Goal: Task Accomplishment & Management: Manage account settings

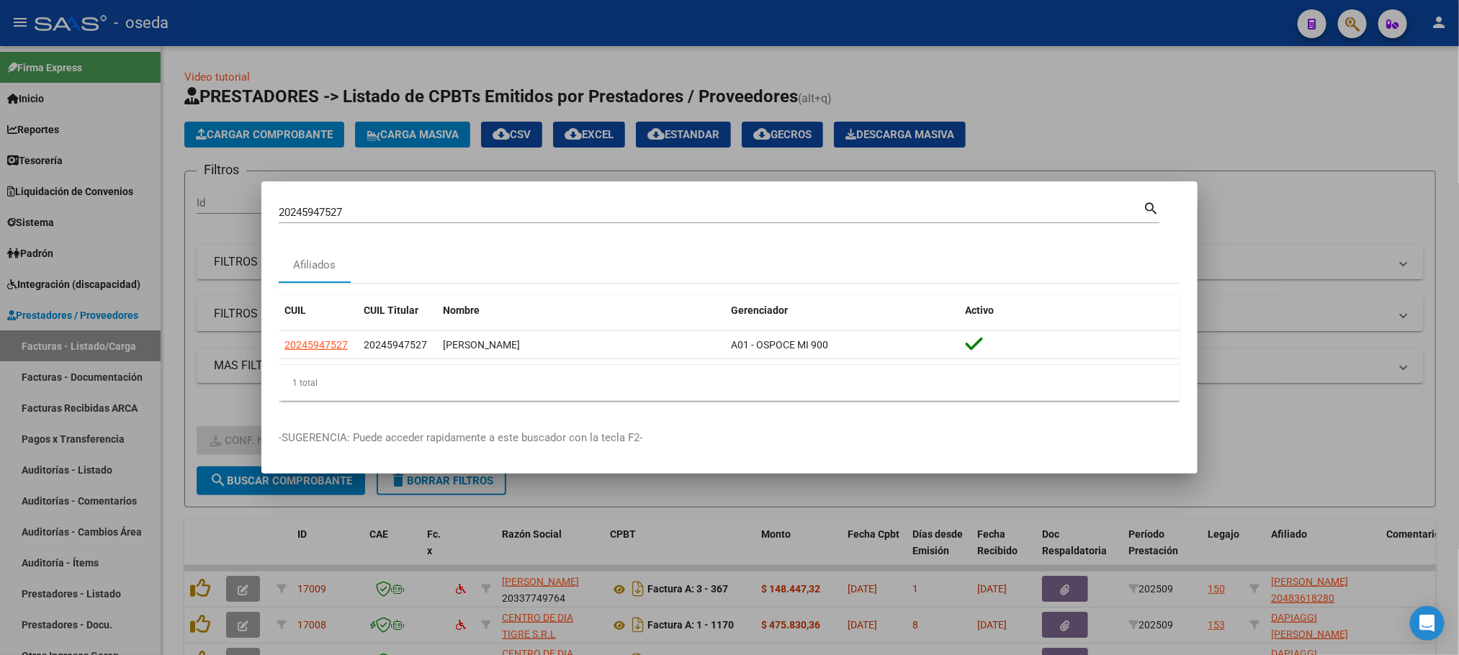
scroll to position [380, 0]
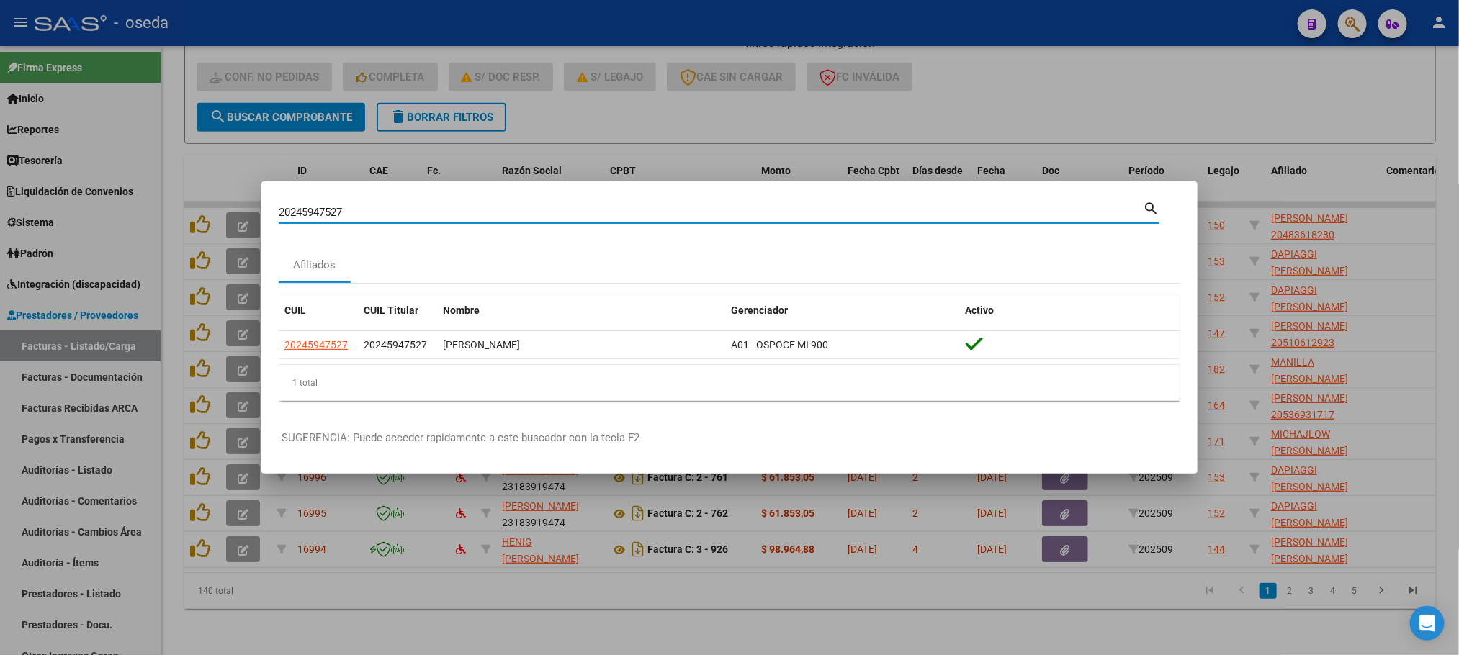
drag, startPoint x: 356, startPoint y: 208, endPoint x: 0, endPoint y: 191, distance: 356.8
click at [0, 191] on div "20245947527 Buscar (apellido, dni, cuil, nro traspaso, cuit, obra social) searc…" at bounding box center [729, 327] width 1459 height 655
type input "[PERSON_NAME]"
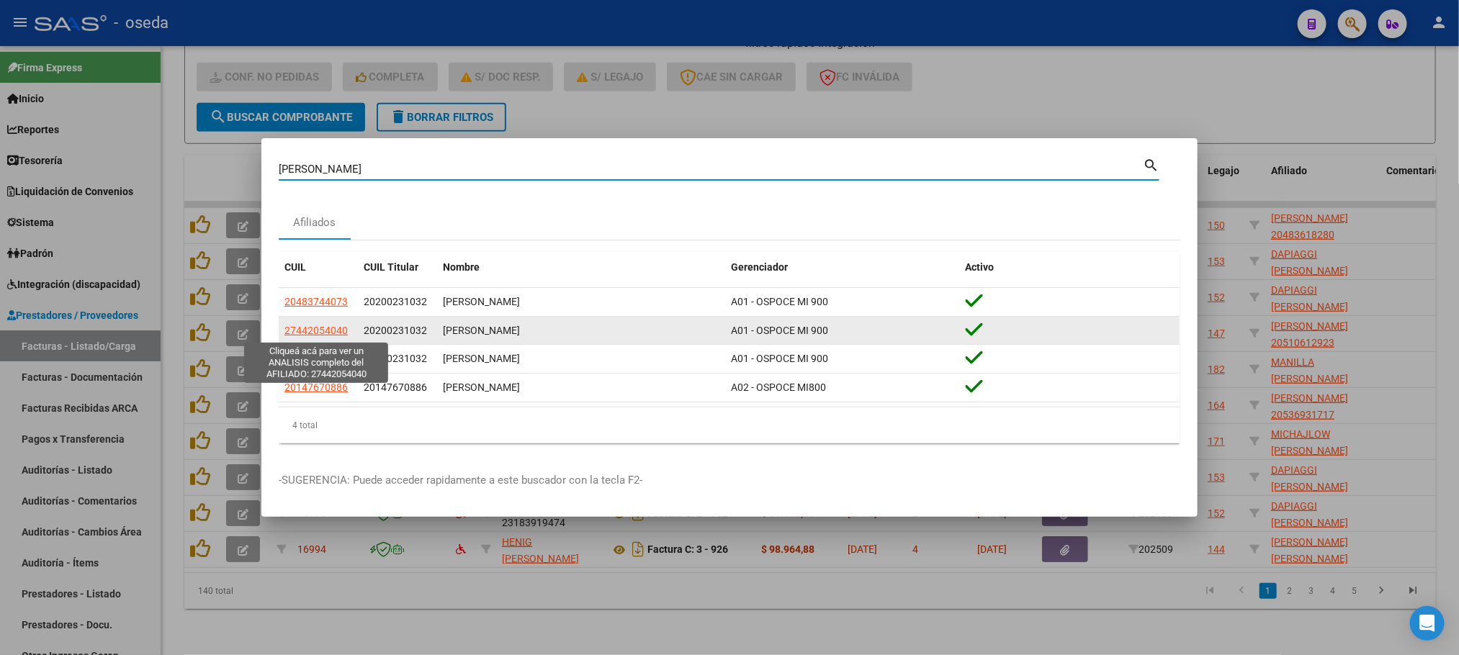
click at [337, 333] on span "27442054040" at bounding box center [315, 331] width 63 height 12
type textarea "27442054040"
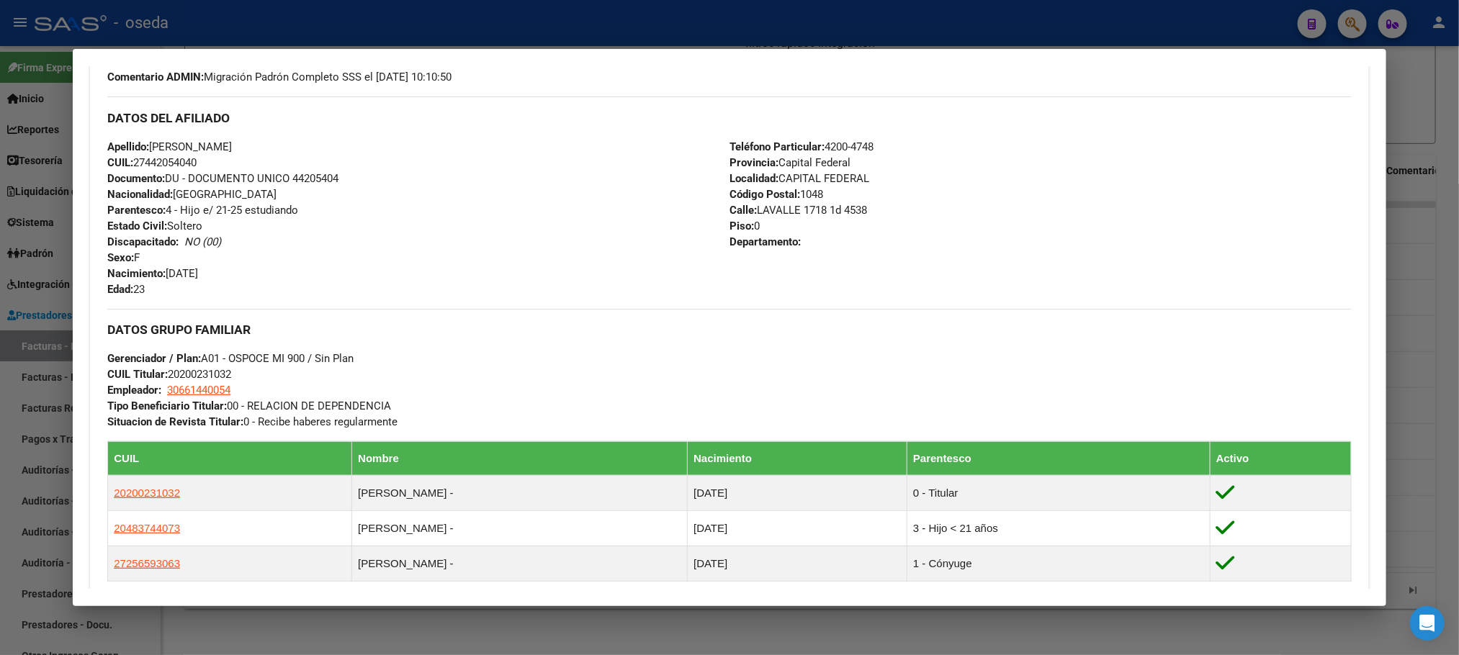
scroll to position [0, 0]
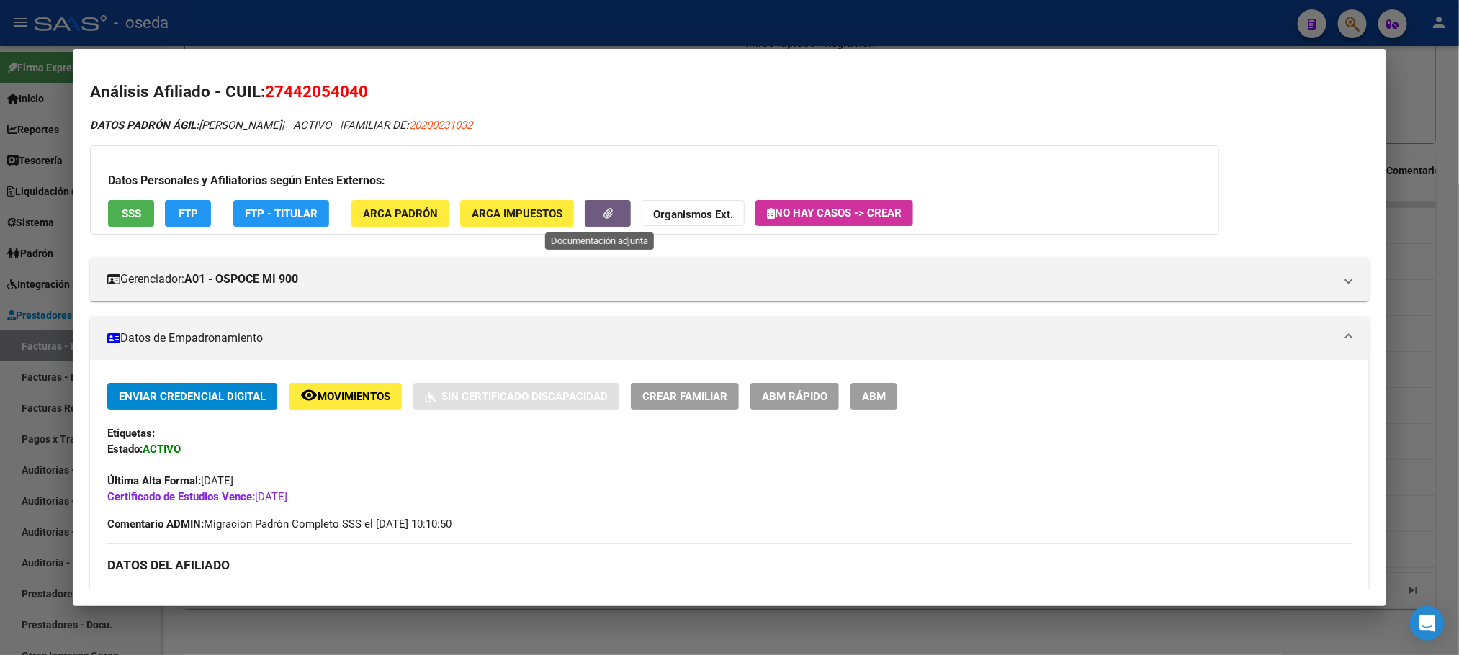
click at [585, 225] on button "button" at bounding box center [608, 213] width 46 height 27
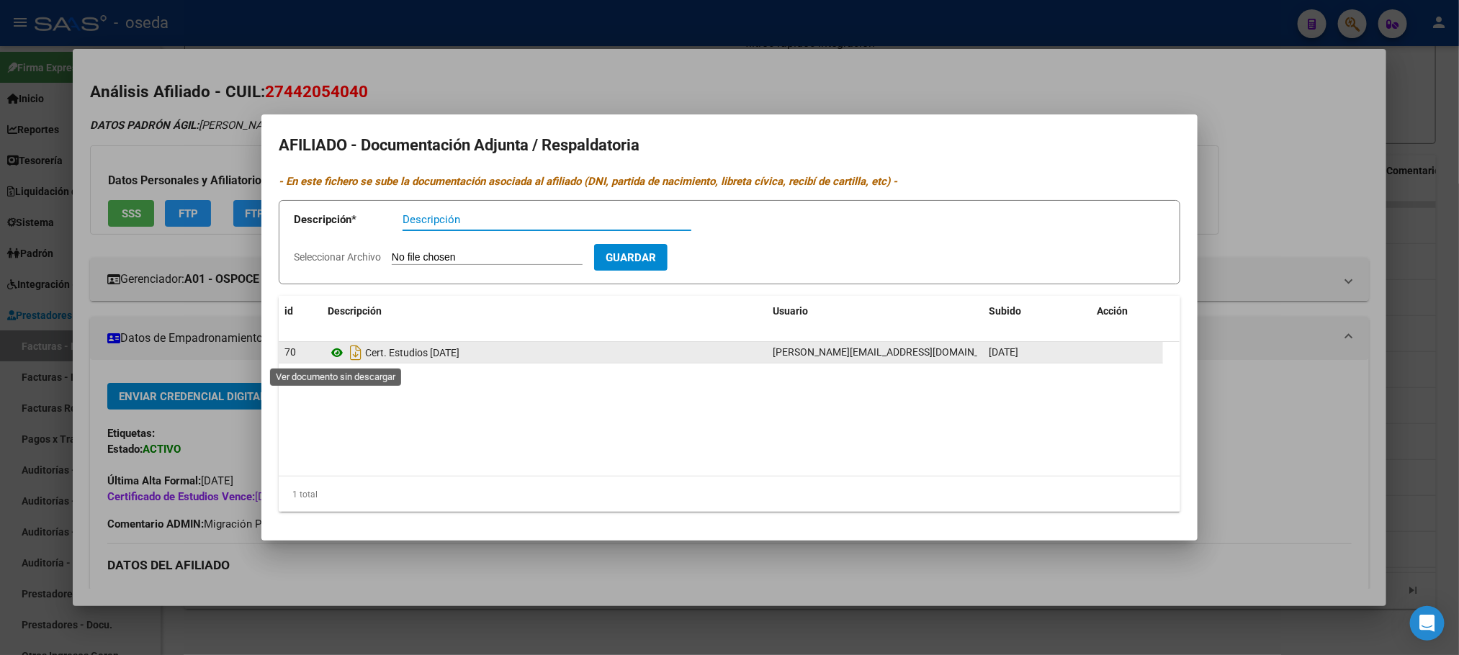
click at [335, 353] on icon at bounding box center [337, 352] width 19 height 17
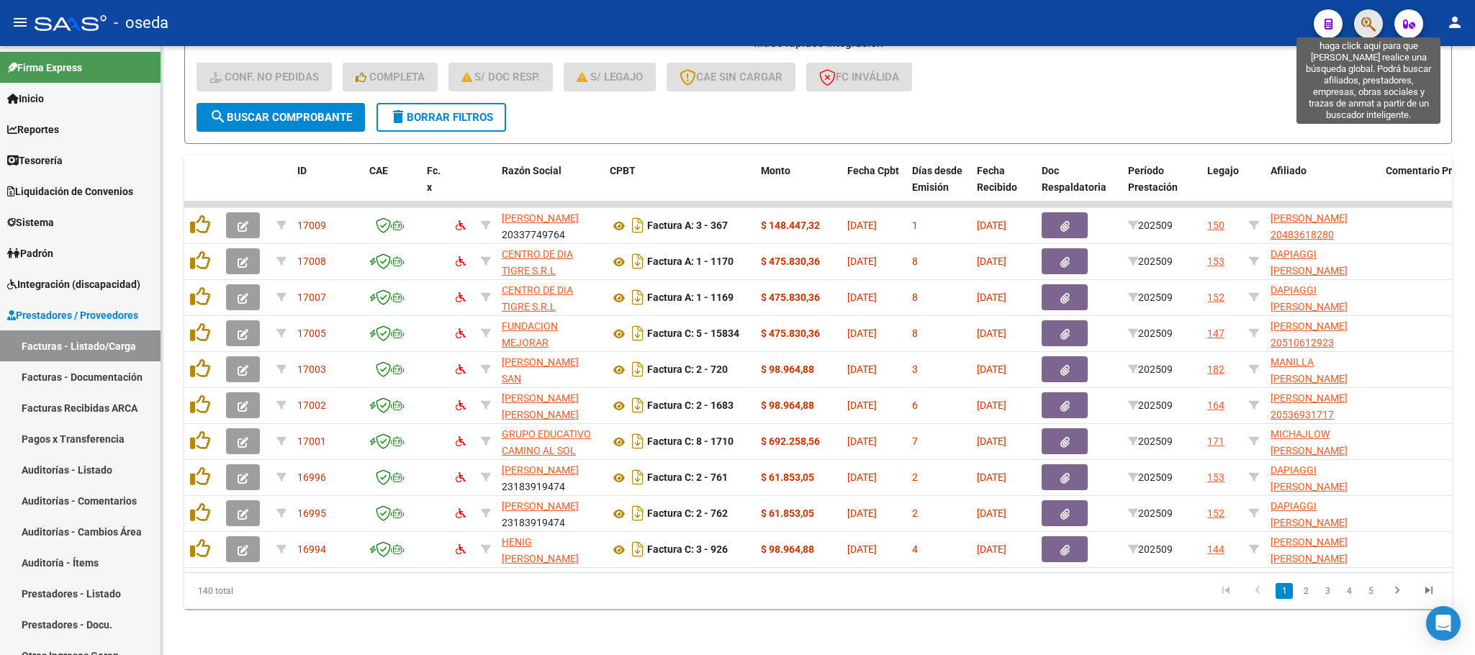
click at [1371, 22] on icon "button" at bounding box center [1368, 24] width 14 height 17
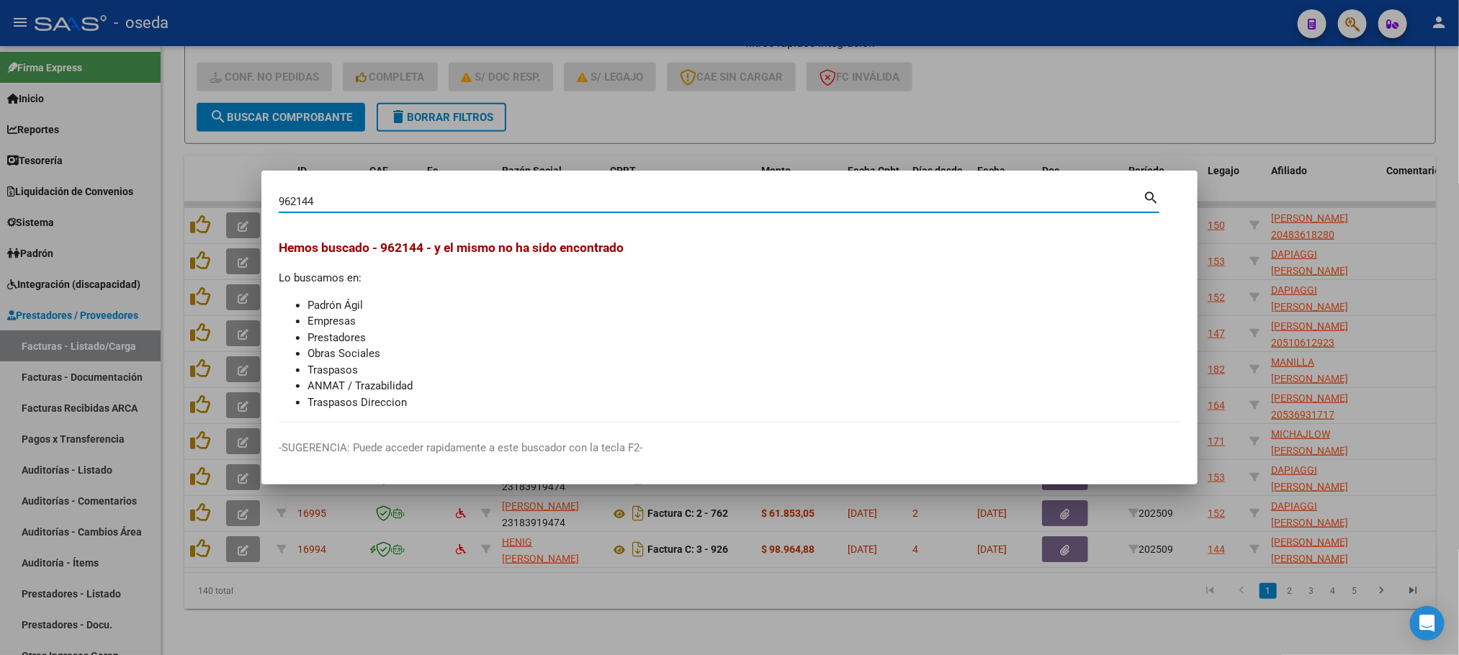
drag, startPoint x: 497, startPoint y: 202, endPoint x: 102, endPoint y: 204, distance: 395.2
click at [102, 204] on div "962144 Buscar (apellido, dni, cuil, nro traspaso, cuit, obra social) search [PE…" at bounding box center [729, 327] width 1459 height 655
click at [292, 203] on input "[DATE]" at bounding box center [711, 201] width 864 height 13
type input "[DATE]"
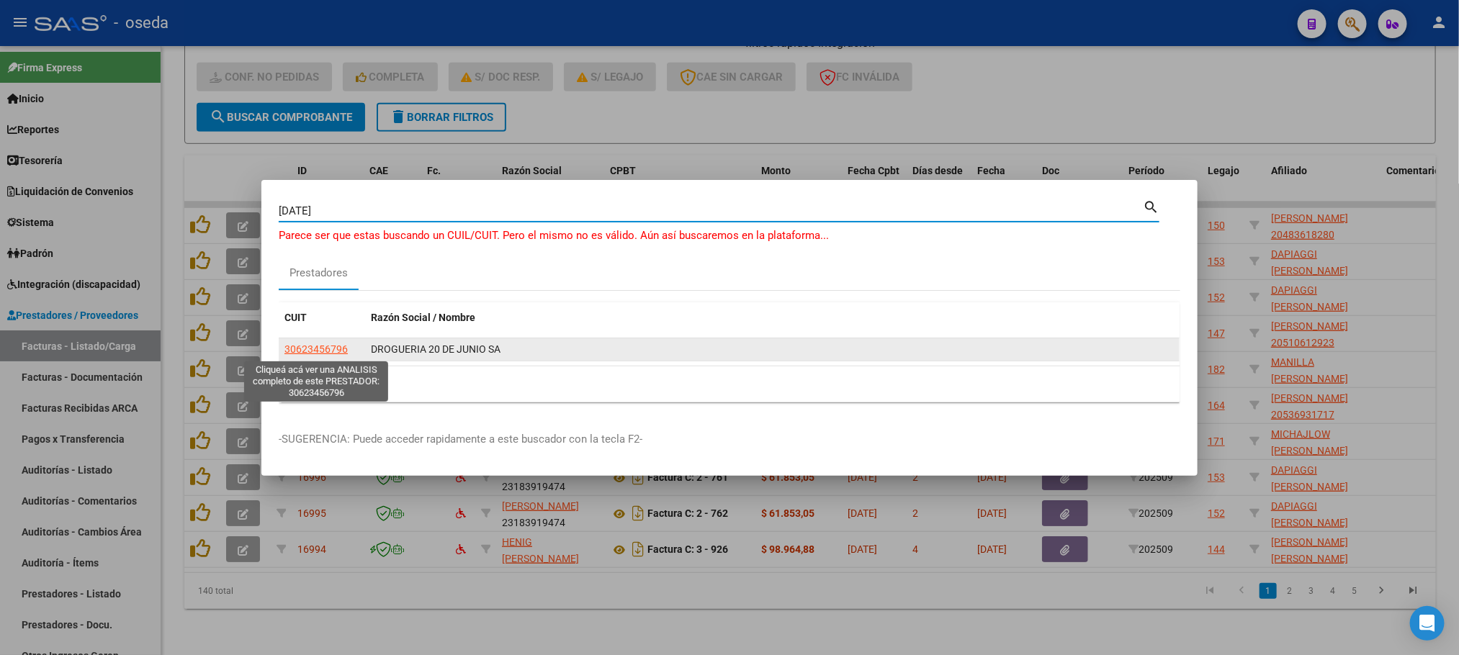
click at [314, 353] on span "30623456796" at bounding box center [315, 349] width 63 height 12
type textarea "30623456796"
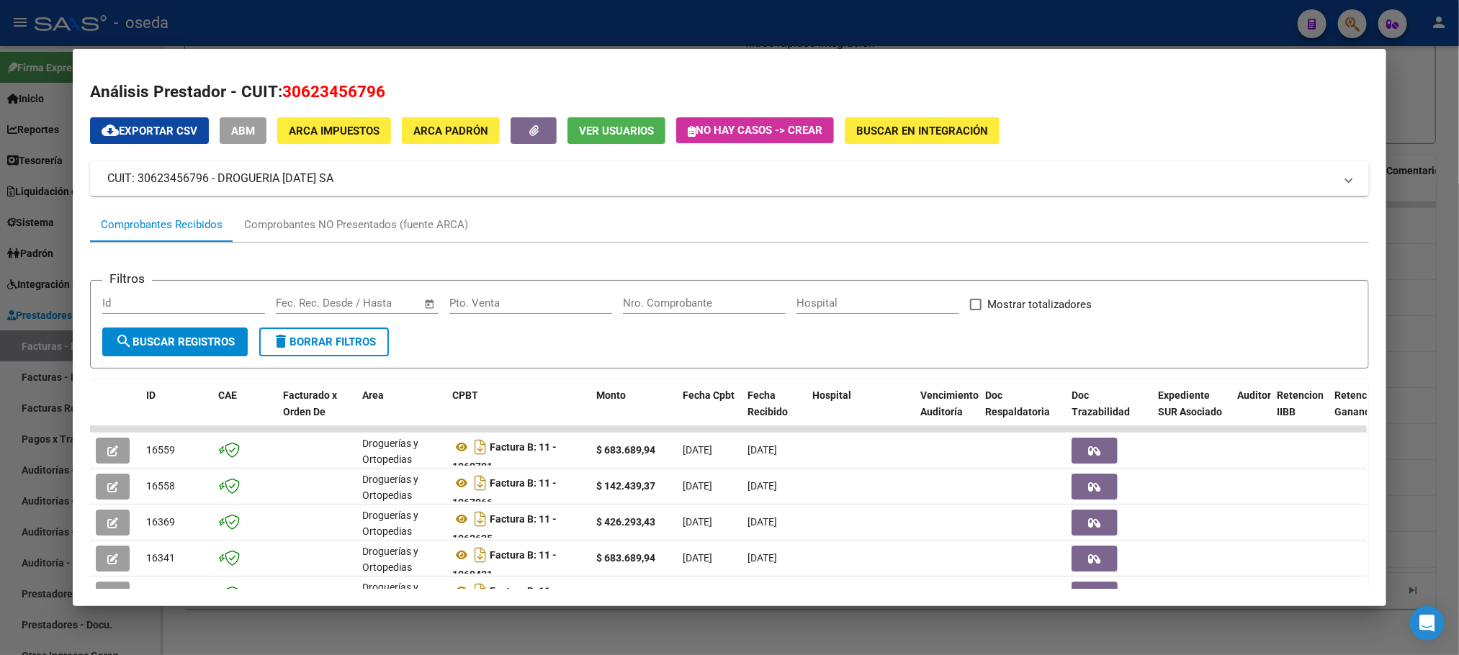
click at [685, 309] on input "Nro. Comprobante" at bounding box center [704, 303] width 163 height 13
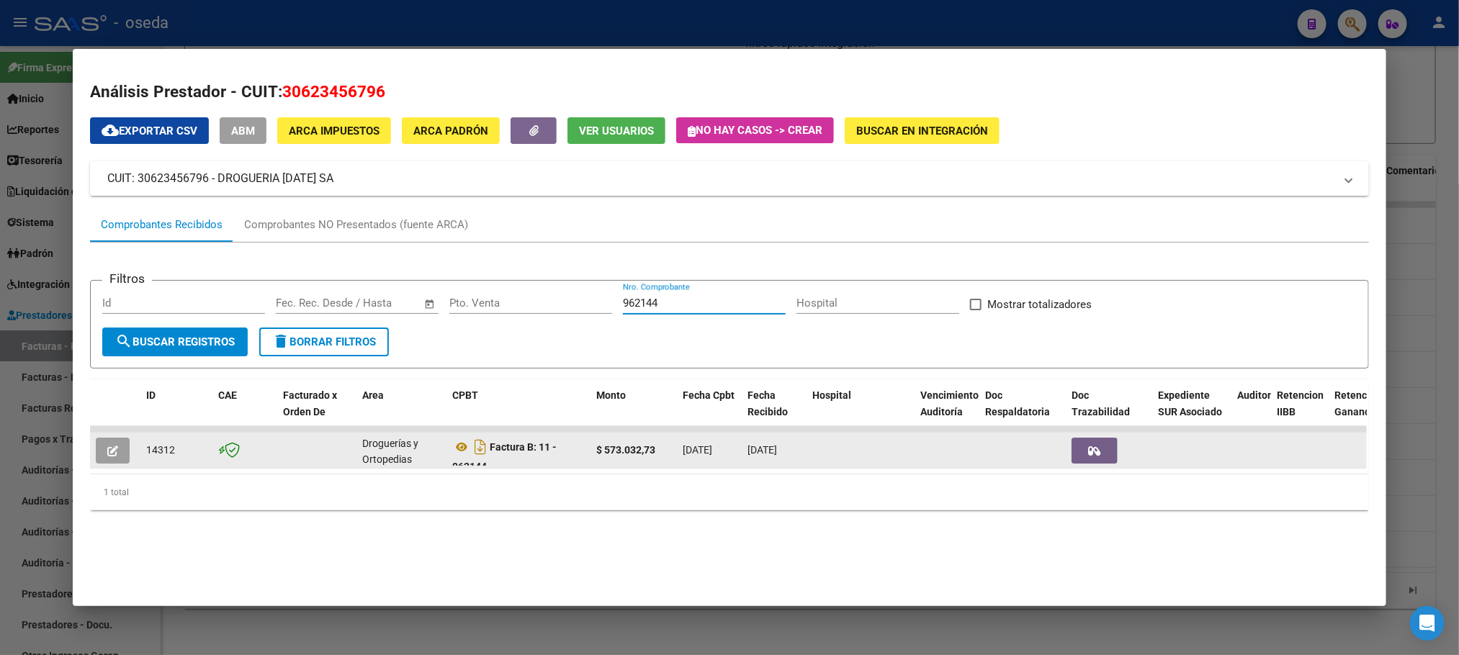
type input "962144"
click at [99, 443] on button "button" at bounding box center [113, 451] width 34 height 26
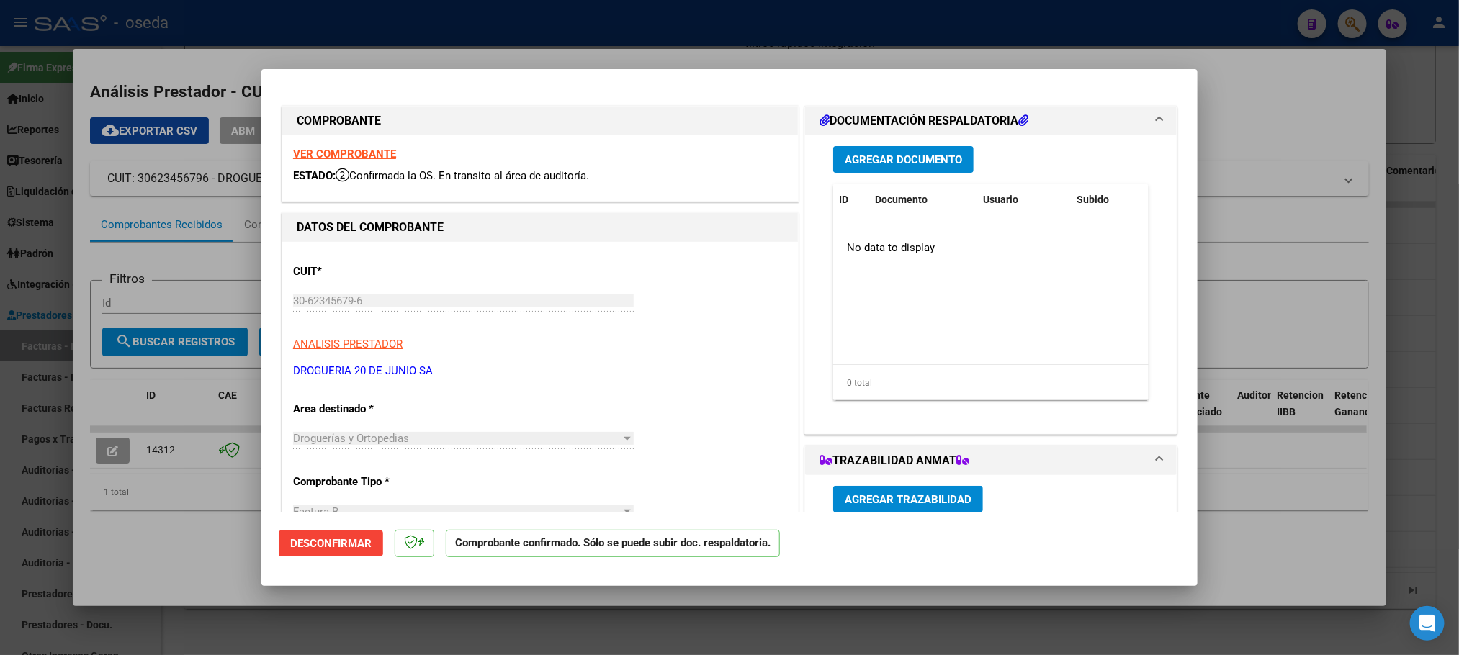
click at [311, 148] on strong "VER COMPROBANTE" at bounding box center [344, 154] width 103 height 13
type input "$ 0,00"
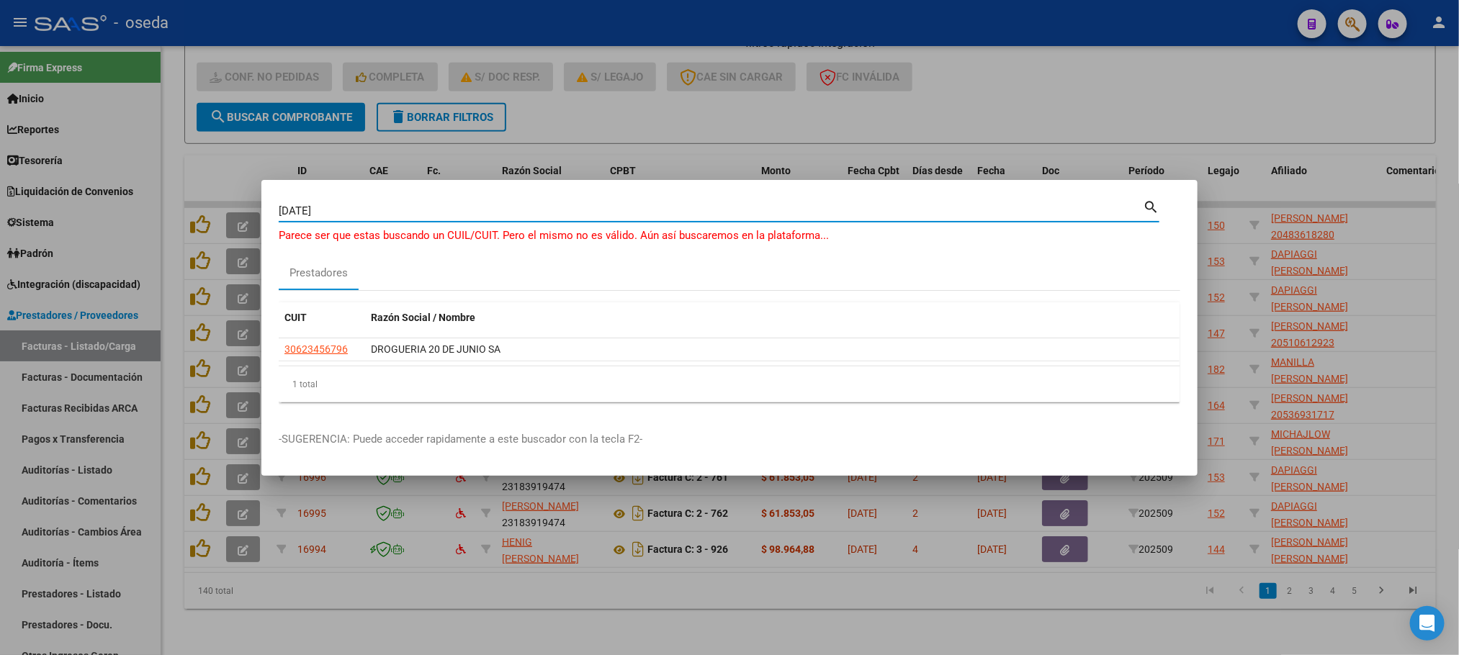
drag, startPoint x: 371, startPoint y: 206, endPoint x: 48, endPoint y: 199, distance: 323.3
click at [48, 199] on div "[DATE][PERSON_NAME] (apellido, dni, cuil, nro traspaso, cuit, obra social) sear…" at bounding box center [729, 327] width 1459 height 655
type input "WENT"
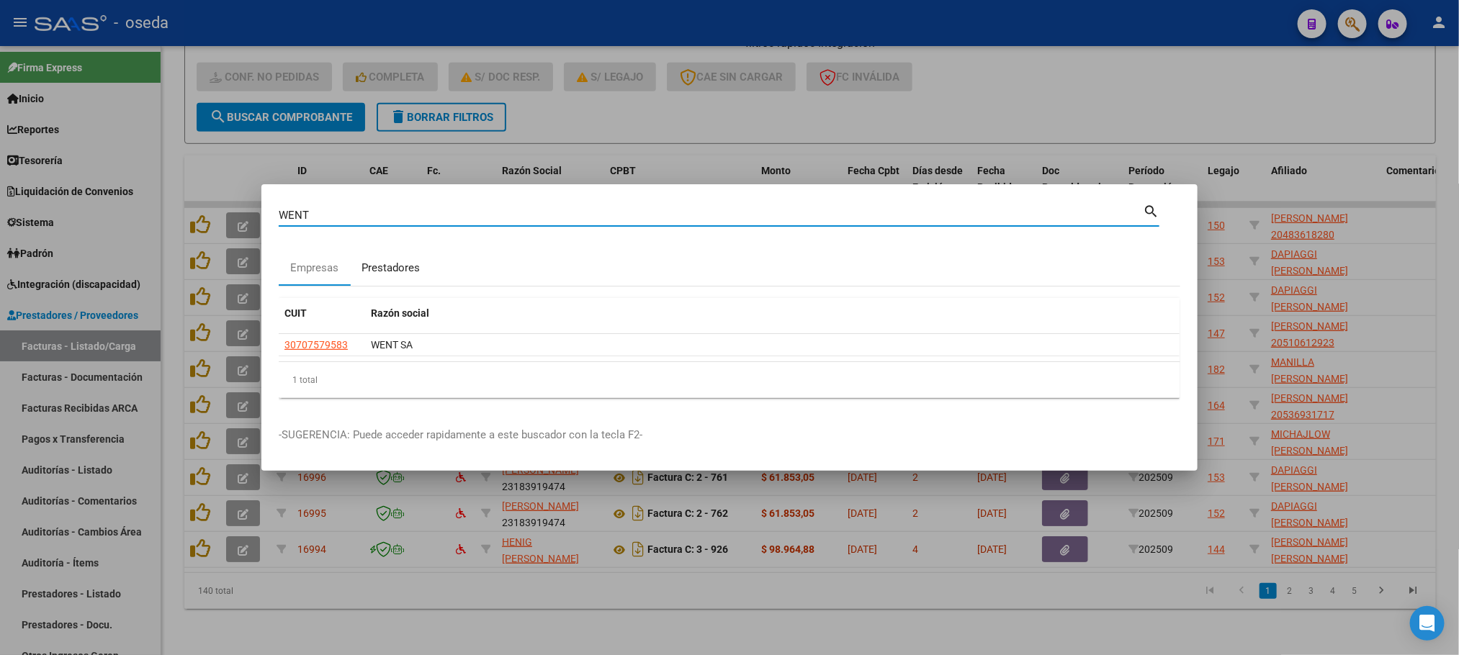
click at [387, 270] on div "Prestadores" at bounding box center [390, 268] width 58 height 17
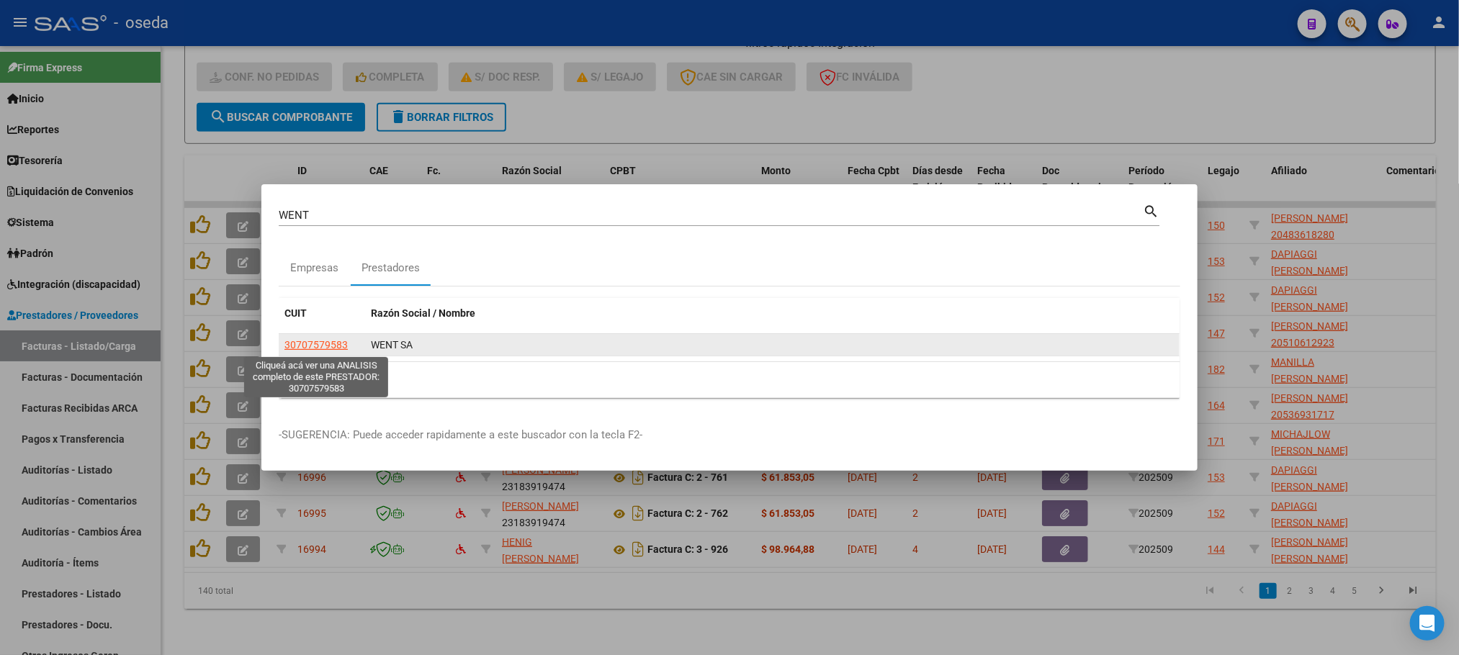
click at [311, 351] on span "30707579583" at bounding box center [315, 345] width 63 height 12
type textarea "30707579583"
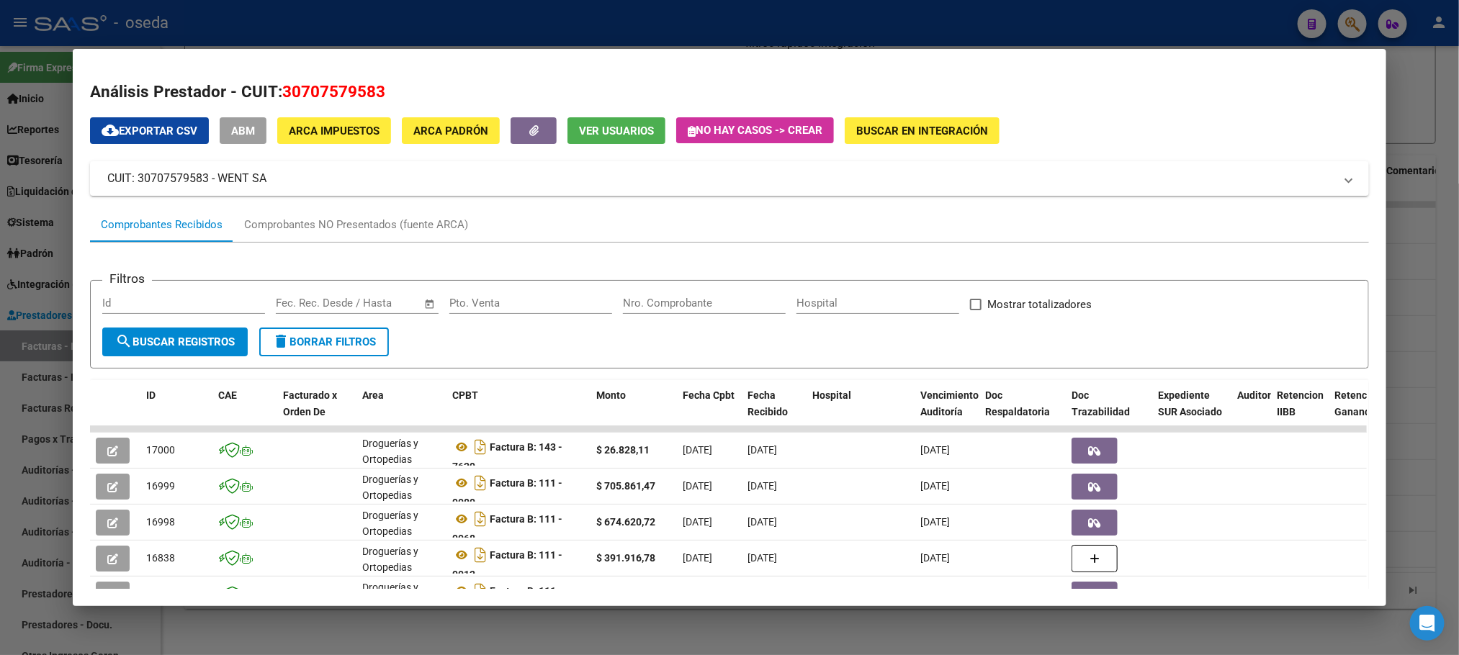
click at [668, 301] on input "Nro. Comprobante" at bounding box center [704, 303] width 163 height 13
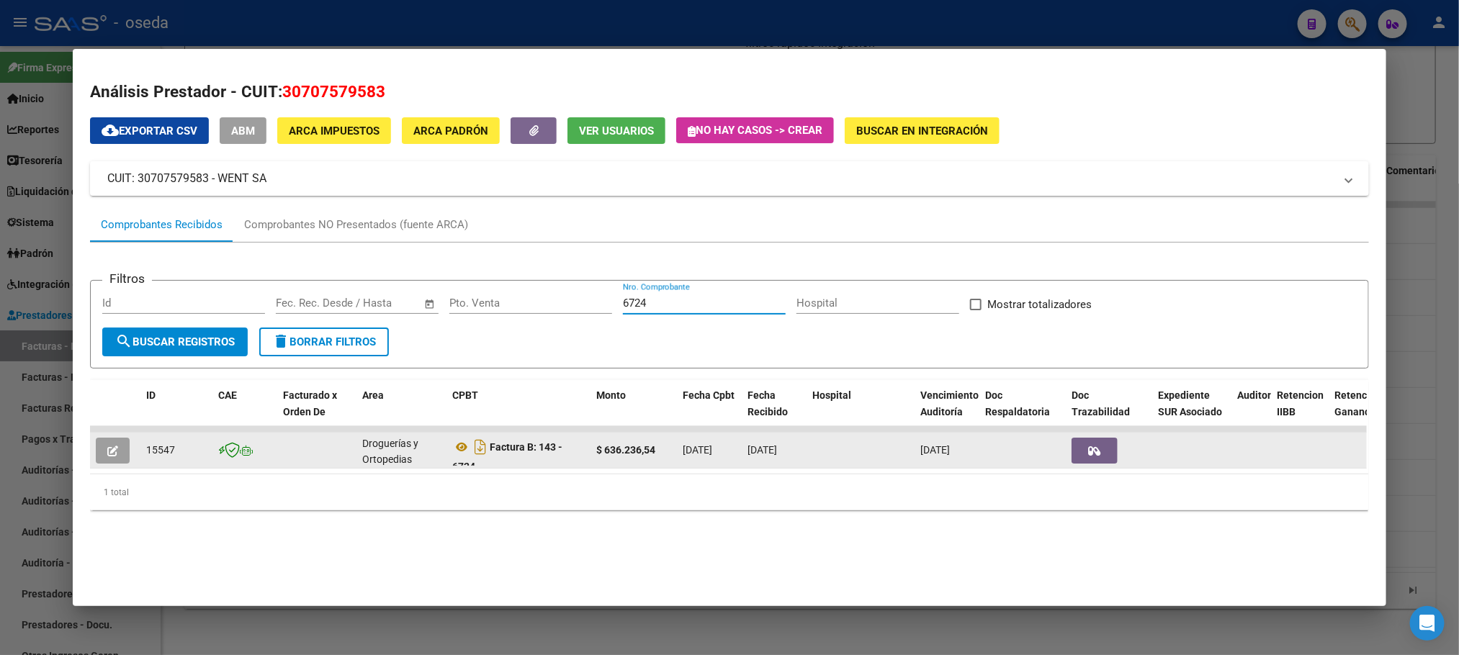
type input "6724"
click at [111, 459] on button "button" at bounding box center [113, 451] width 34 height 26
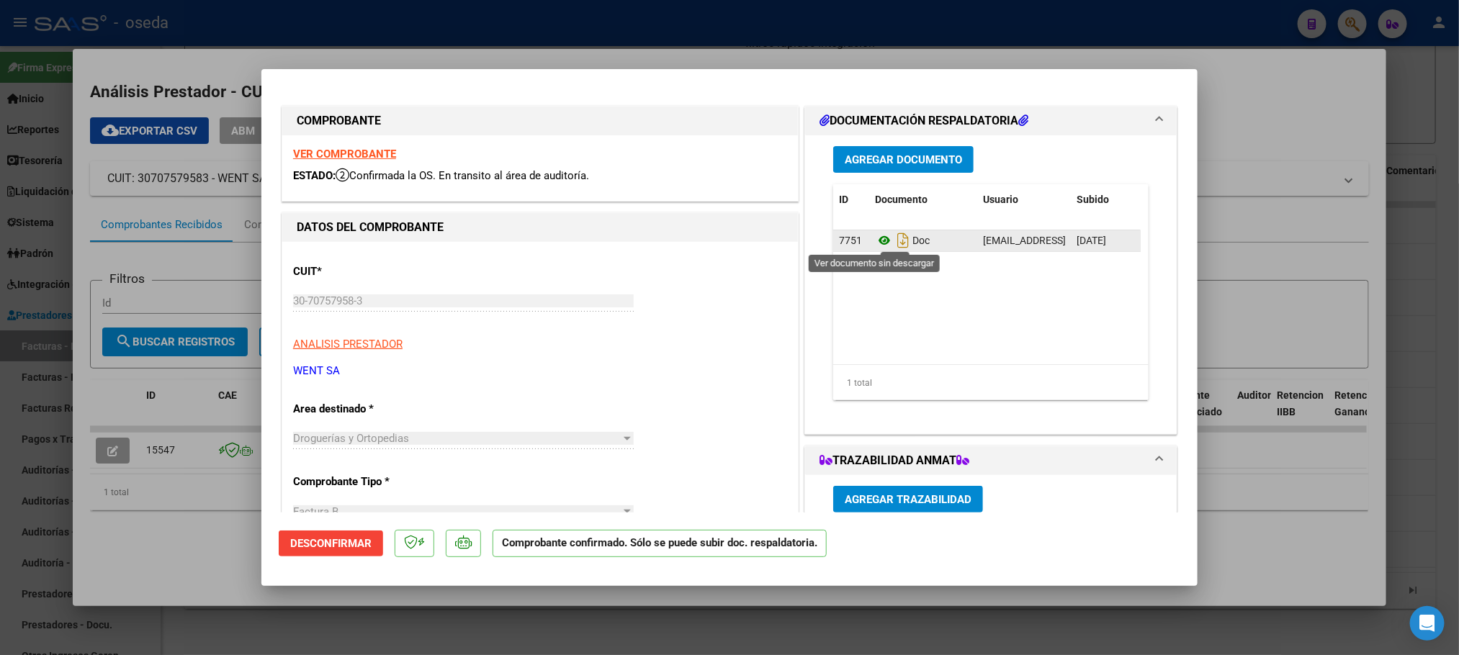
click at [875, 238] on icon at bounding box center [884, 240] width 19 height 17
type input "$ 0,00"
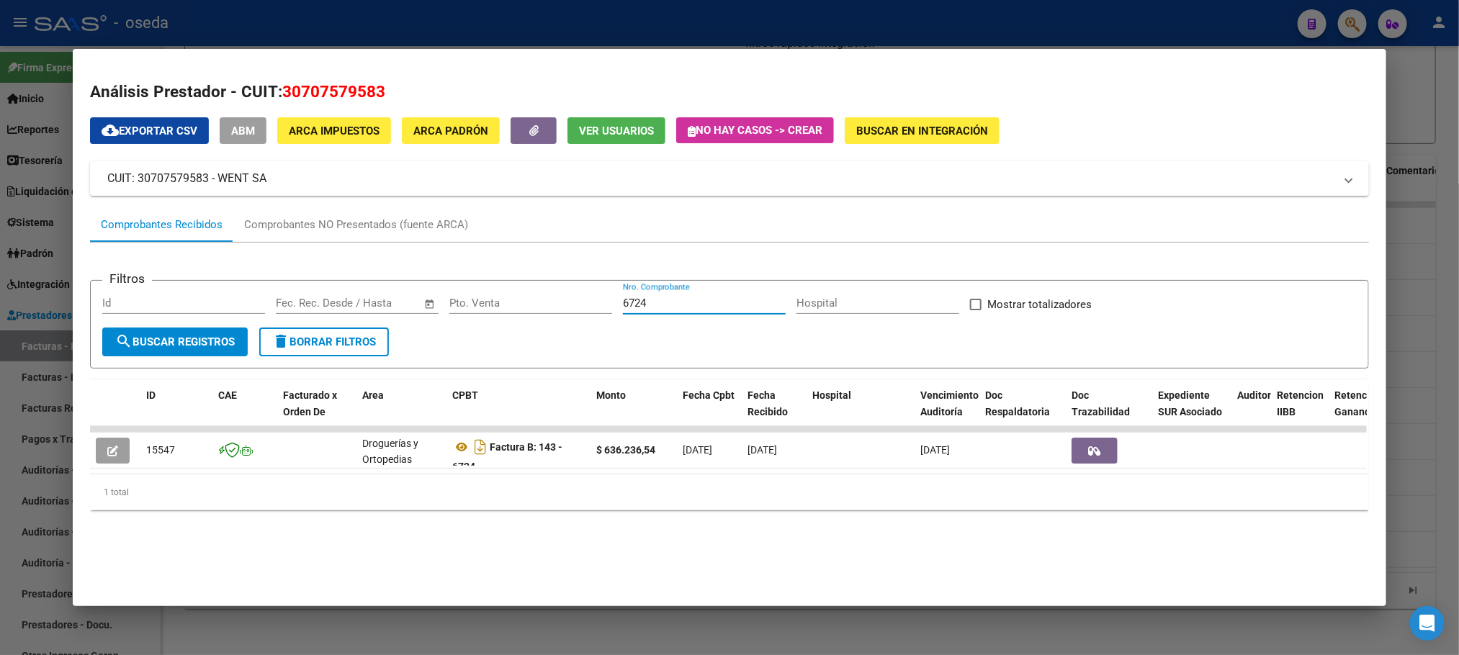
drag, startPoint x: 644, startPoint y: 303, endPoint x: 472, endPoint y: 298, distance: 172.1
click at [472, 298] on div "Filtros Id Fecha inicio – Fecha fin Fec. Rec. Desde / Hasta Pto. Venta 6724 Nro…" at bounding box center [728, 309] width 1253 height 35
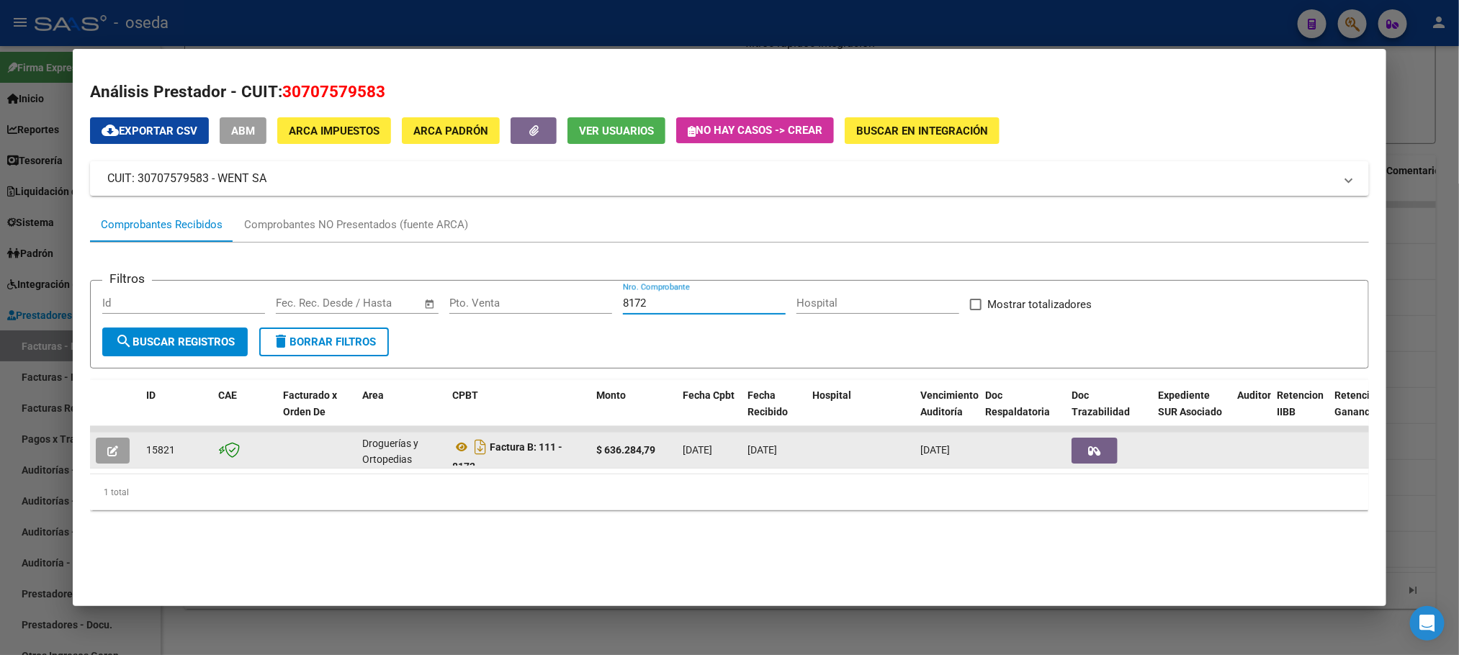
type input "8172"
click at [107, 456] on icon "button" at bounding box center [112, 451] width 11 height 11
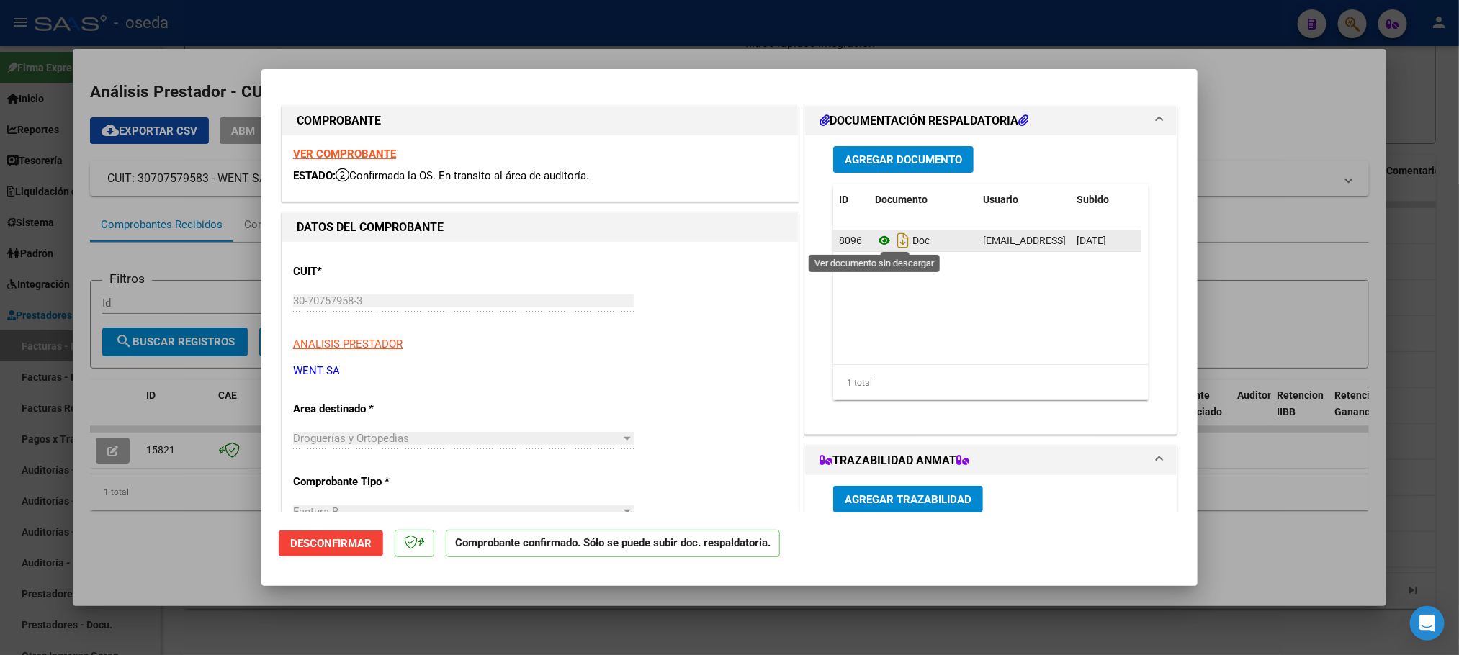
click at [878, 244] on icon at bounding box center [884, 240] width 19 height 17
click at [370, 148] on strong "VER COMPROBANTE" at bounding box center [344, 154] width 103 height 13
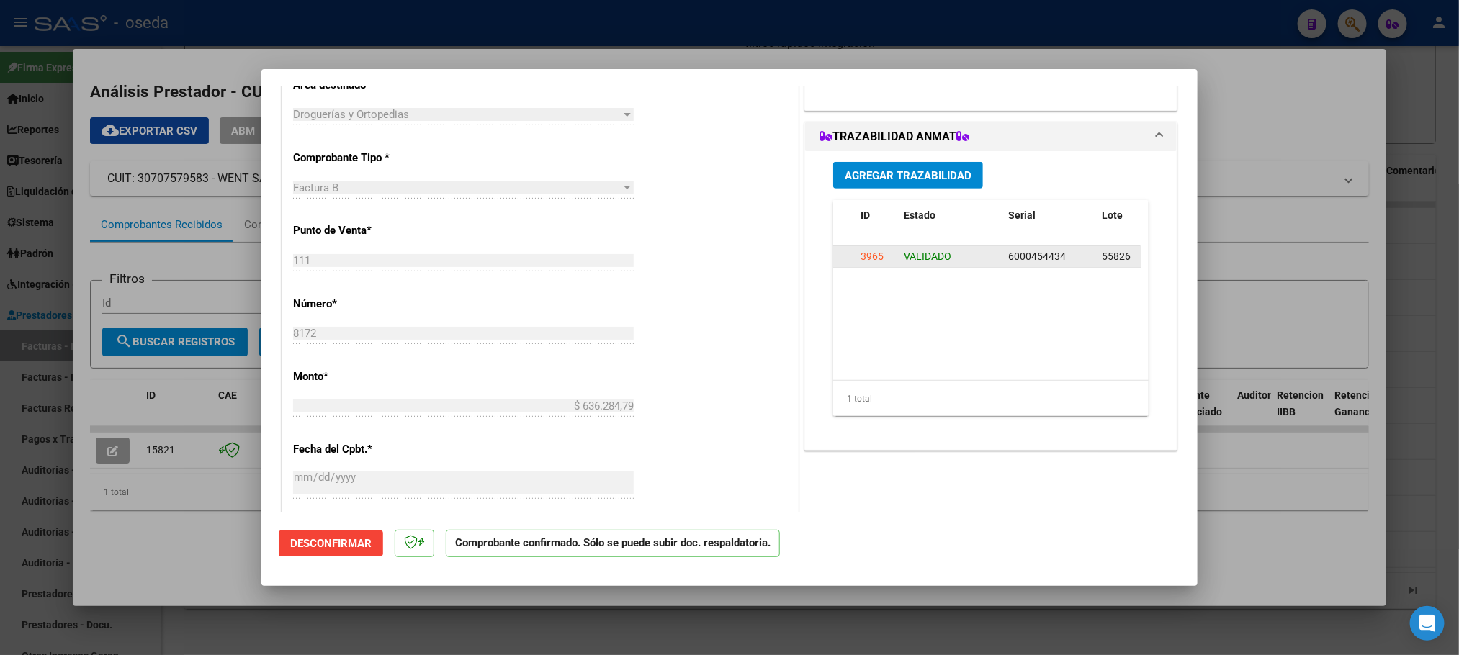
click at [860, 260] on div "3965" at bounding box center [871, 256] width 23 height 17
type input "$ 0,00"
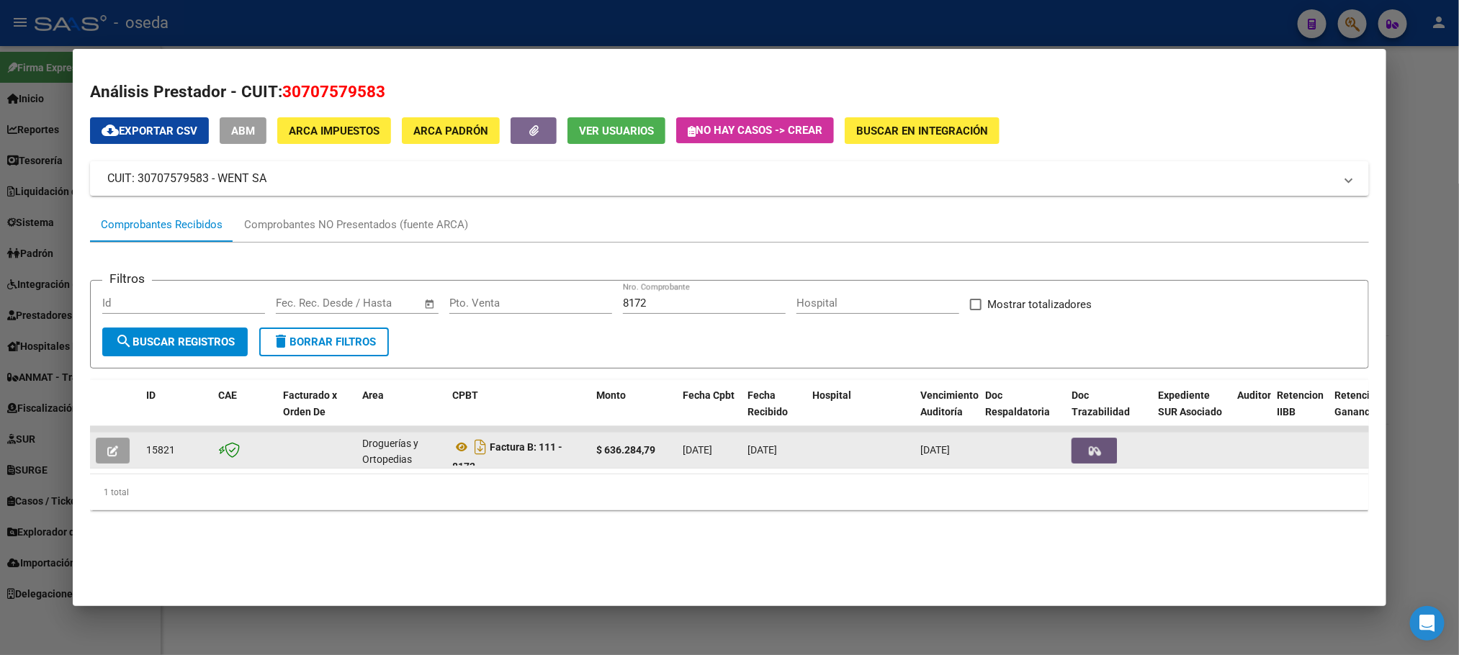
click at [1071, 462] on button "button" at bounding box center [1094, 451] width 46 height 26
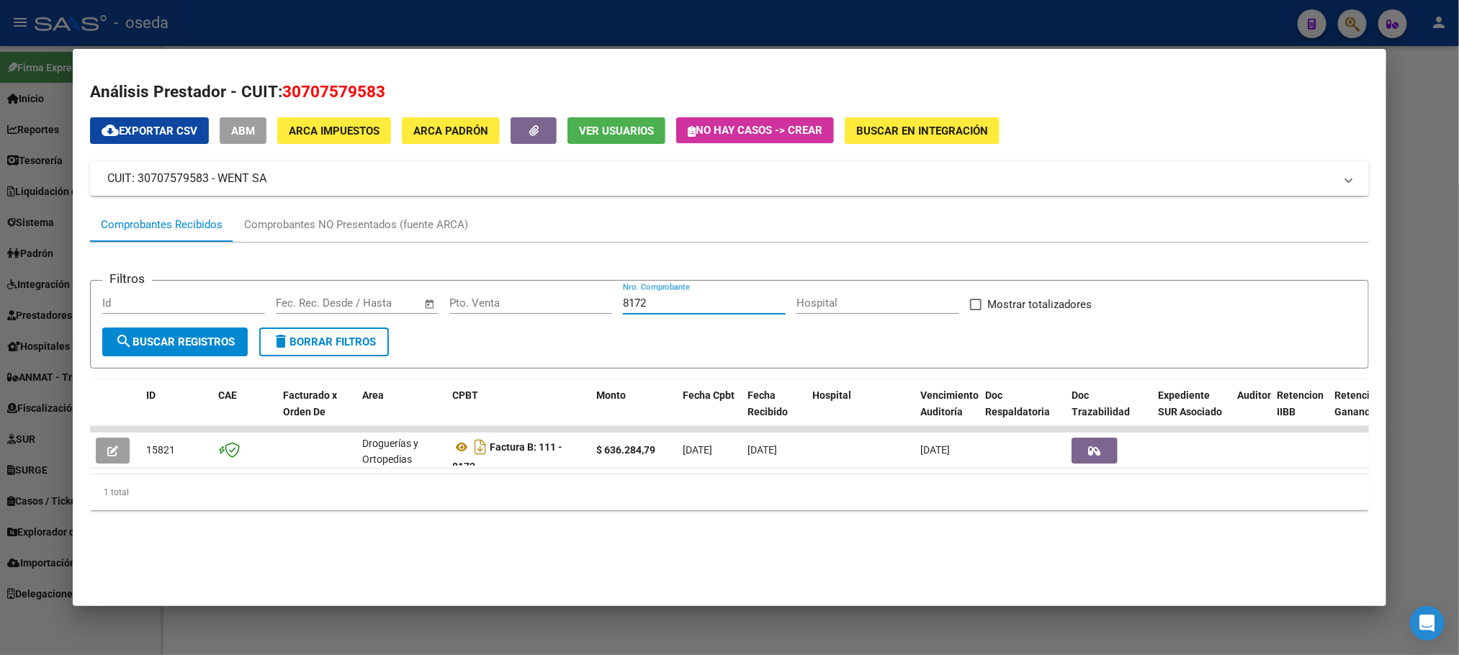
drag, startPoint x: 661, startPoint y: 310, endPoint x: 513, endPoint y: 309, distance: 148.3
click at [513, 309] on div "Filtros Id Fecha inicio – Fecha fin Fec. Rec. Desde / Hasta Pto. Venta 8172 Nro…" at bounding box center [728, 309] width 1253 height 35
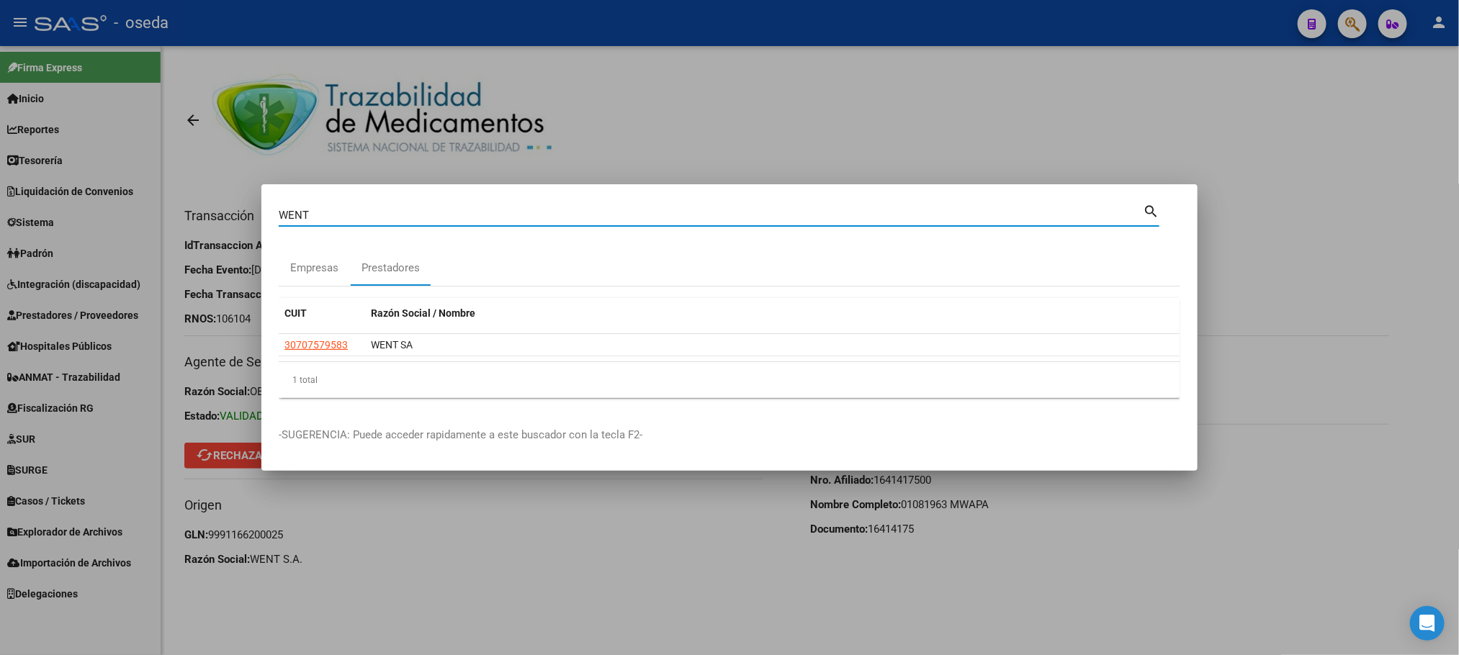
drag, startPoint x: 431, startPoint y: 216, endPoint x: 0, endPoint y: 231, distance: 430.8
click at [0, 231] on div "WENT Buscar (apellido, dni, cuil, nro traspaso, cuit, obra social) search Empre…" at bounding box center [729, 327] width 1459 height 655
type input "viel"
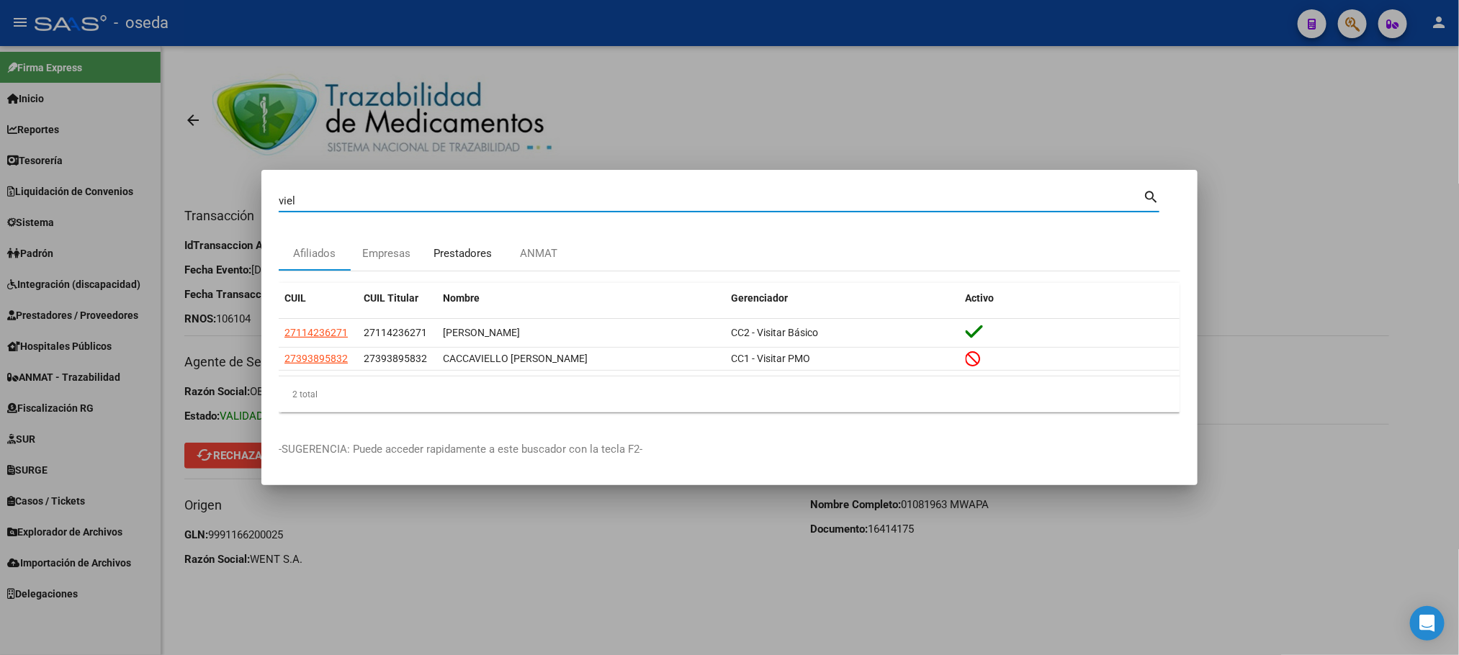
click at [452, 258] on div "Prestadores" at bounding box center [462, 253] width 58 height 17
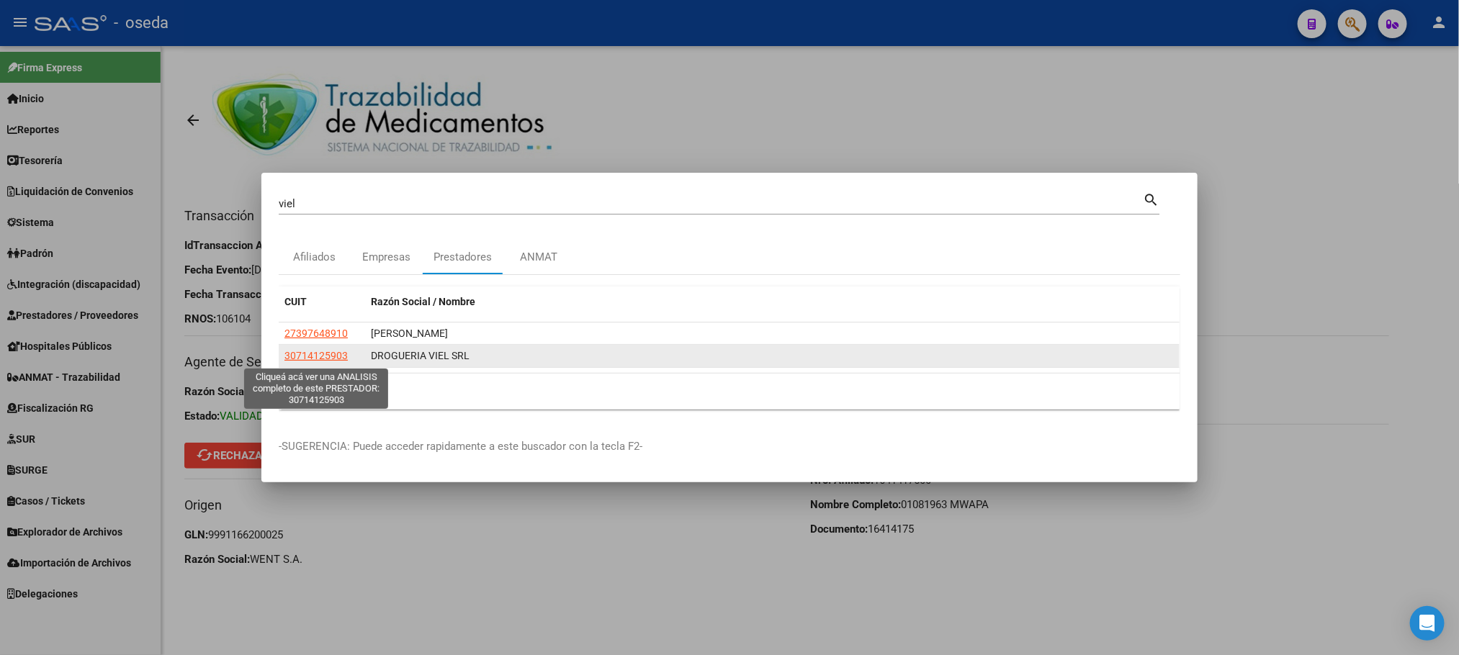
click at [303, 359] on span "30714125903" at bounding box center [315, 356] width 63 height 12
type textarea "30714125903"
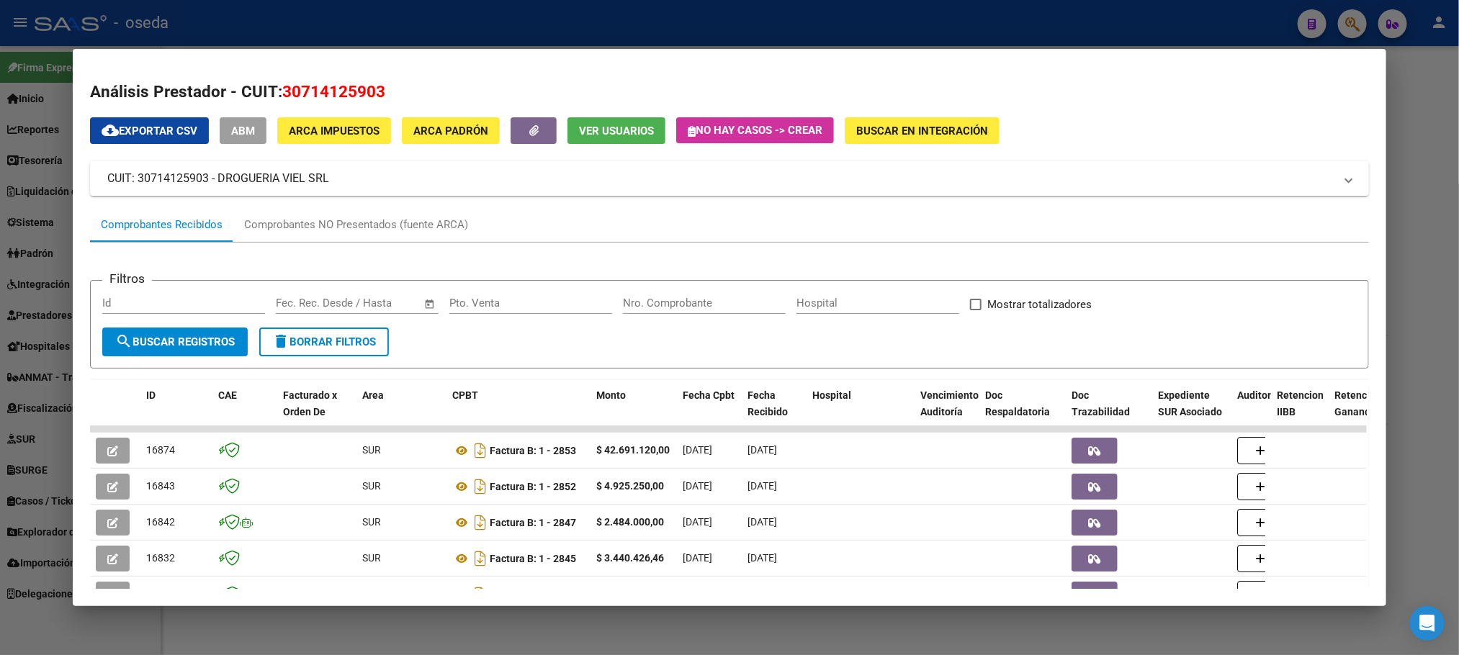
click at [636, 307] on input "Nro. Comprobante" at bounding box center [704, 303] width 163 height 13
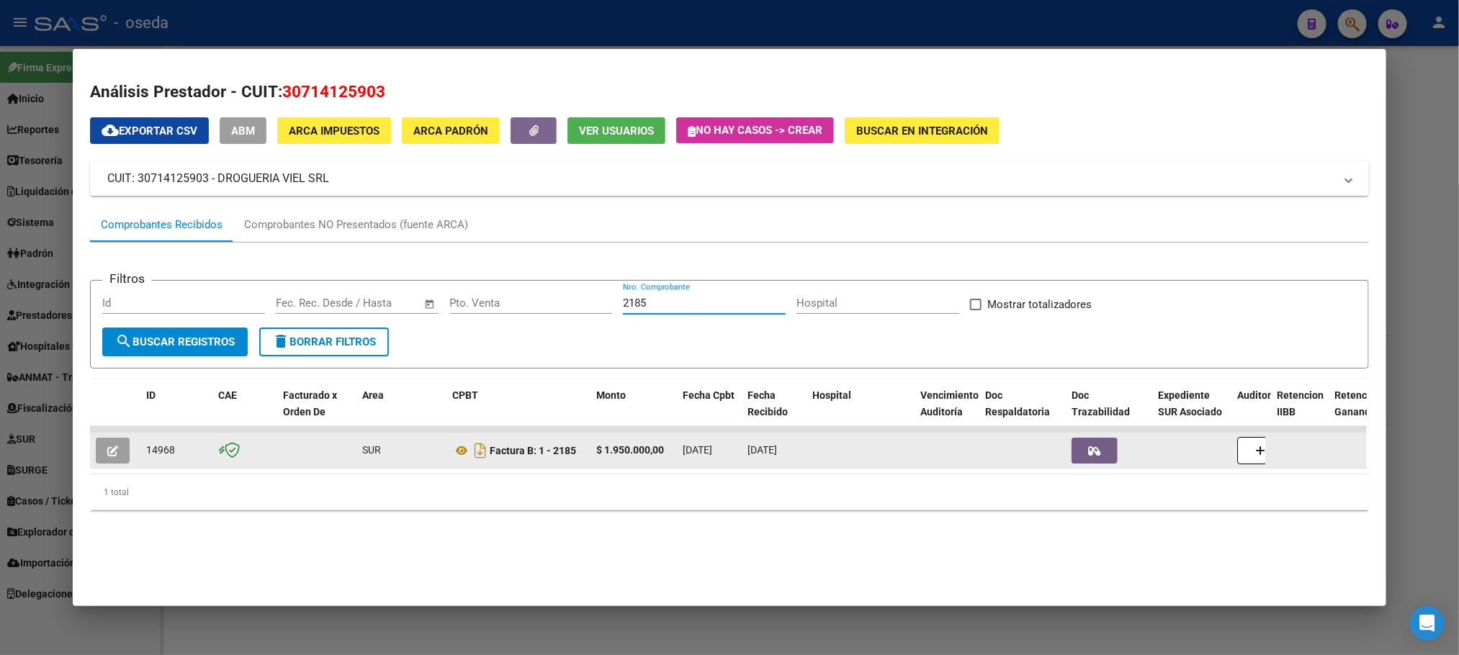
type input "2185"
click at [107, 454] on icon "button" at bounding box center [112, 451] width 11 height 11
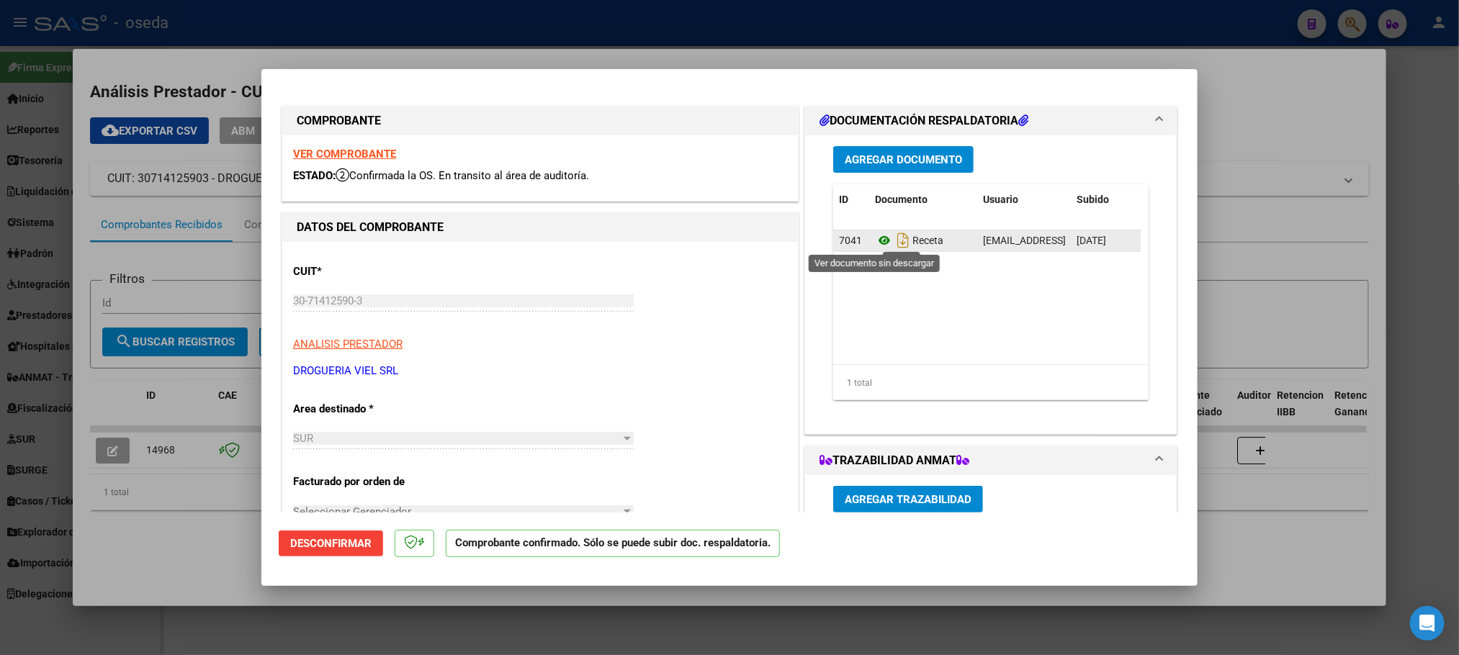
click at [879, 240] on icon at bounding box center [884, 240] width 19 height 17
click at [382, 153] on strong "VER COMPROBANTE" at bounding box center [344, 154] width 103 height 13
type input "$ 0,00"
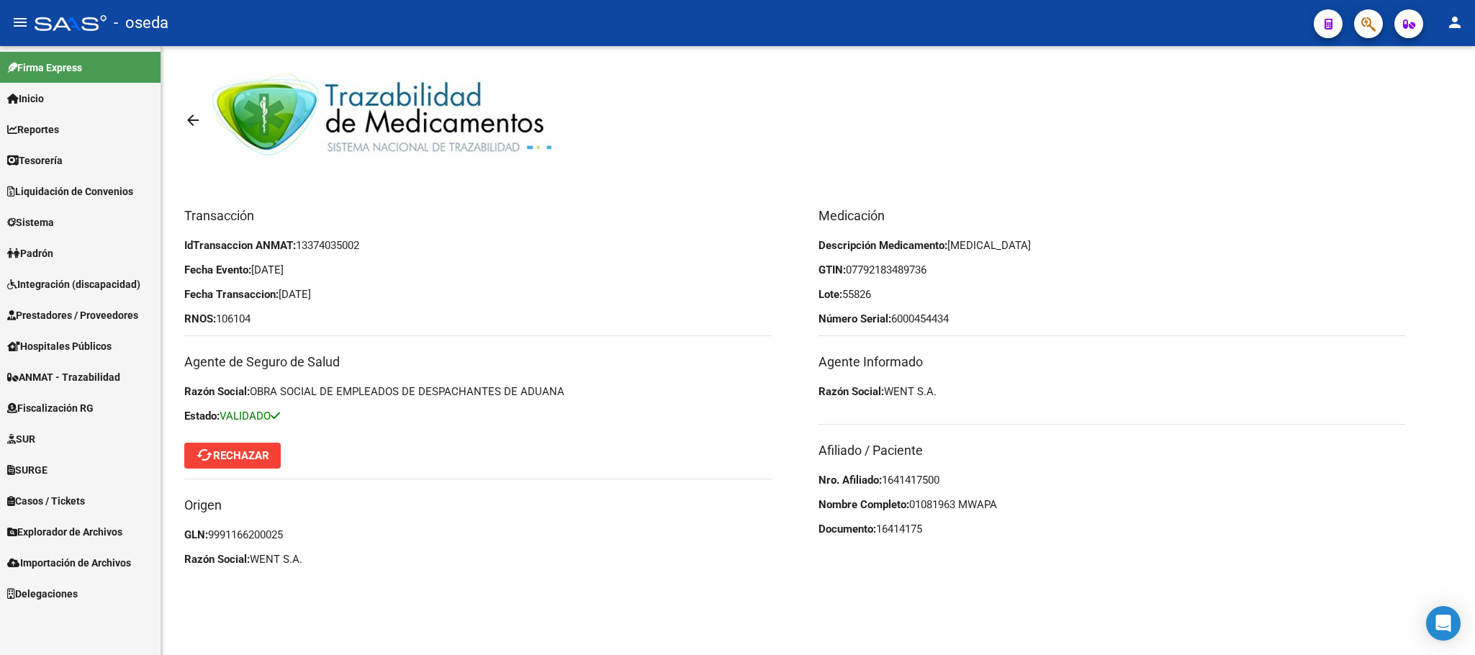
click at [50, 140] on link "Reportes" at bounding box center [80, 129] width 161 height 31
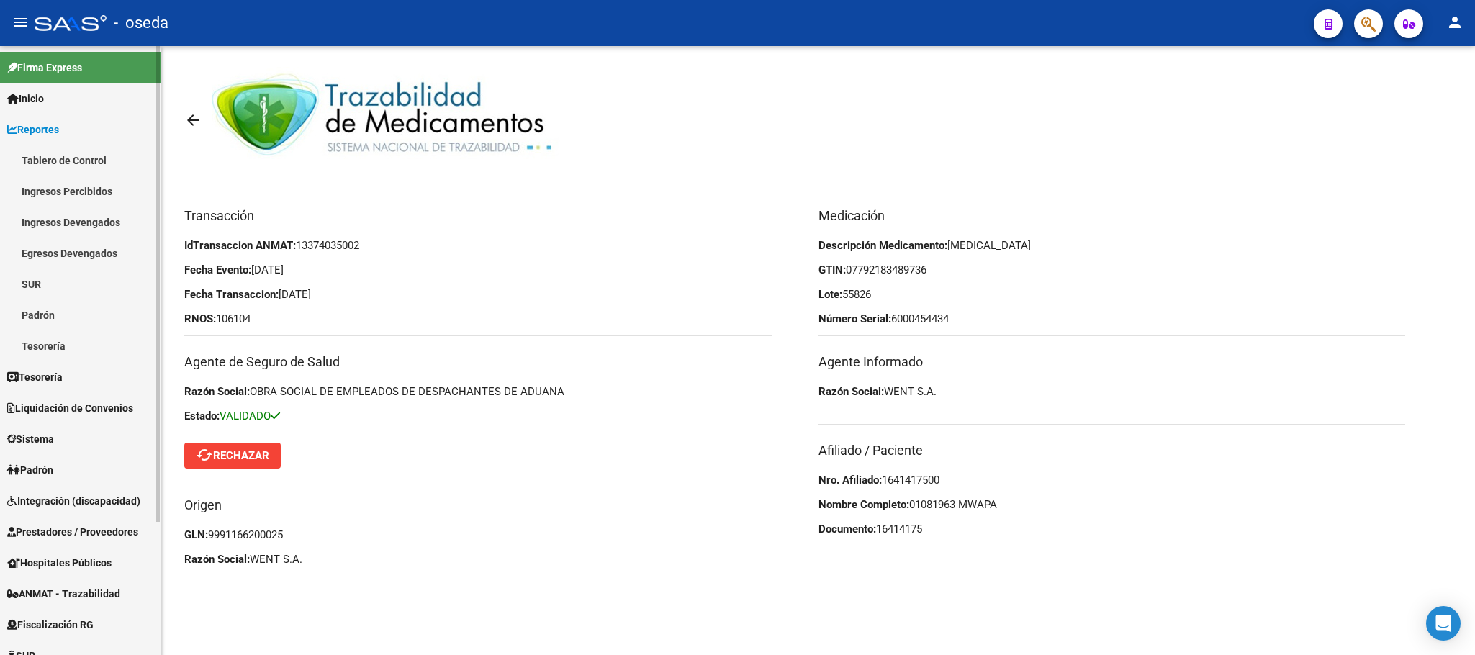
click at [45, 477] on span "Padrón" at bounding box center [30, 470] width 46 height 16
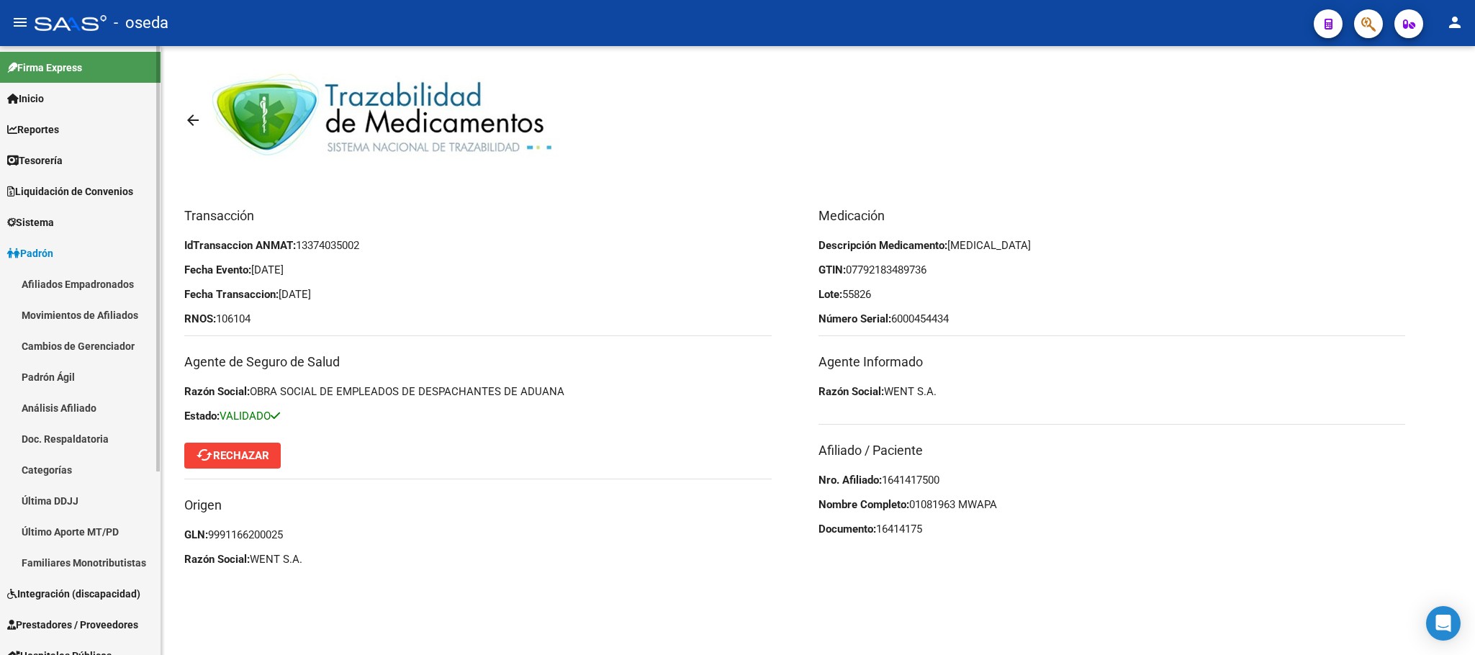
click at [85, 292] on link "Afiliados Empadronados" at bounding box center [80, 284] width 161 height 31
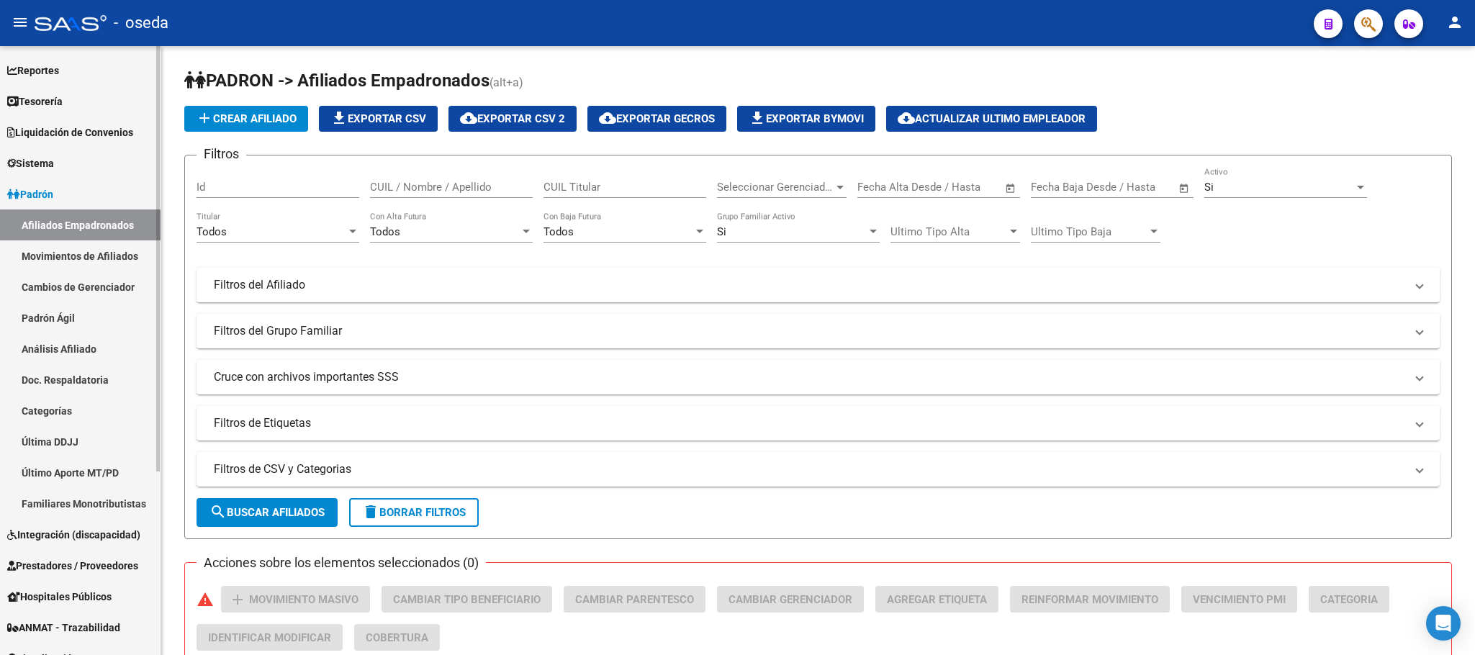
scroll to position [108, 0]
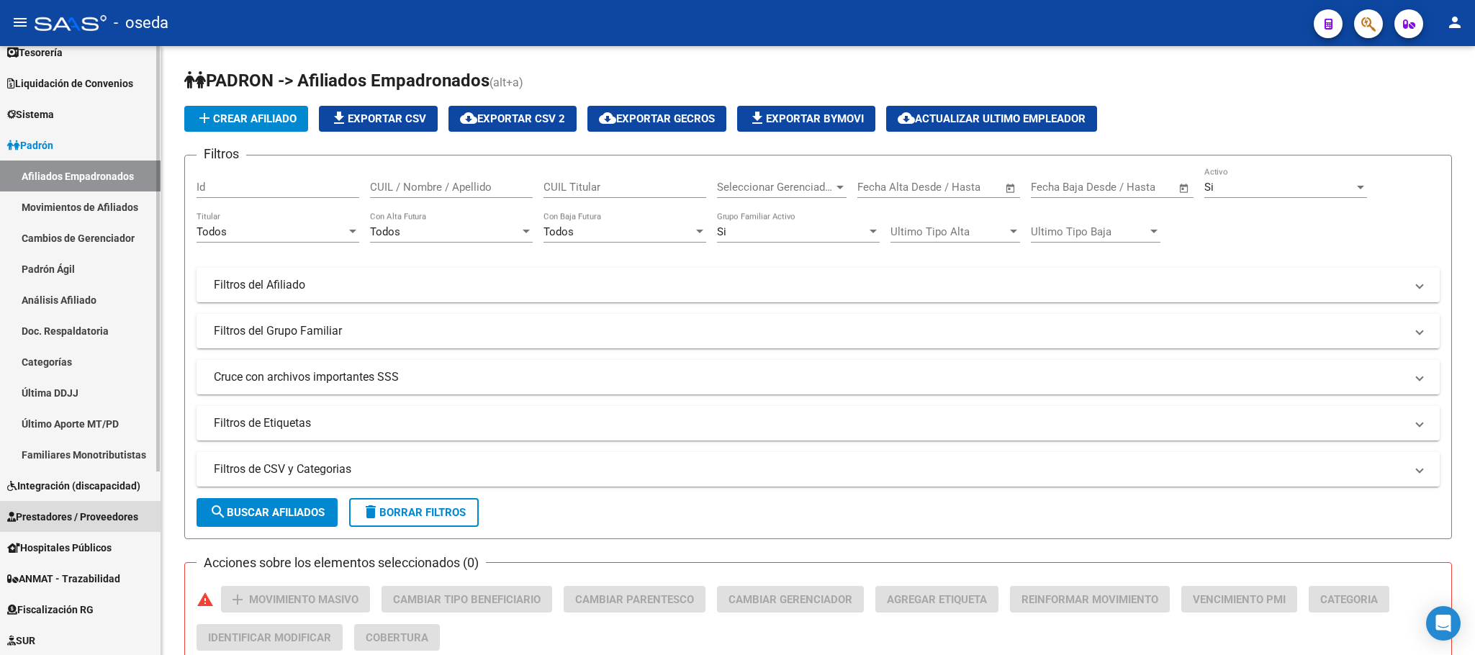
click at [61, 501] on link "Prestadores / Proveedores" at bounding box center [80, 516] width 161 height 31
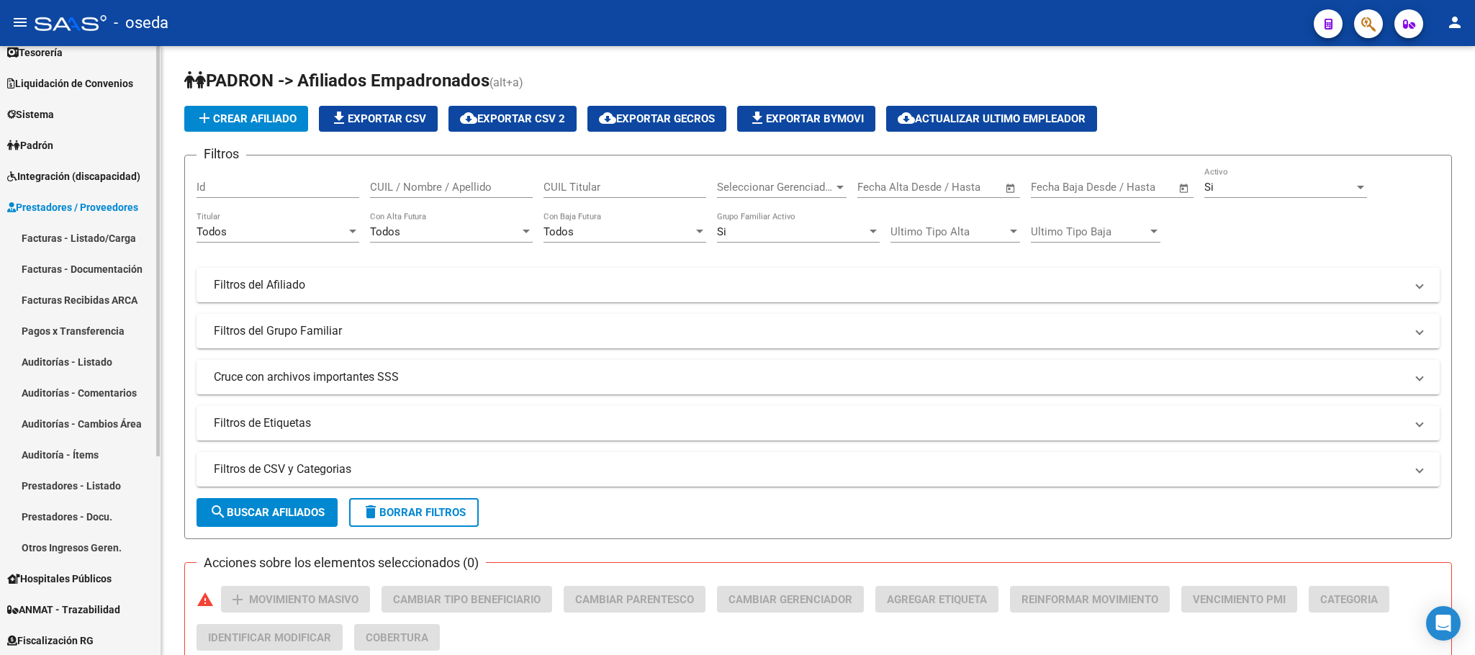
click at [82, 230] on link "Facturas - Listado/Carga" at bounding box center [80, 237] width 161 height 31
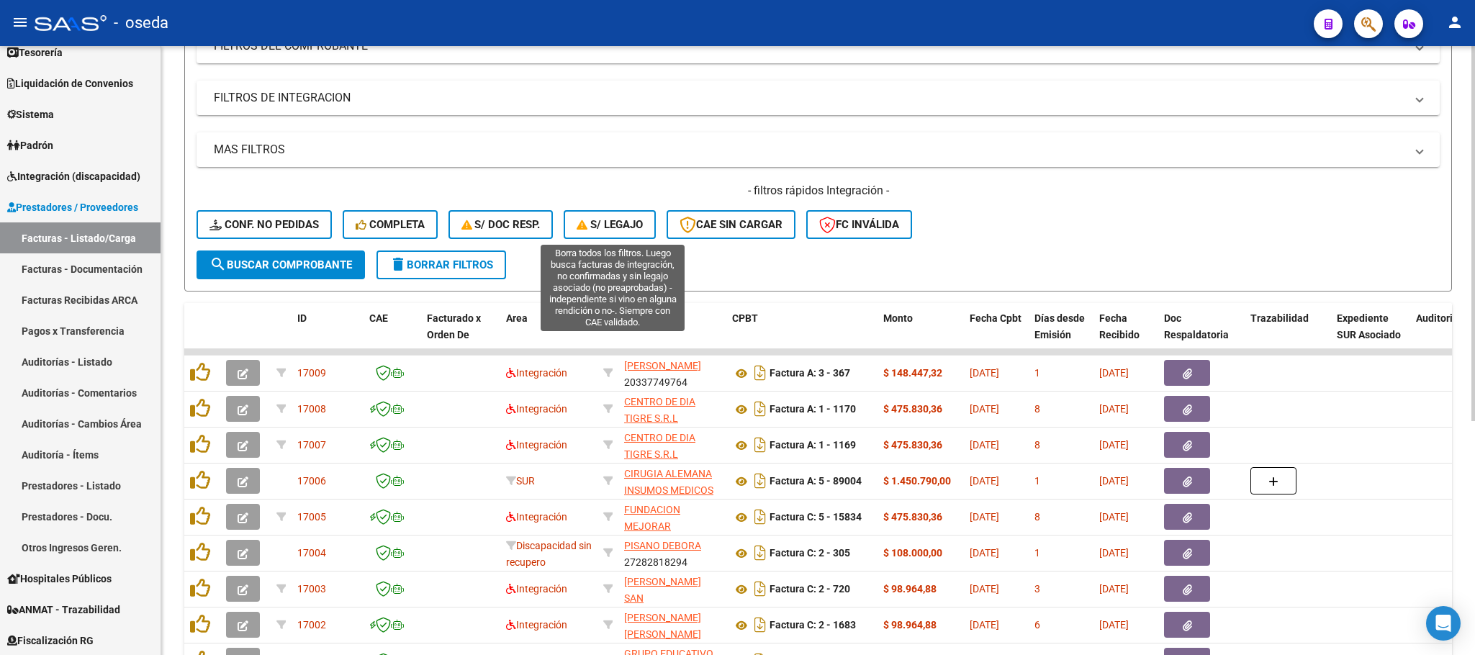
click at [644, 216] on button "S/ legajo" at bounding box center [610, 224] width 92 height 29
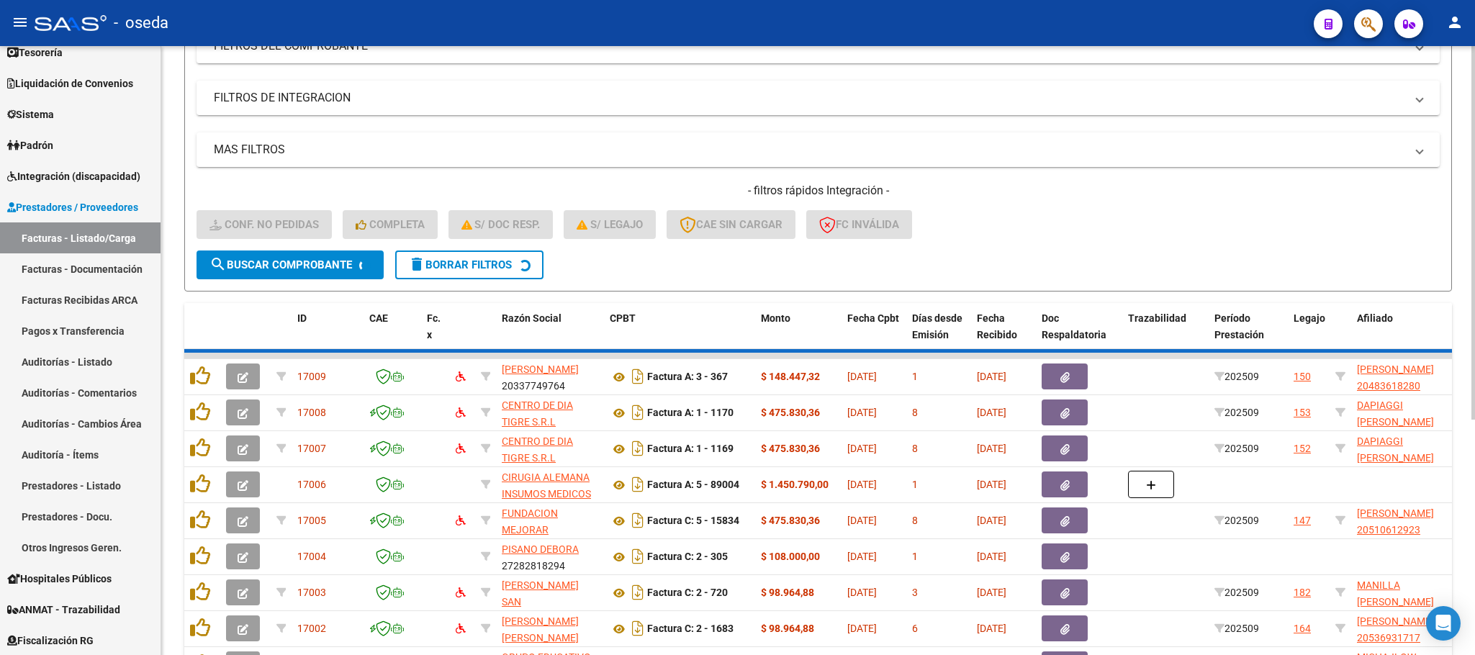
scroll to position [28, 0]
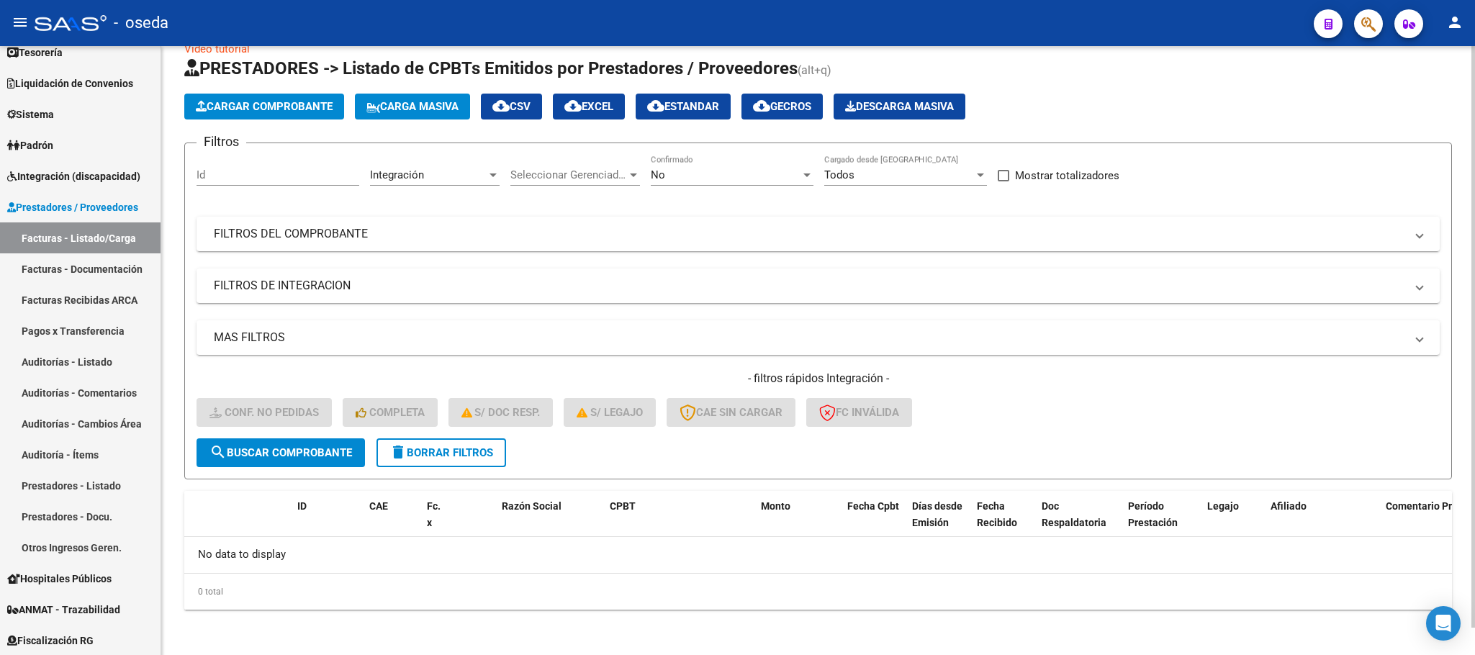
click at [461, 450] on span "delete Borrar Filtros" at bounding box center [441, 452] width 104 height 13
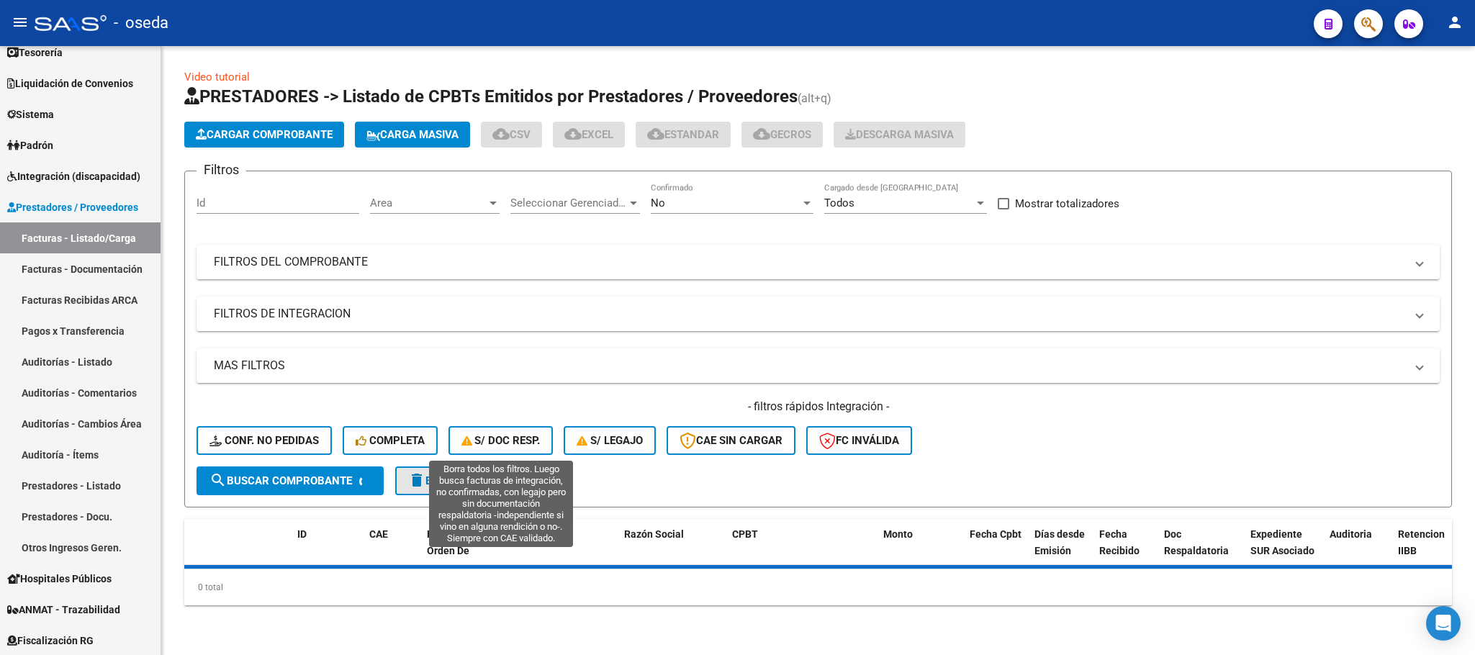
scroll to position [0, 0]
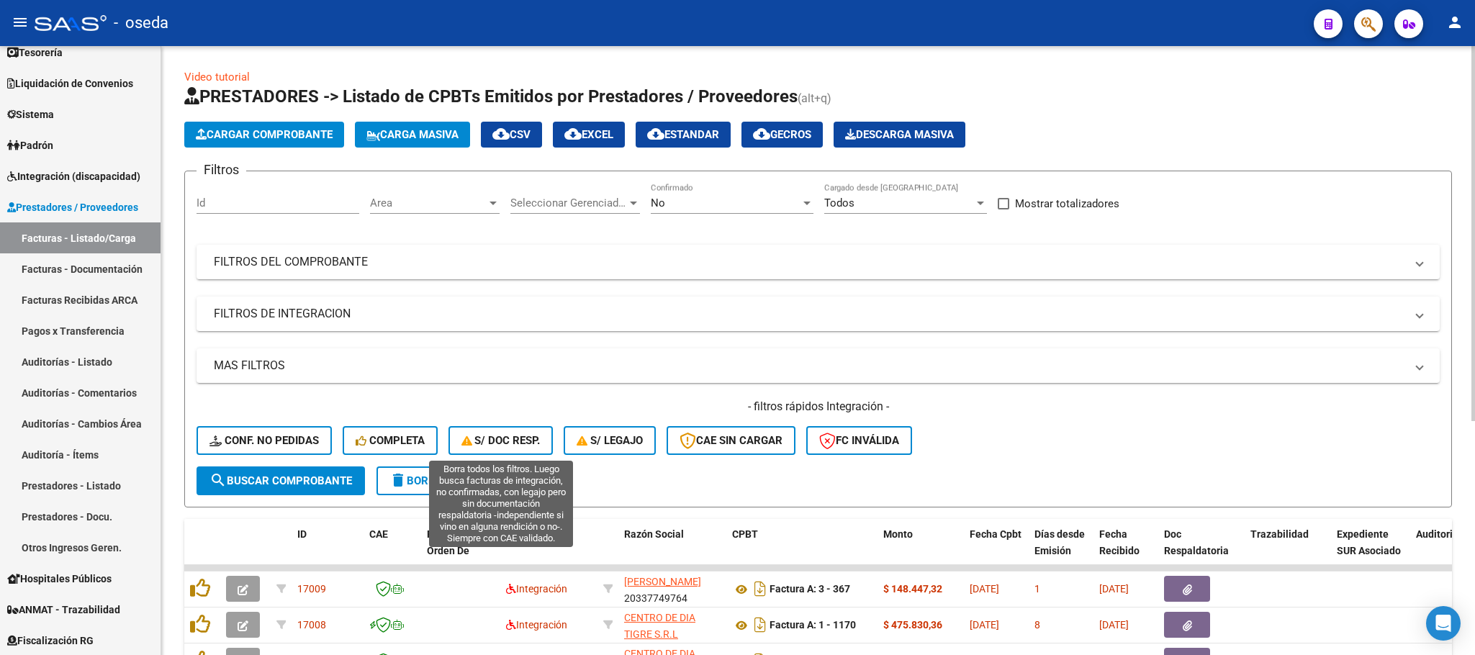
click at [480, 437] on span "S/ Doc Resp." at bounding box center [500, 440] width 79 height 13
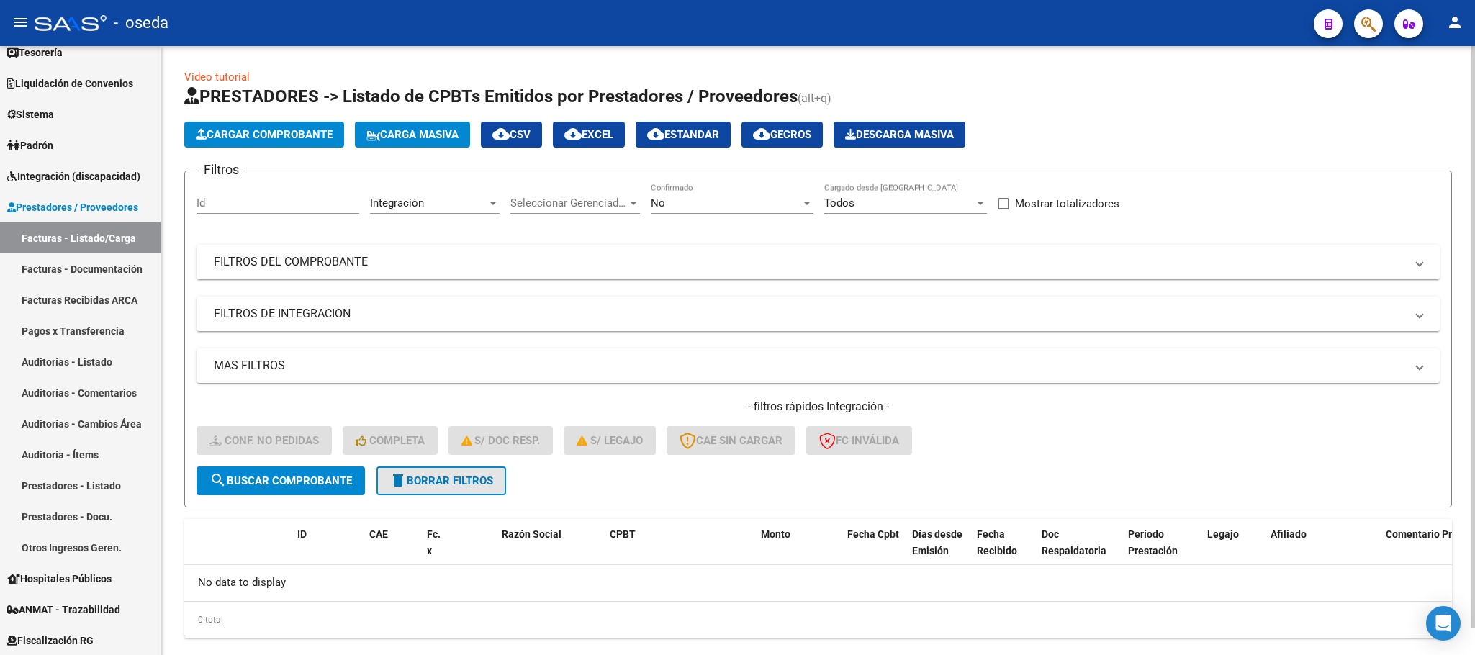
click at [471, 479] on span "delete Borrar Filtros" at bounding box center [441, 480] width 104 height 13
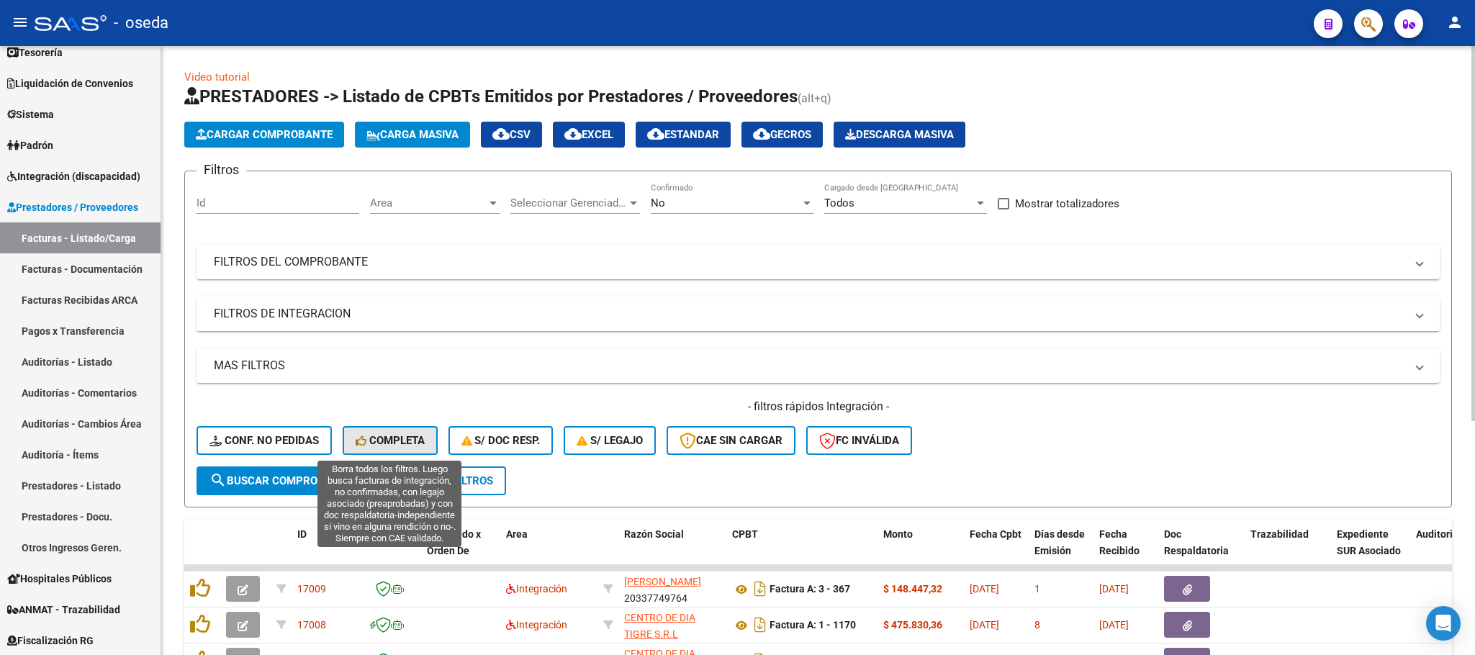
click at [377, 443] on span "Completa" at bounding box center [390, 440] width 69 height 13
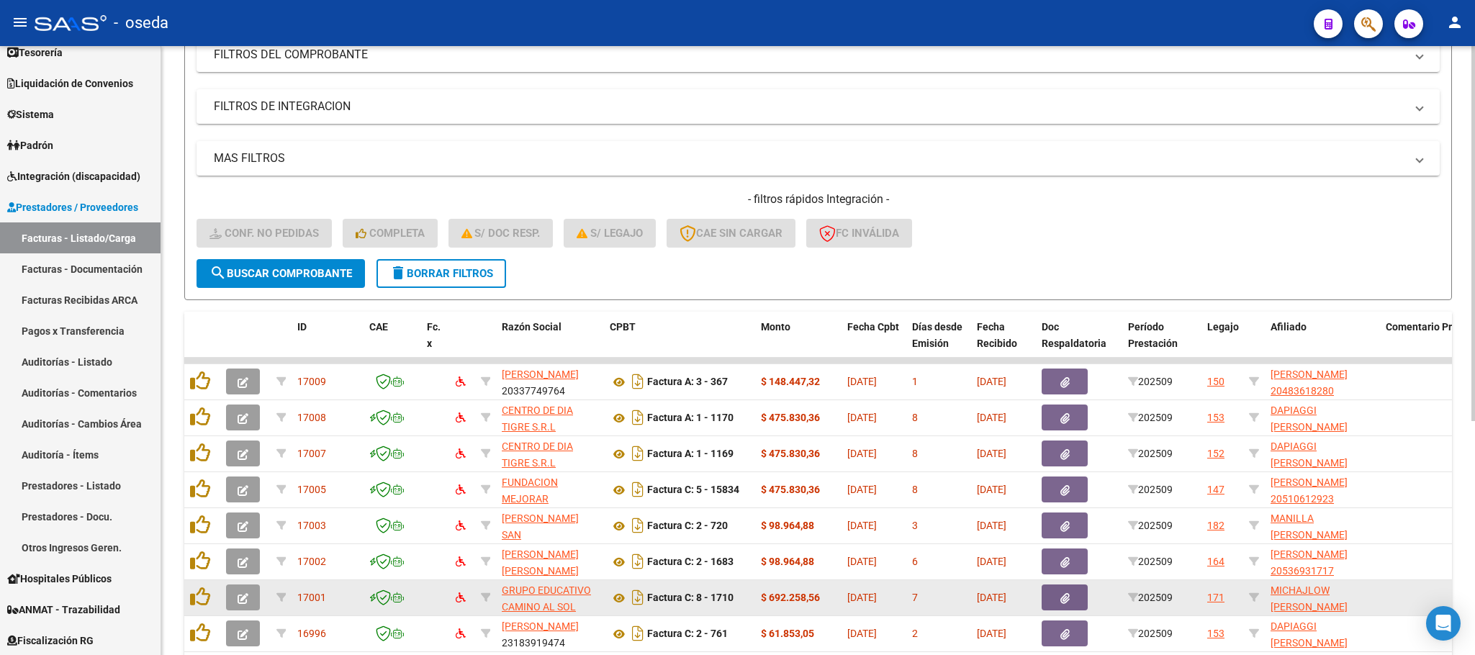
scroll to position [380, 0]
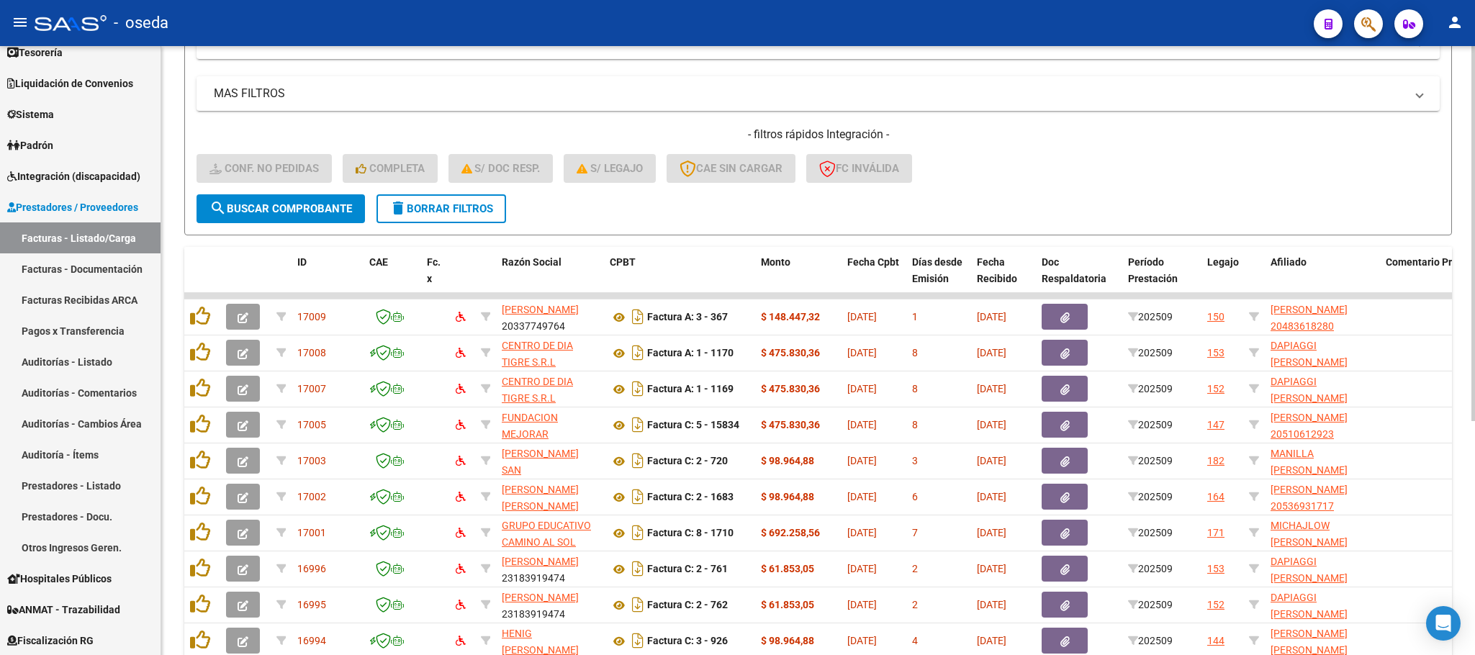
click at [426, 205] on span "delete Borrar Filtros" at bounding box center [441, 208] width 104 height 13
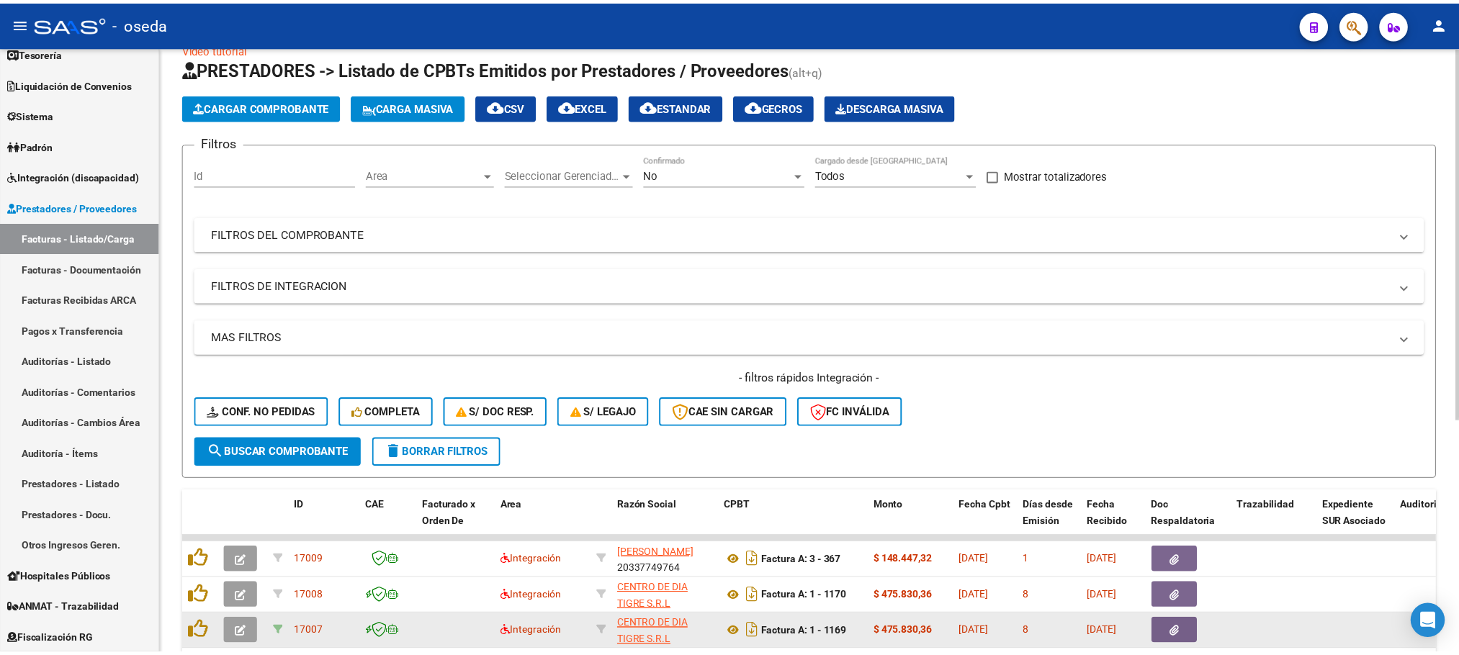
scroll to position [272, 0]
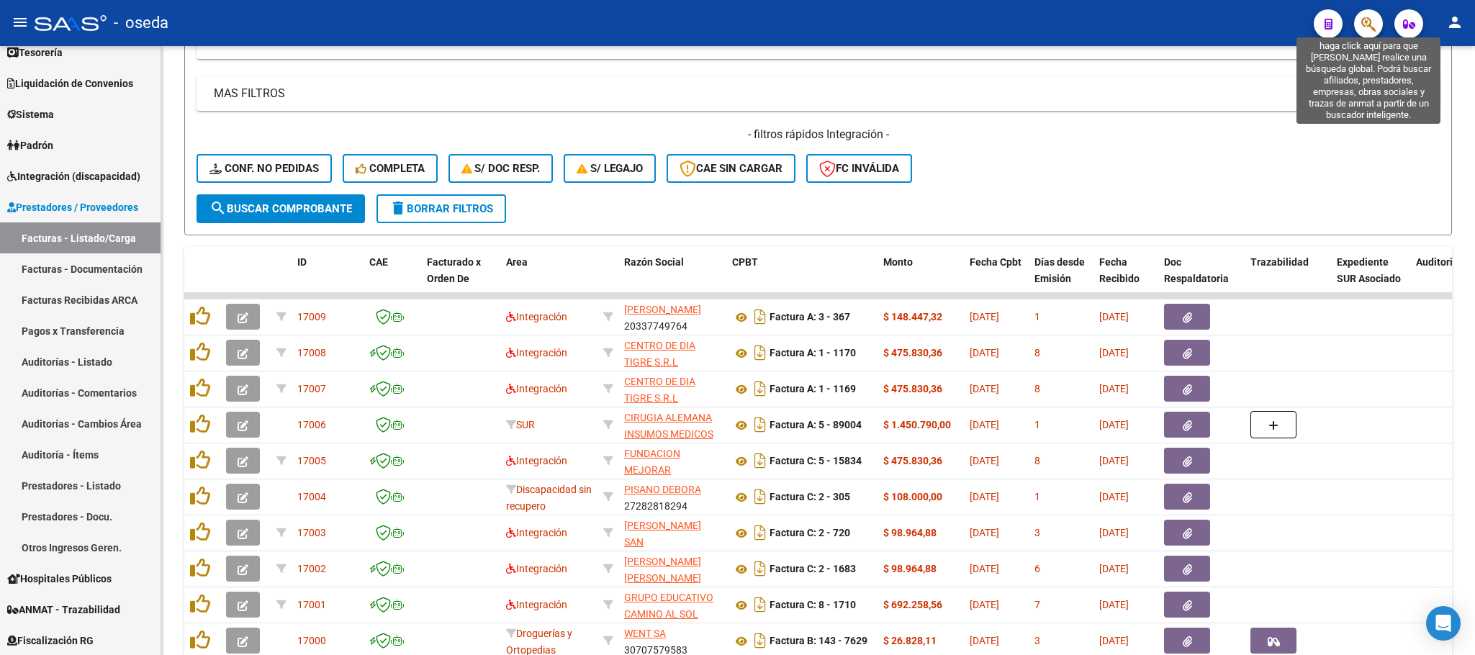
click at [1369, 26] on icon "button" at bounding box center [1368, 24] width 14 height 17
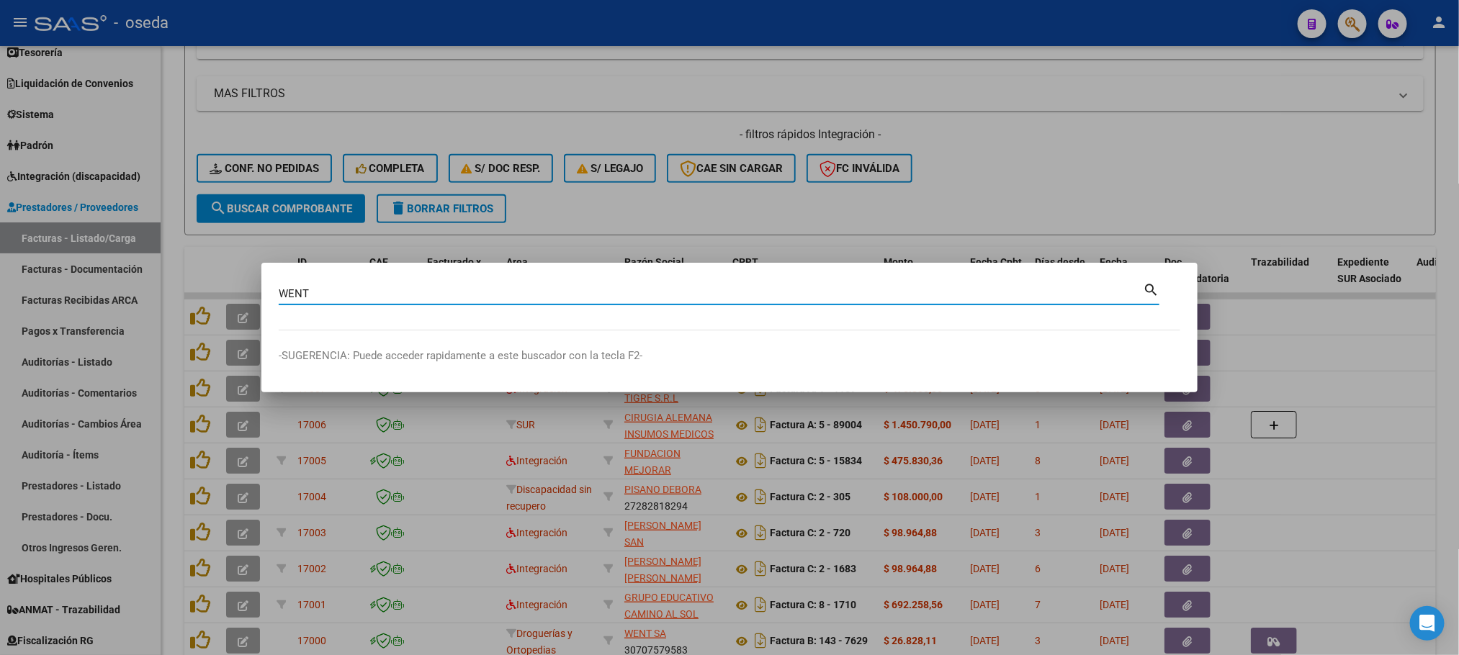
type input "WENT"
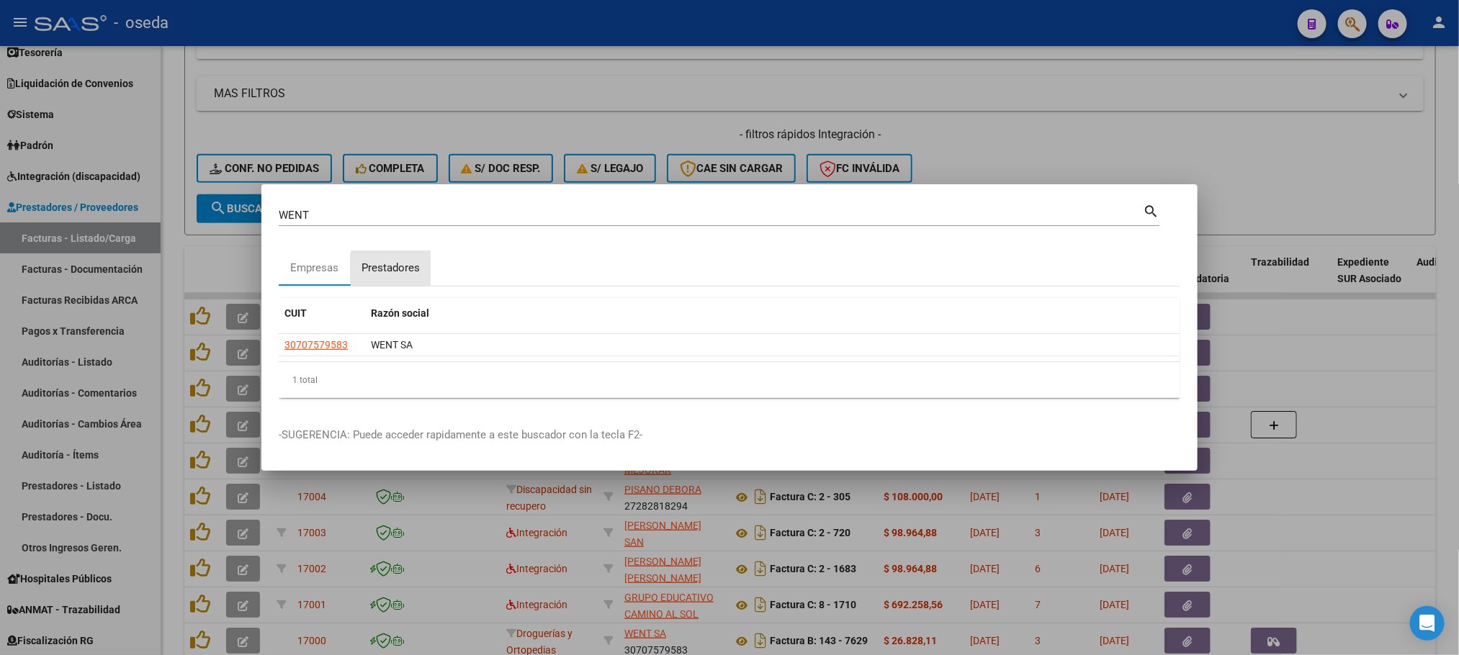
click at [395, 270] on div "Prestadores" at bounding box center [390, 268] width 58 height 17
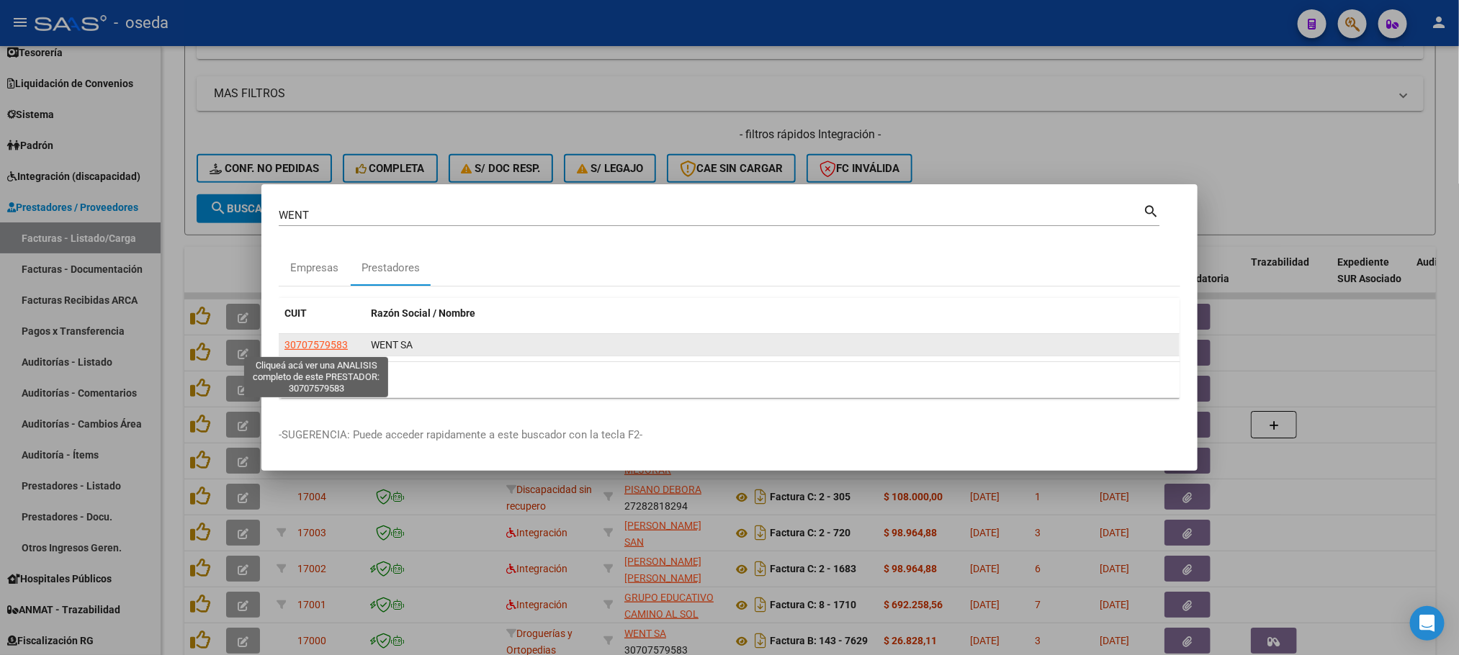
click at [297, 346] on span "30707579583" at bounding box center [315, 345] width 63 height 12
type textarea "30707579583"
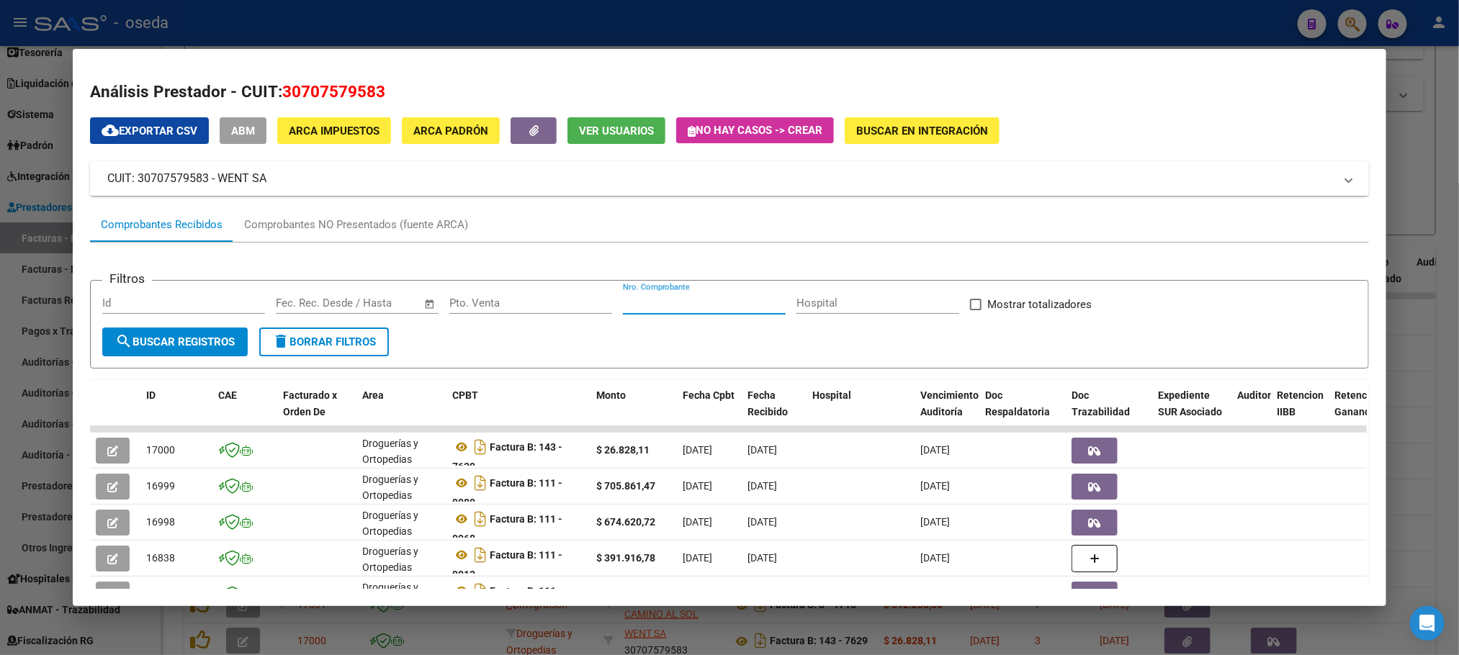
click at [688, 307] on input "Nro. Comprobante" at bounding box center [704, 303] width 163 height 13
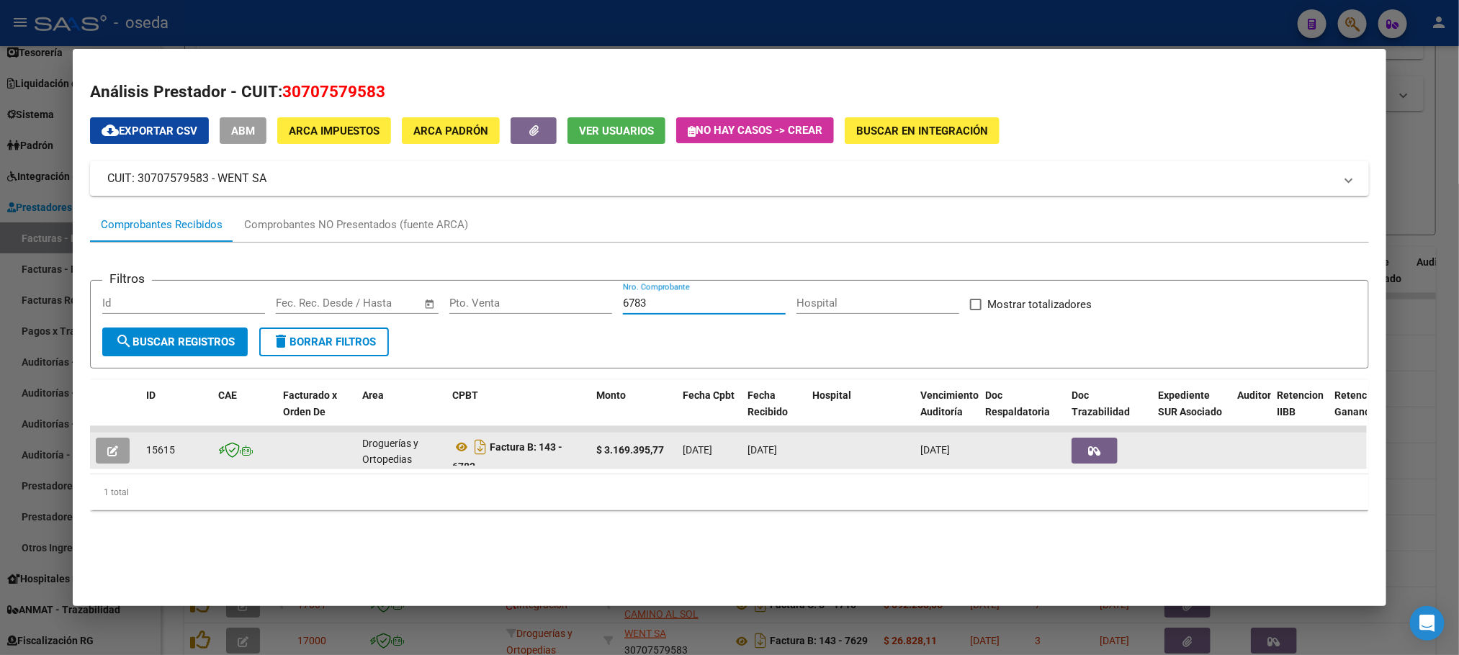
type input "6783"
click at [107, 446] on icon "button" at bounding box center [112, 451] width 11 height 11
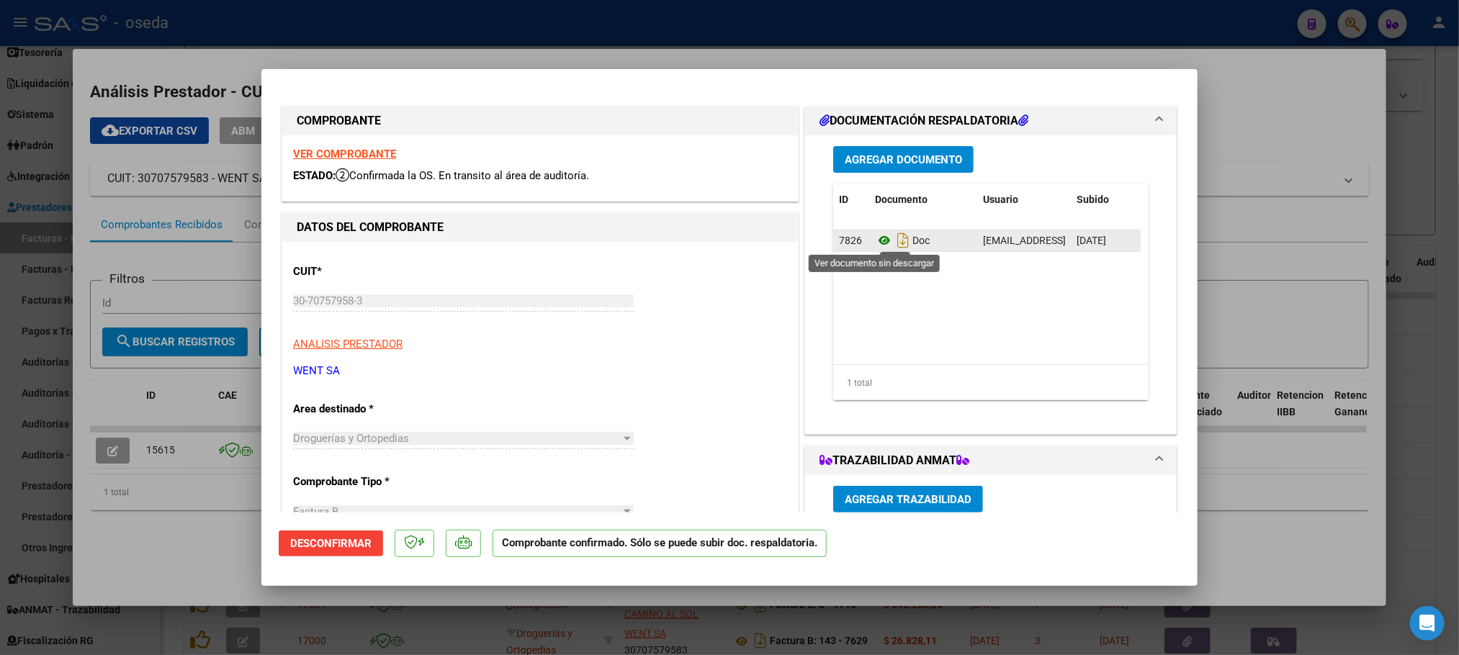
click at [875, 243] on icon at bounding box center [884, 240] width 19 height 17
type input "$ 0,00"
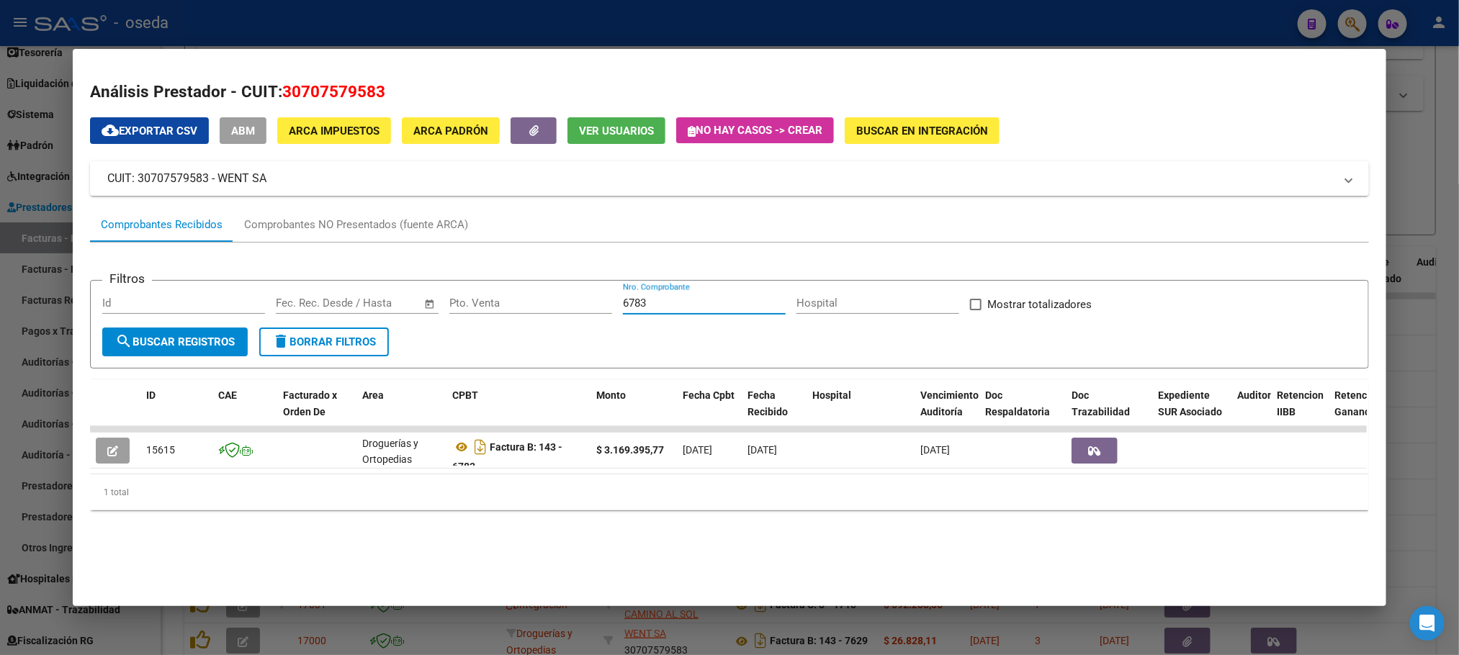
drag, startPoint x: 677, startPoint y: 307, endPoint x: 411, endPoint y: 292, distance: 266.1
click at [411, 292] on div "Filtros Id Fecha inicio – Fecha fin Fec. Rec. Desde / Hasta Pto. Venta 6783 Nro…" at bounding box center [728, 309] width 1253 height 35
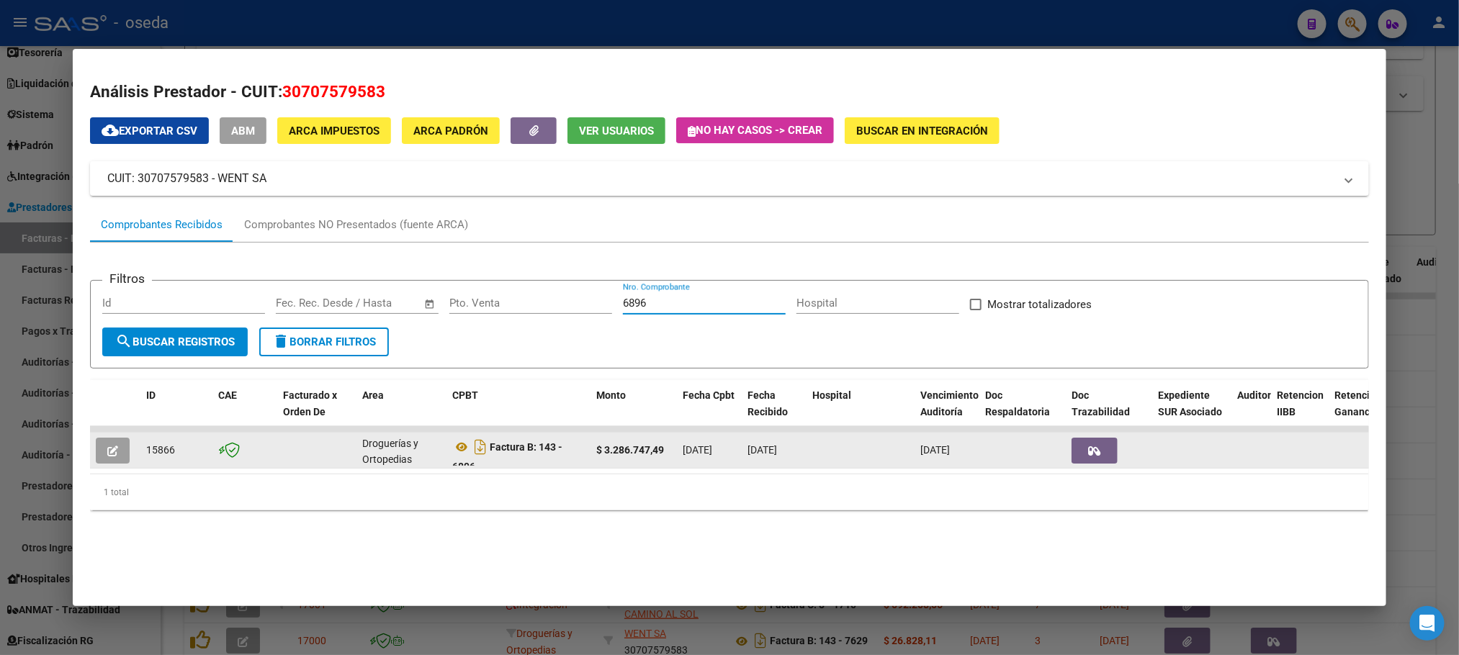
type input "6896"
click at [112, 450] on button "button" at bounding box center [113, 451] width 34 height 26
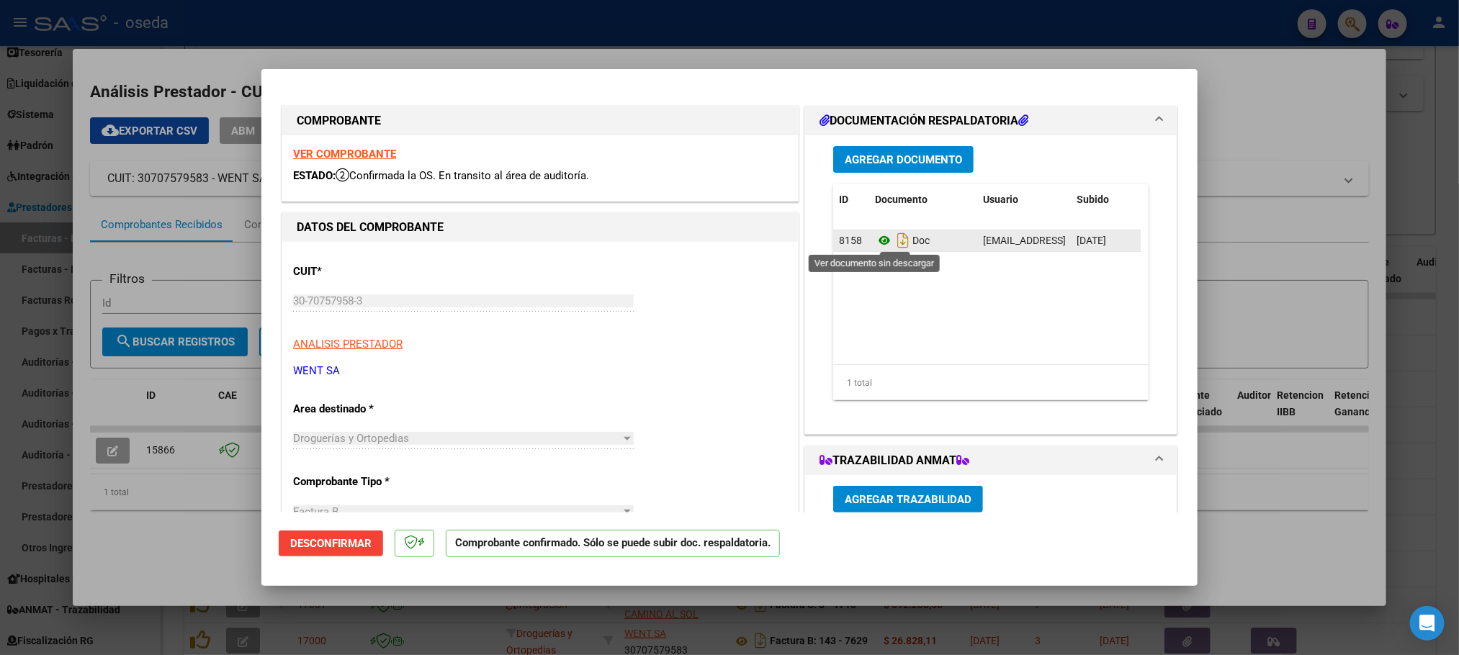
click at [875, 233] on icon at bounding box center [884, 240] width 19 height 17
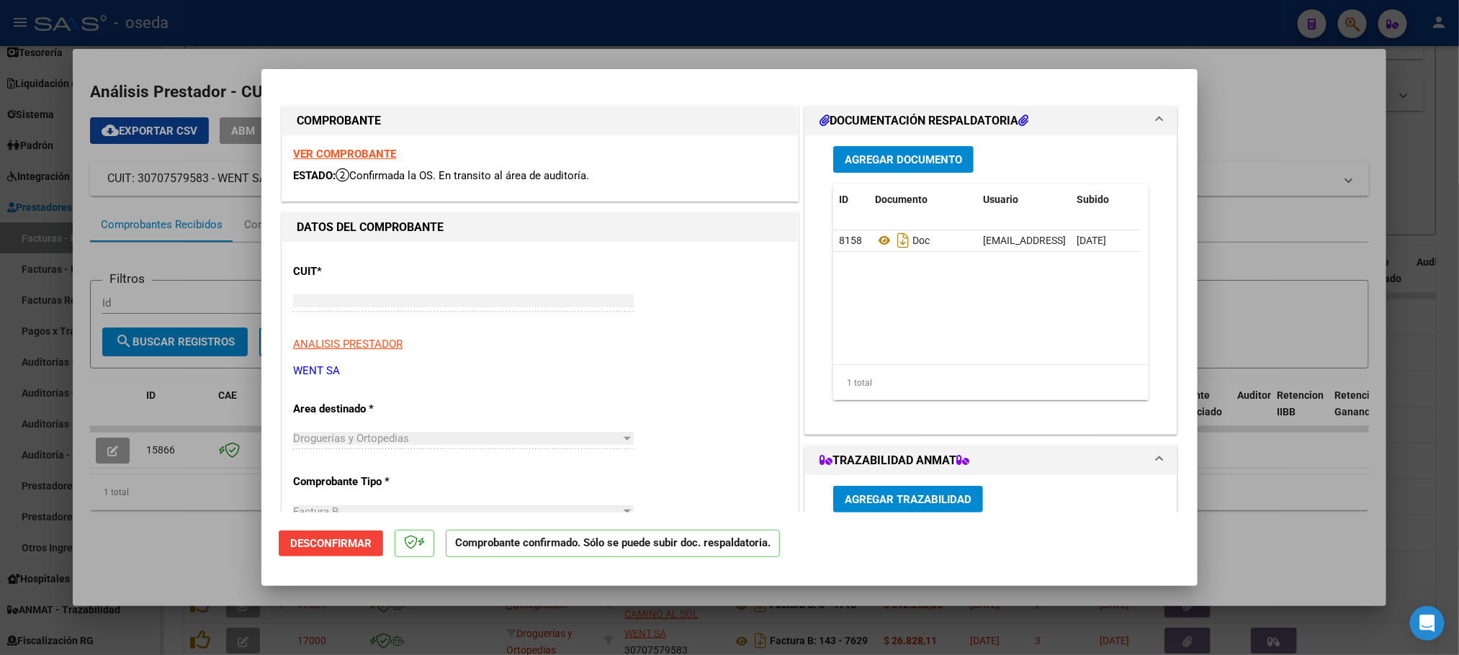
type input "$ 0,00"
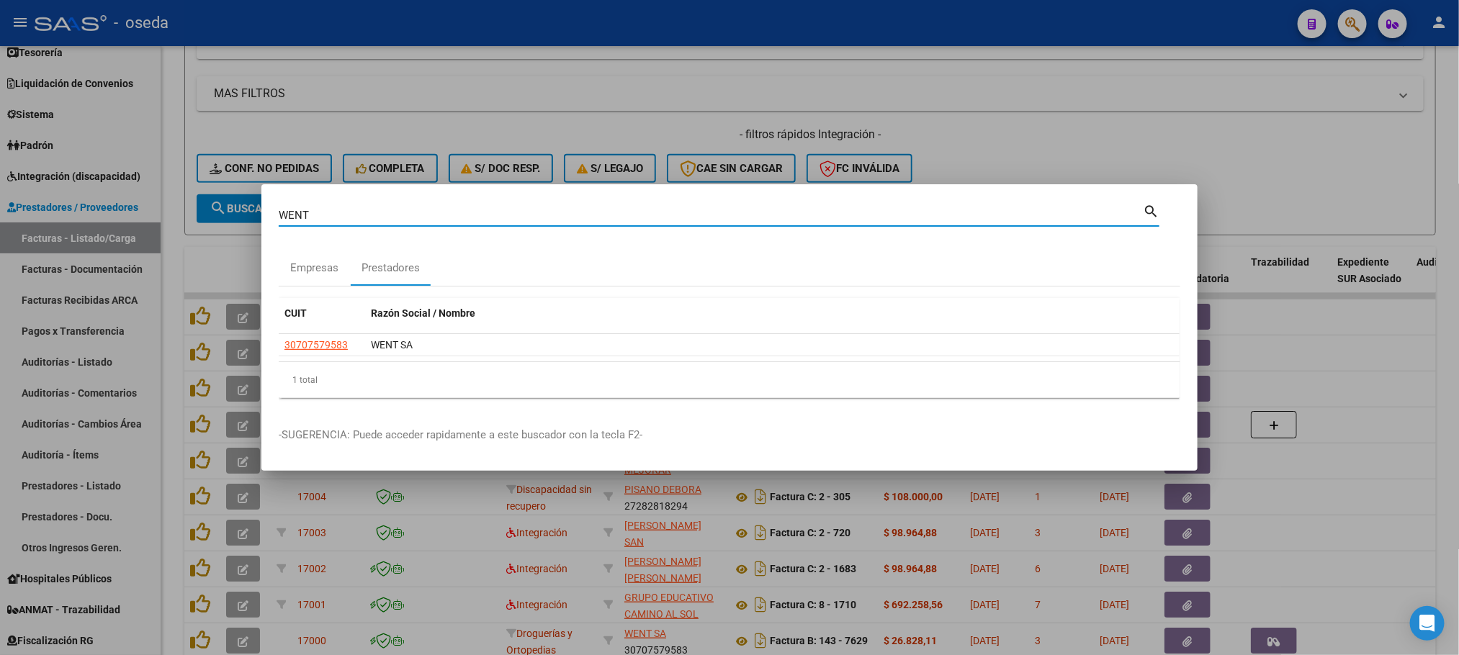
drag, startPoint x: 396, startPoint y: 210, endPoint x: 0, endPoint y: 208, distance: 396.0
click at [0, 208] on div "WENT Buscar (apellido, dni, cuil, nro traspaso, cuit, obra social) search Empre…" at bounding box center [729, 327] width 1459 height 655
type input "VIEL"
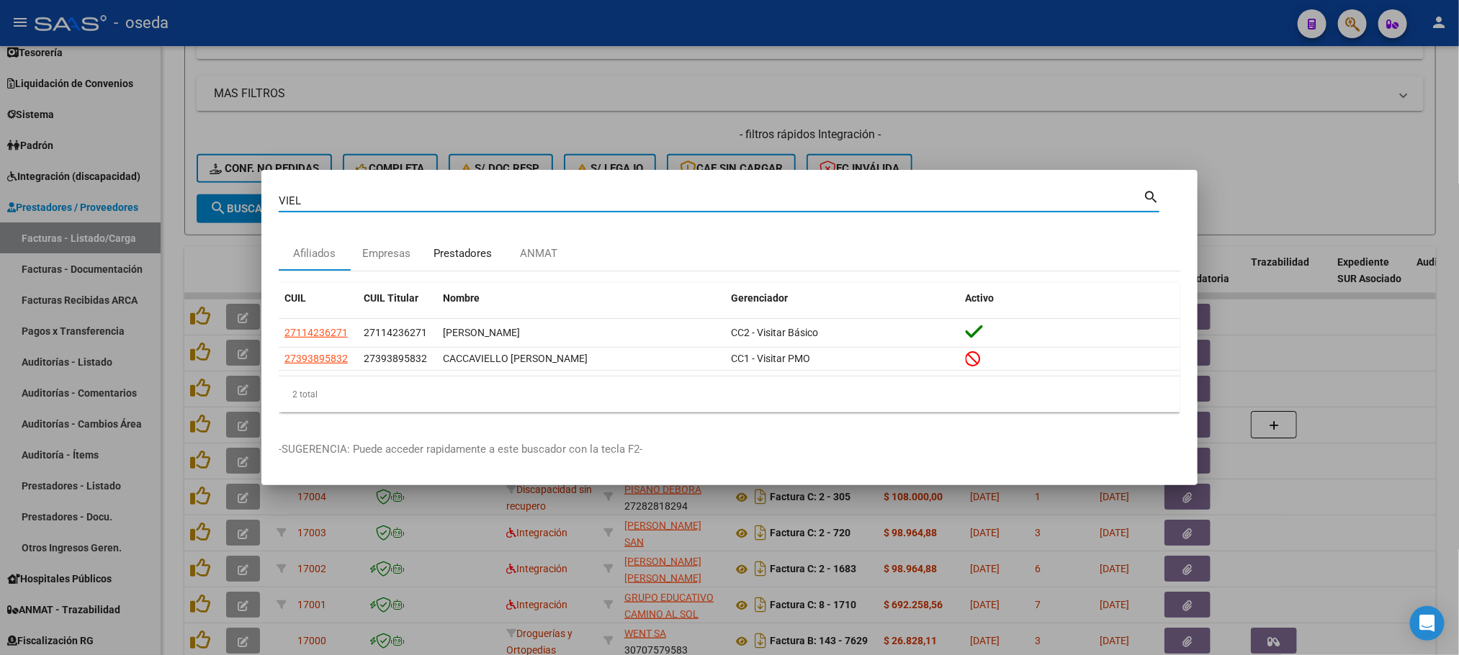
click at [467, 258] on div "Prestadores" at bounding box center [462, 253] width 58 height 17
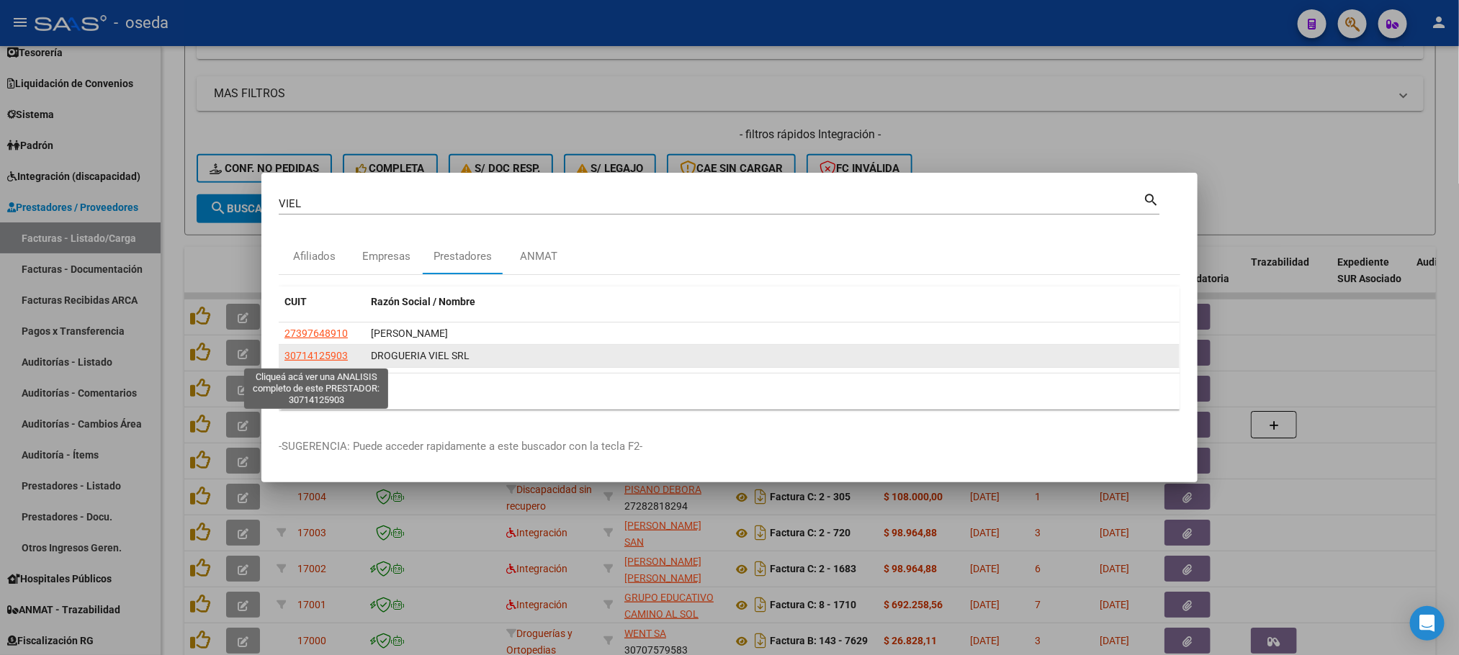
click at [312, 359] on span "30714125903" at bounding box center [315, 356] width 63 height 12
type textarea "30714125903"
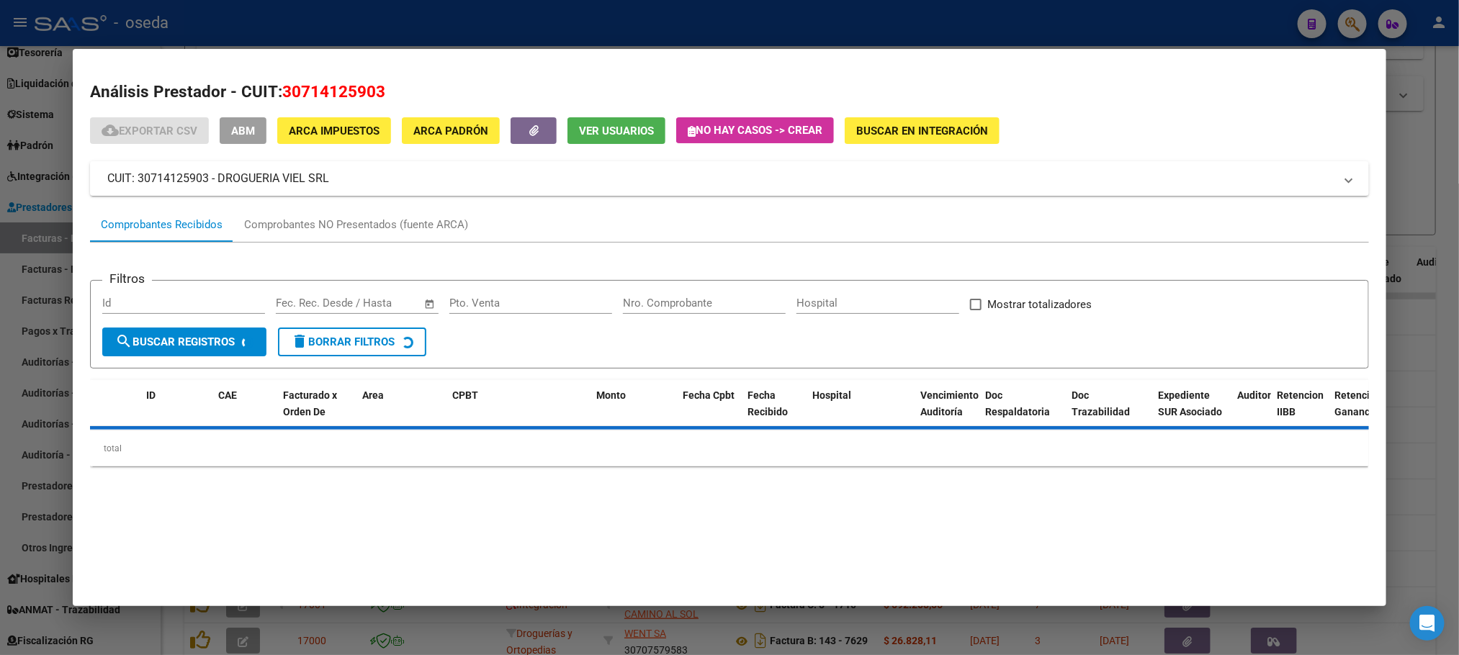
click at [672, 307] on input "Nro. Comprobante" at bounding box center [704, 303] width 163 height 13
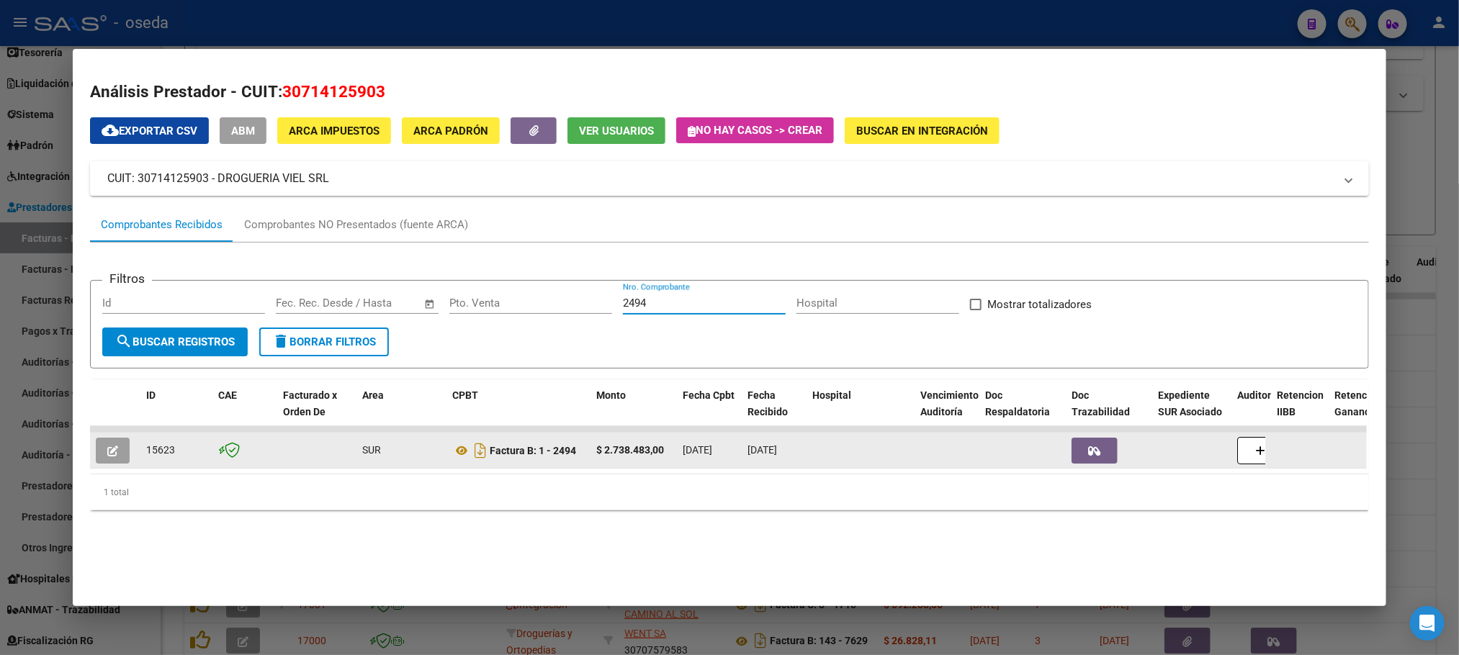
type input "2494"
click at [107, 446] on icon "button" at bounding box center [112, 451] width 11 height 11
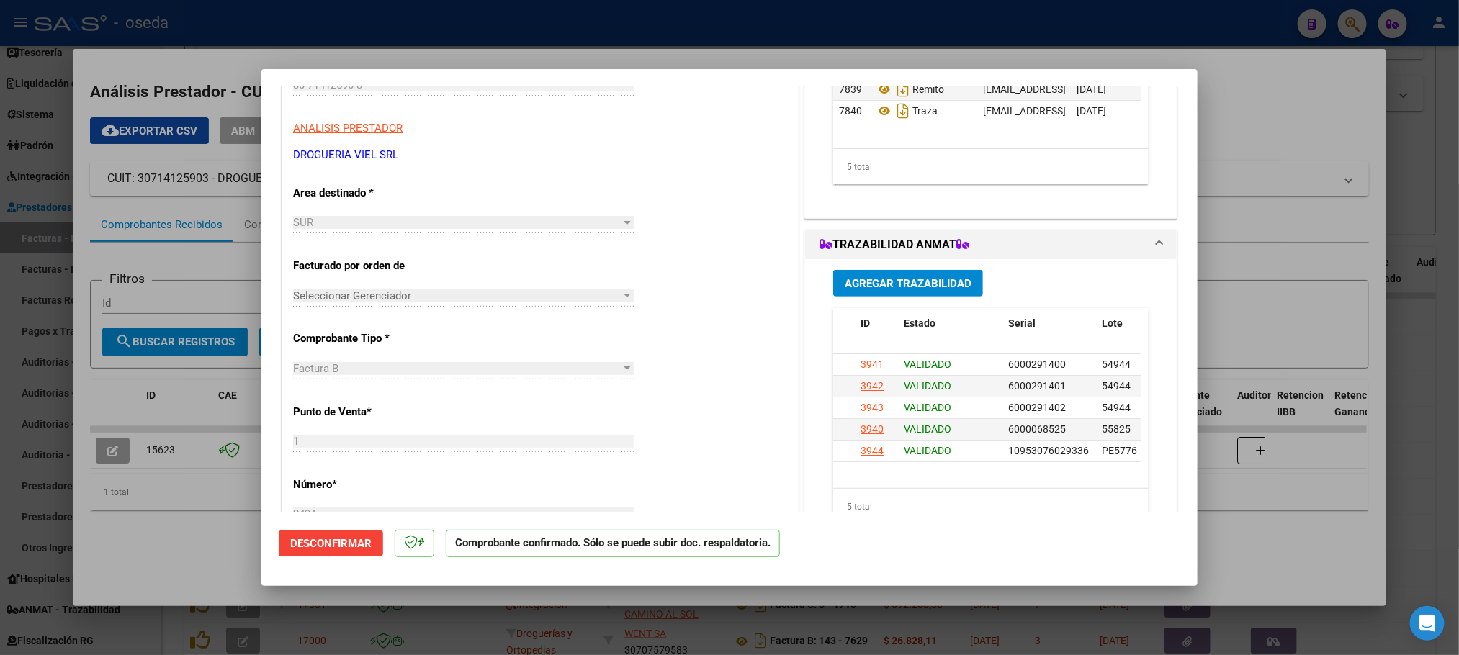
scroll to position [0, 0]
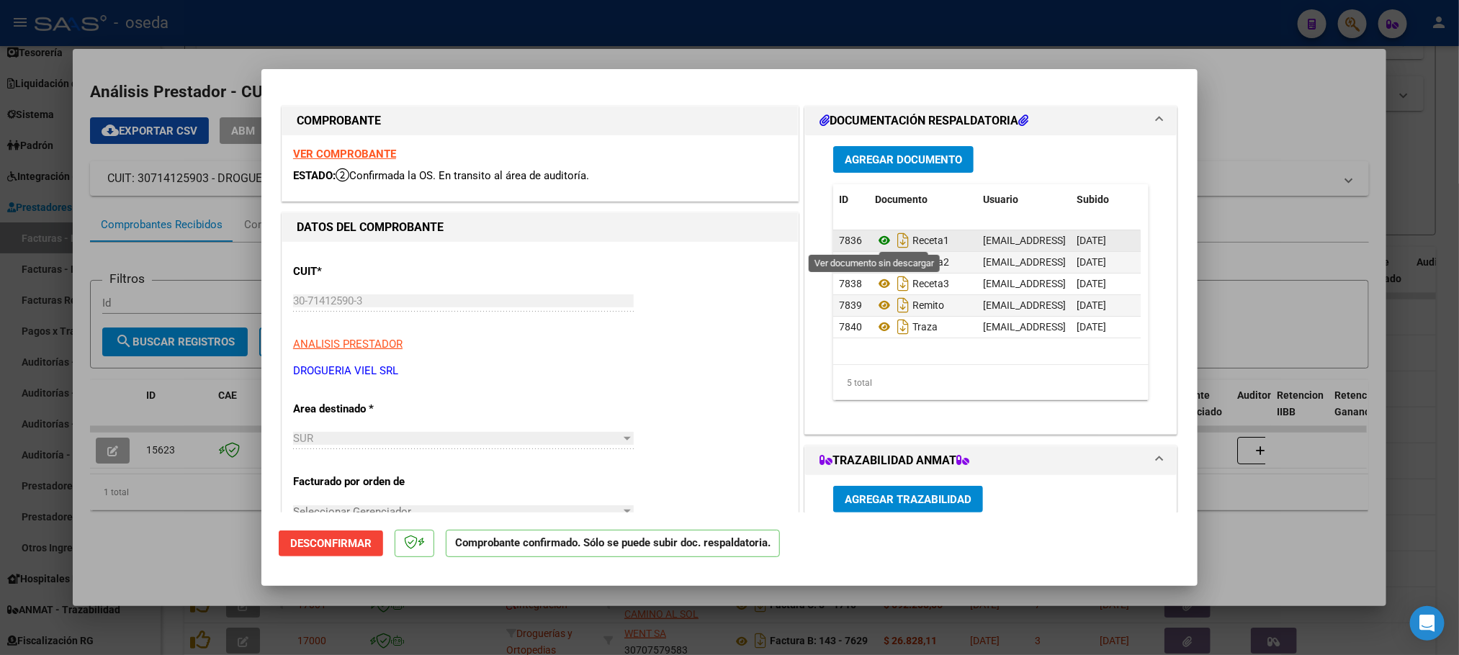
click at [875, 242] on icon at bounding box center [884, 240] width 19 height 17
click at [893, 243] on icon "Descargar documento" at bounding box center [902, 240] width 19 height 23
click at [893, 261] on icon "Descargar documento" at bounding box center [902, 262] width 19 height 23
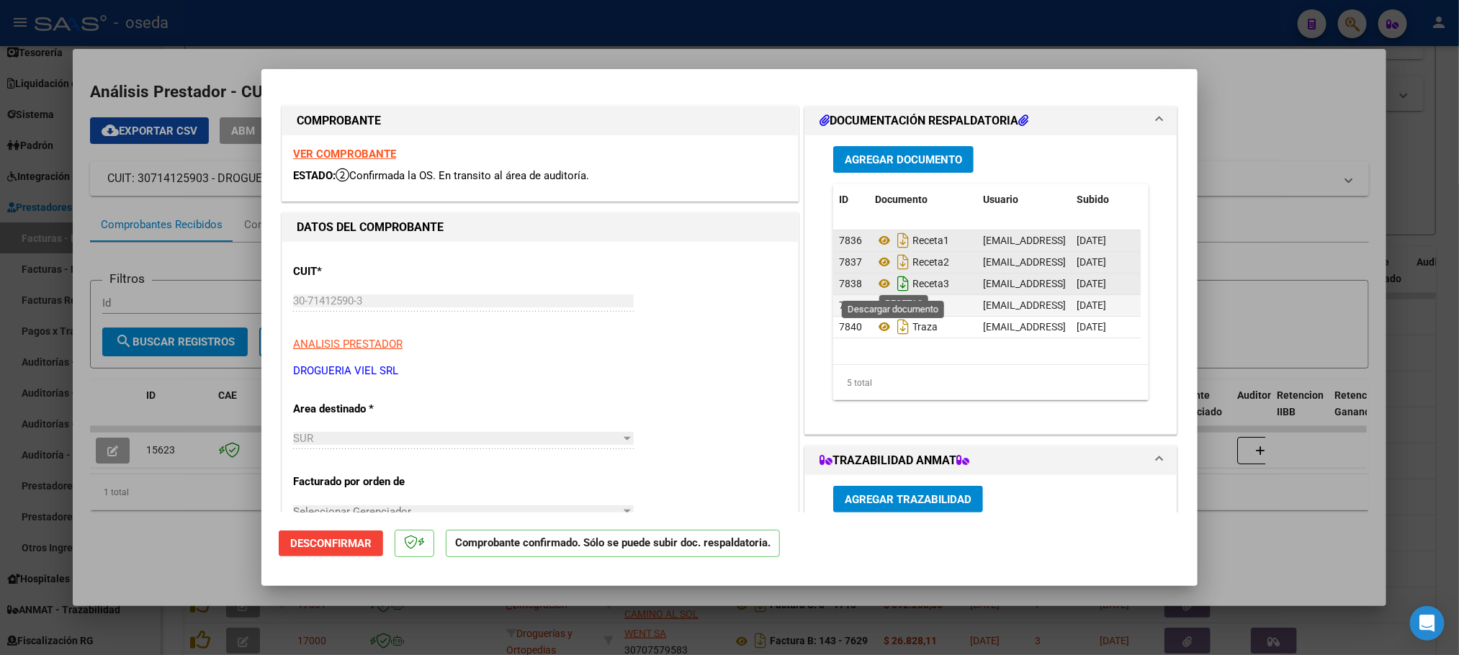
click at [893, 287] on icon "Descargar documento" at bounding box center [902, 283] width 19 height 23
click at [893, 307] on icon "Descargar documento" at bounding box center [902, 305] width 19 height 23
click at [896, 329] on icon "Descargar documento" at bounding box center [902, 326] width 19 height 23
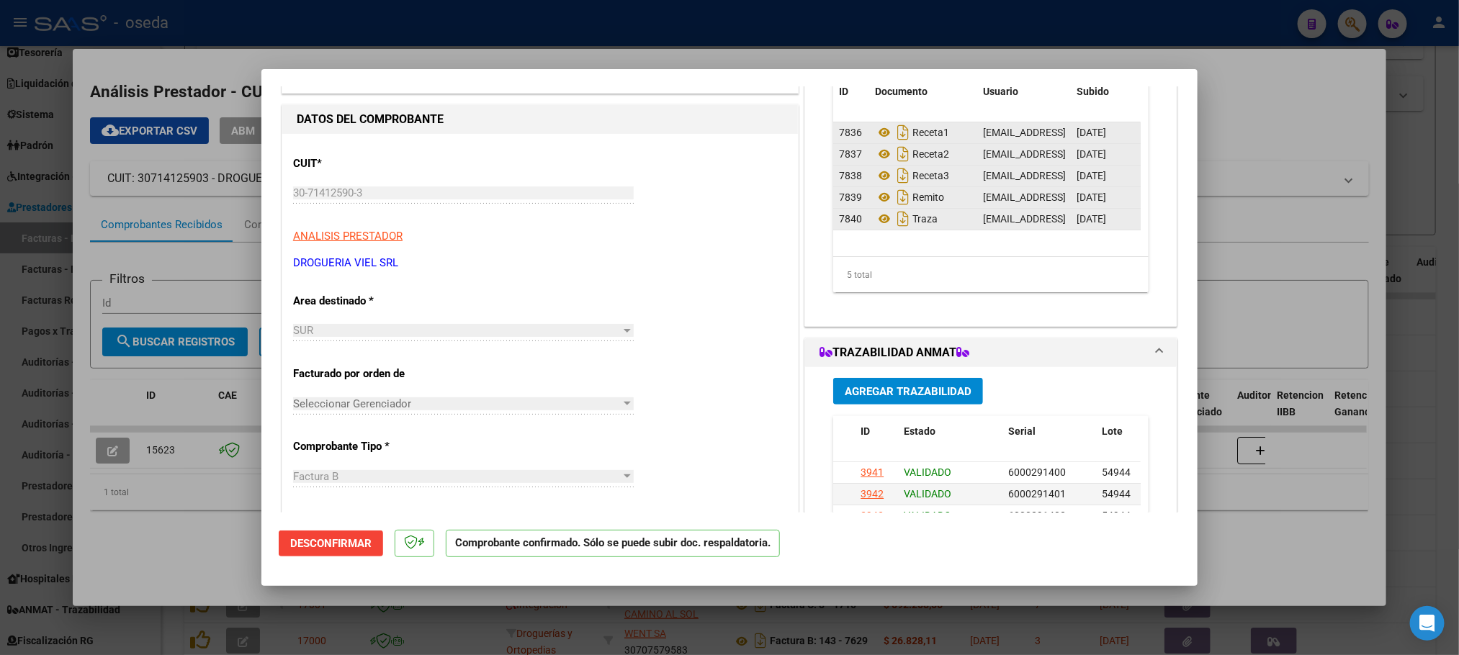
type input "$ 0,00"
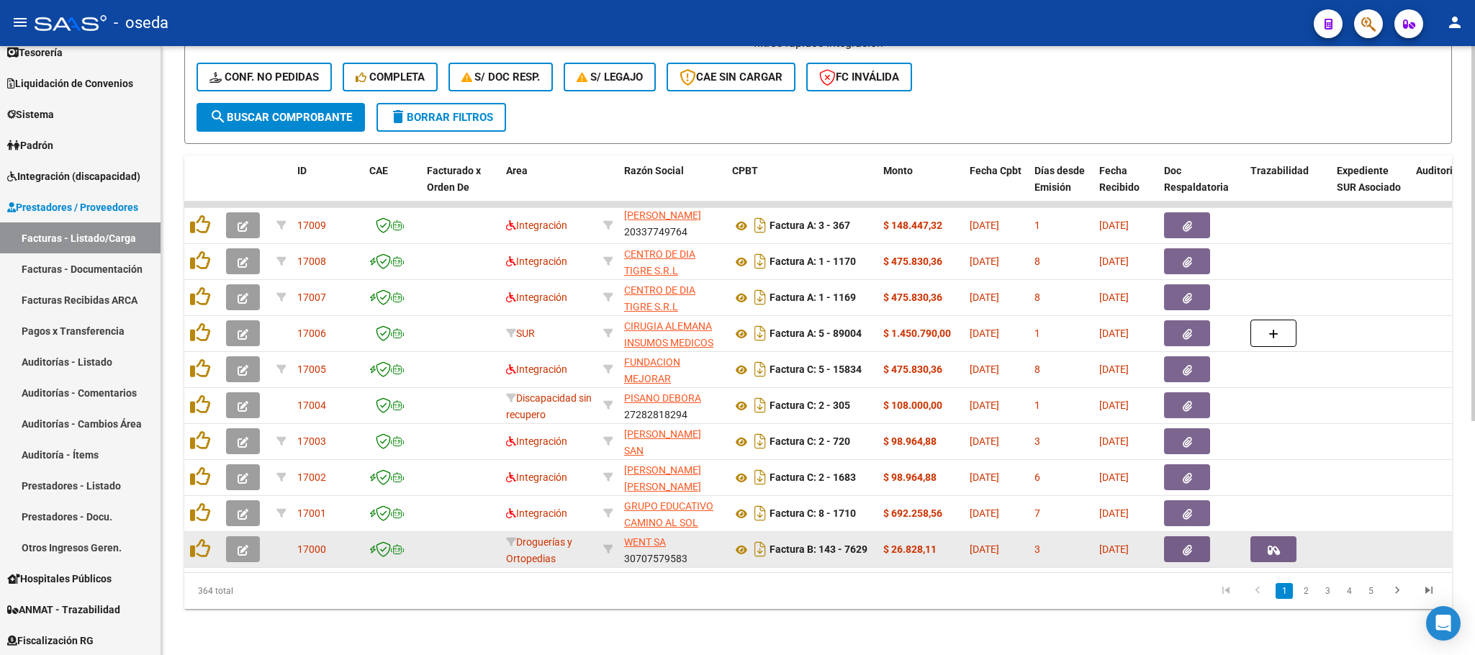
scroll to position [380, 0]
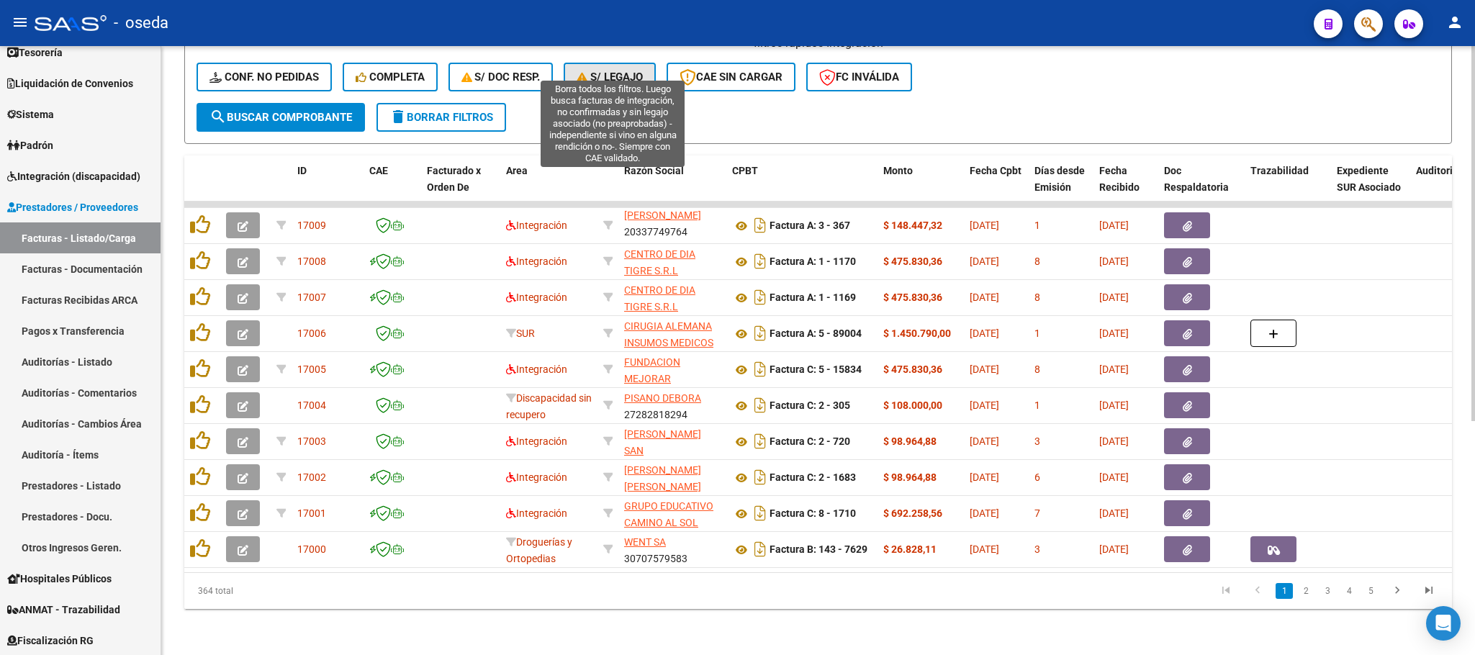
click at [590, 72] on icon "button" at bounding box center [584, 77] width 14 height 11
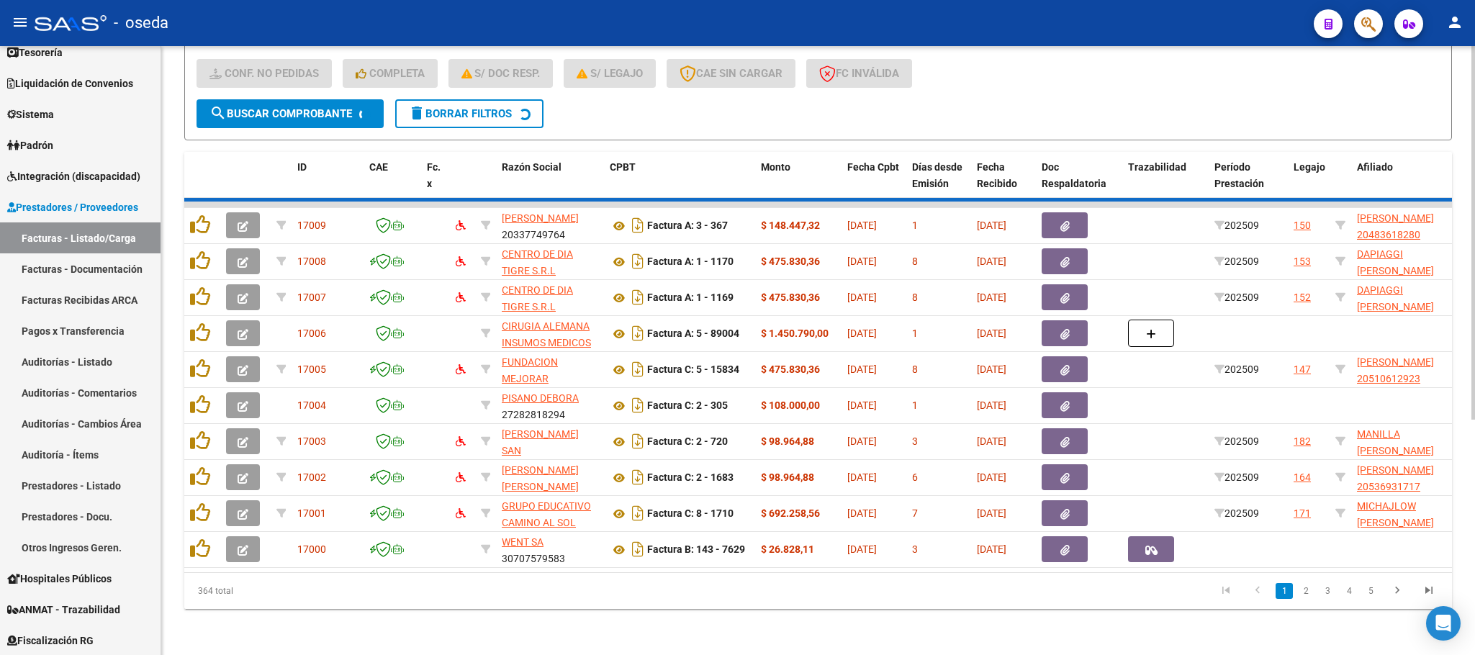
scroll to position [28, 0]
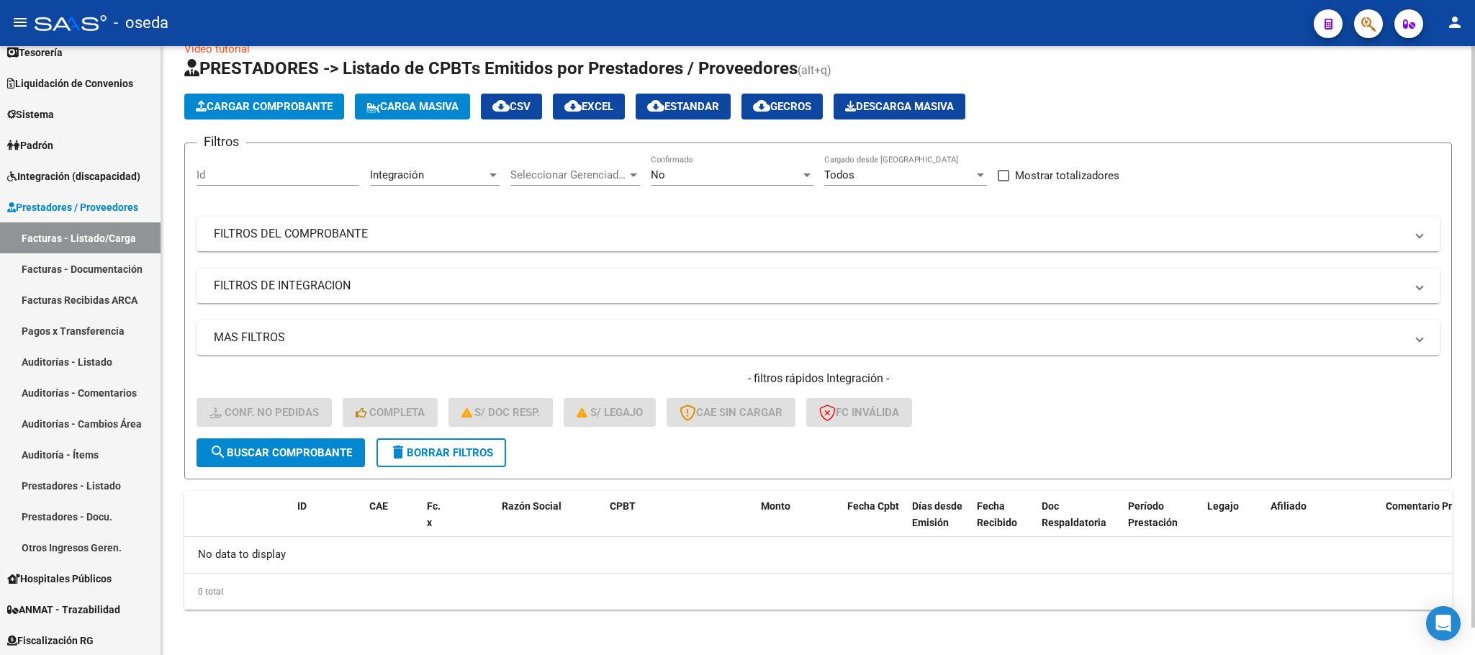
click at [413, 459] on span "delete Borrar Filtros" at bounding box center [441, 452] width 104 height 13
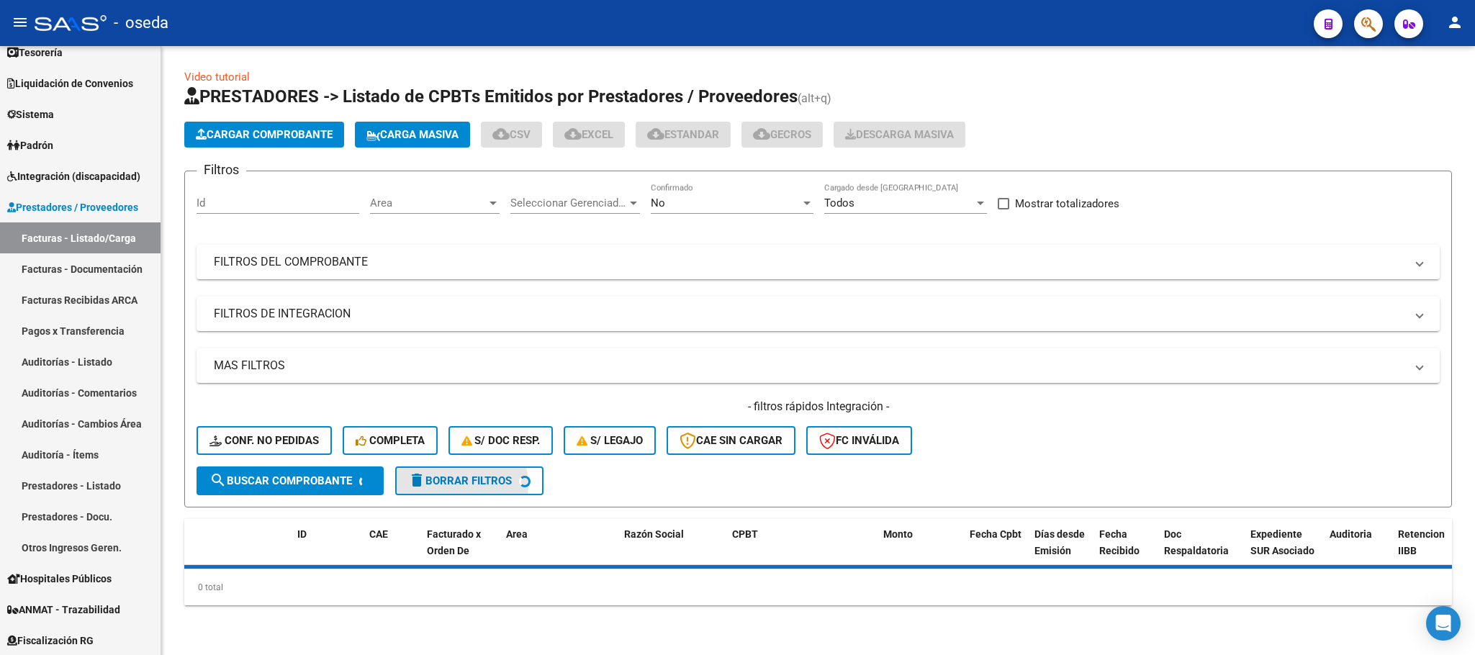
scroll to position [0, 0]
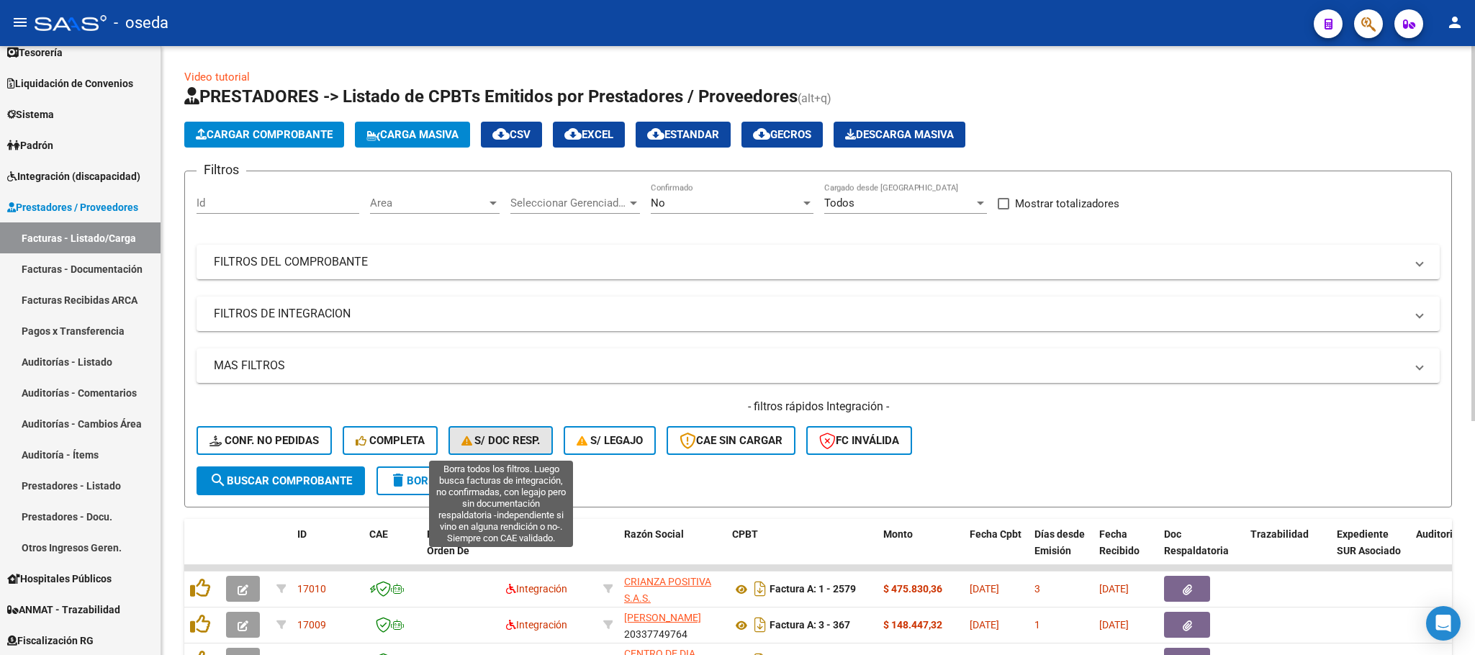
click at [467, 437] on icon "button" at bounding box center [468, 441] width 14 height 11
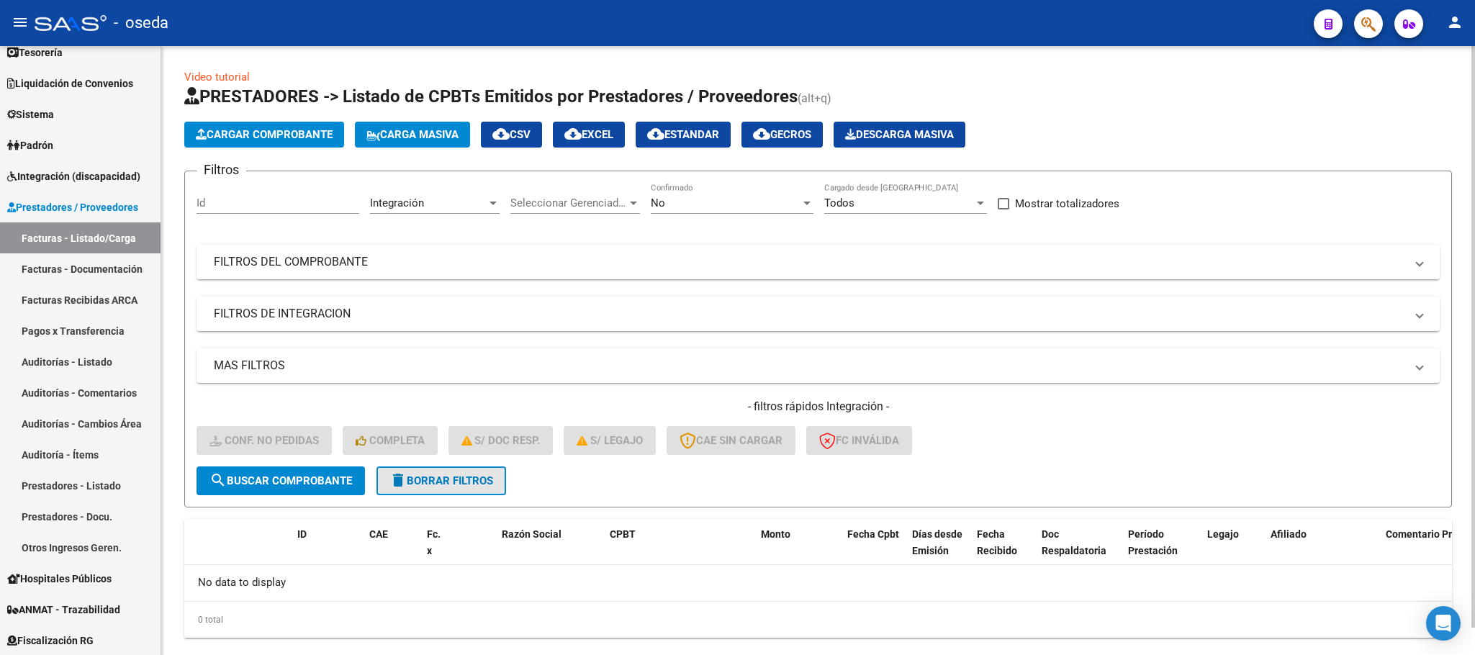
click at [438, 489] on button "delete Borrar Filtros" at bounding box center [442, 481] width 130 height 29
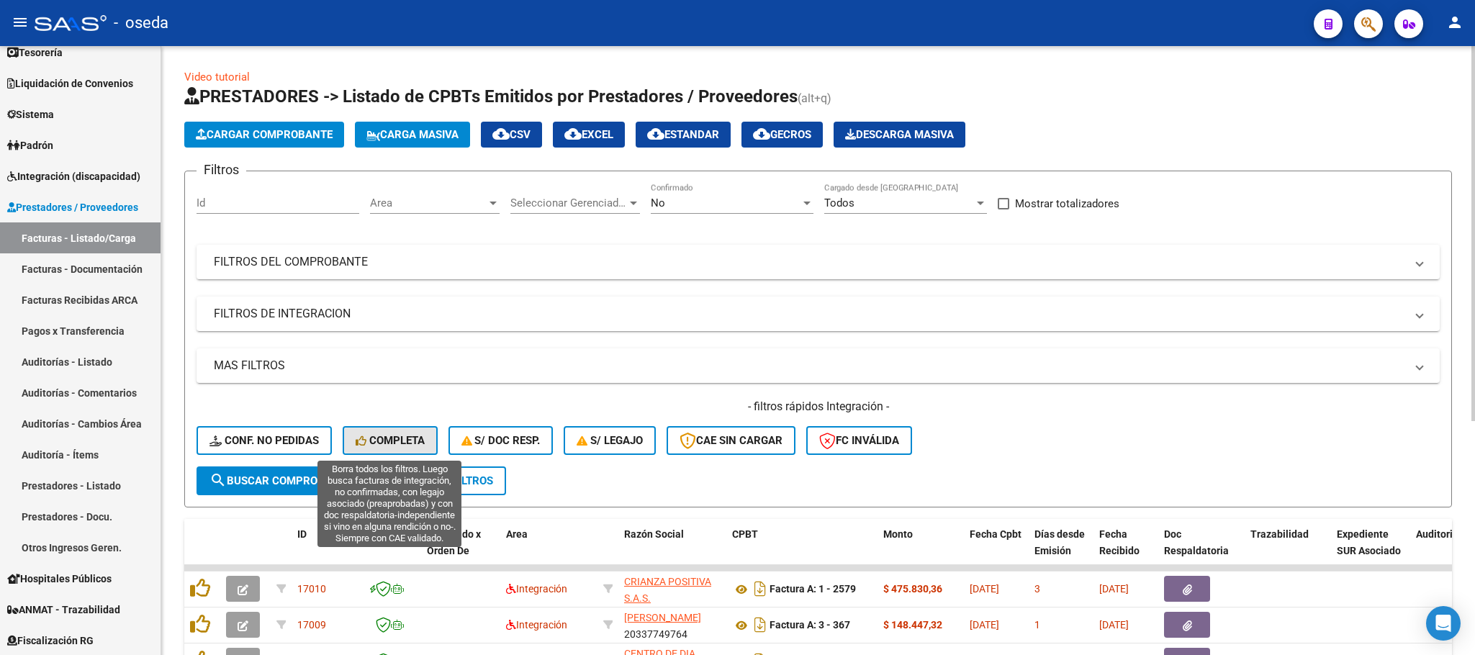
click at [408, 441] on span "Completa" at bounding box center [390, 440] width 69 height 13
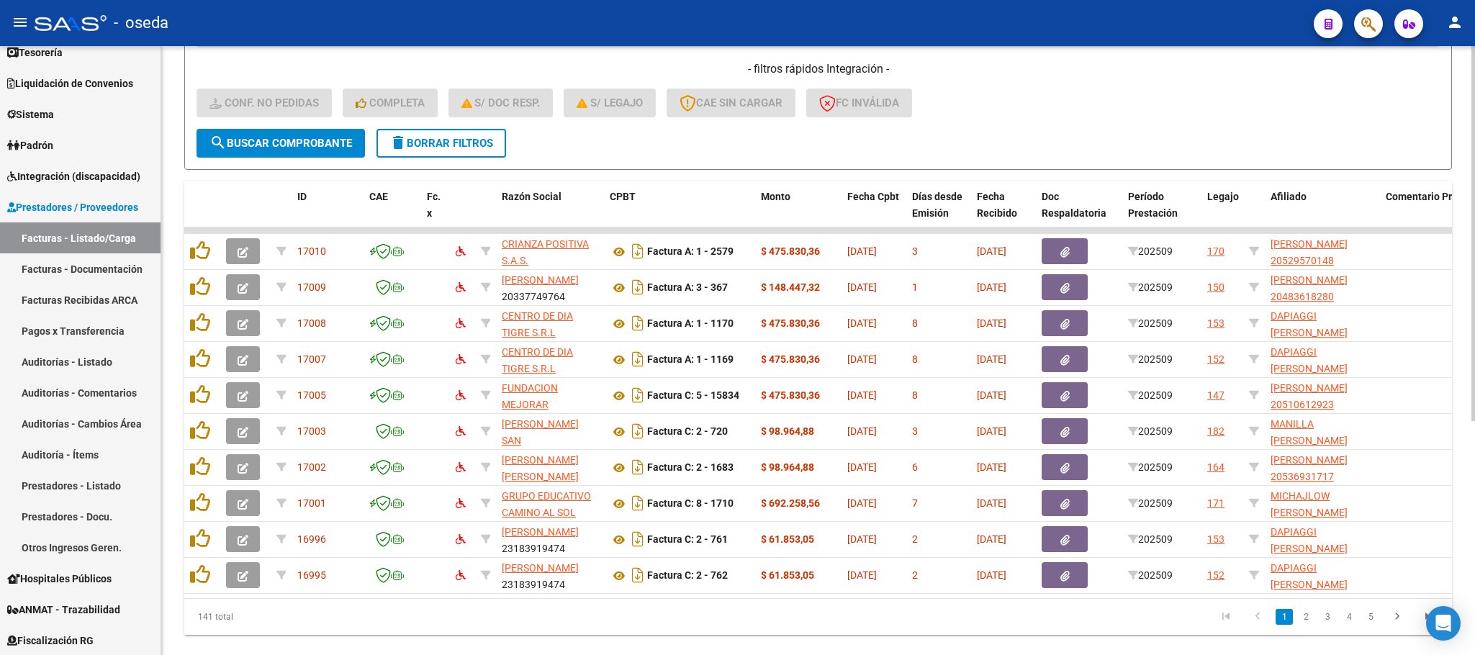
scroll to position [380, 0]
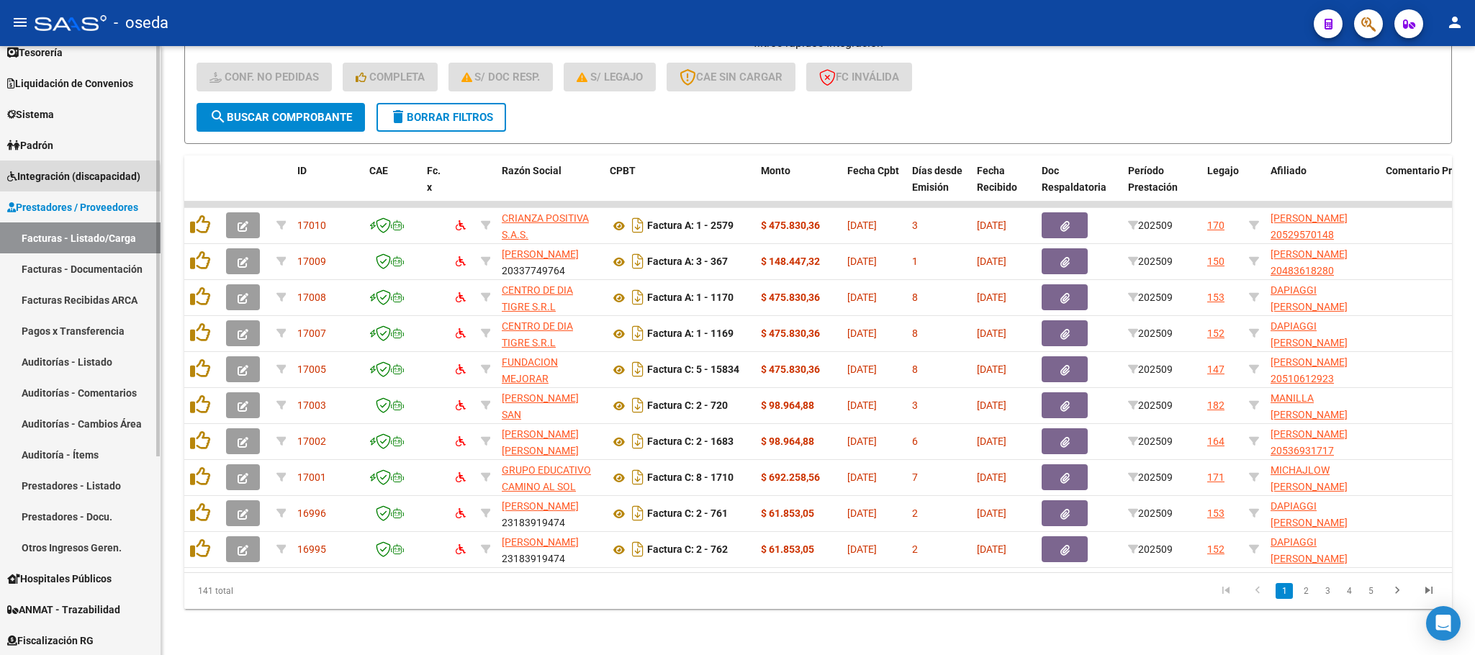
click at [55, 178] on span "Integración (discapacidad)" at bounding box center [73, 176] width 133 height 16
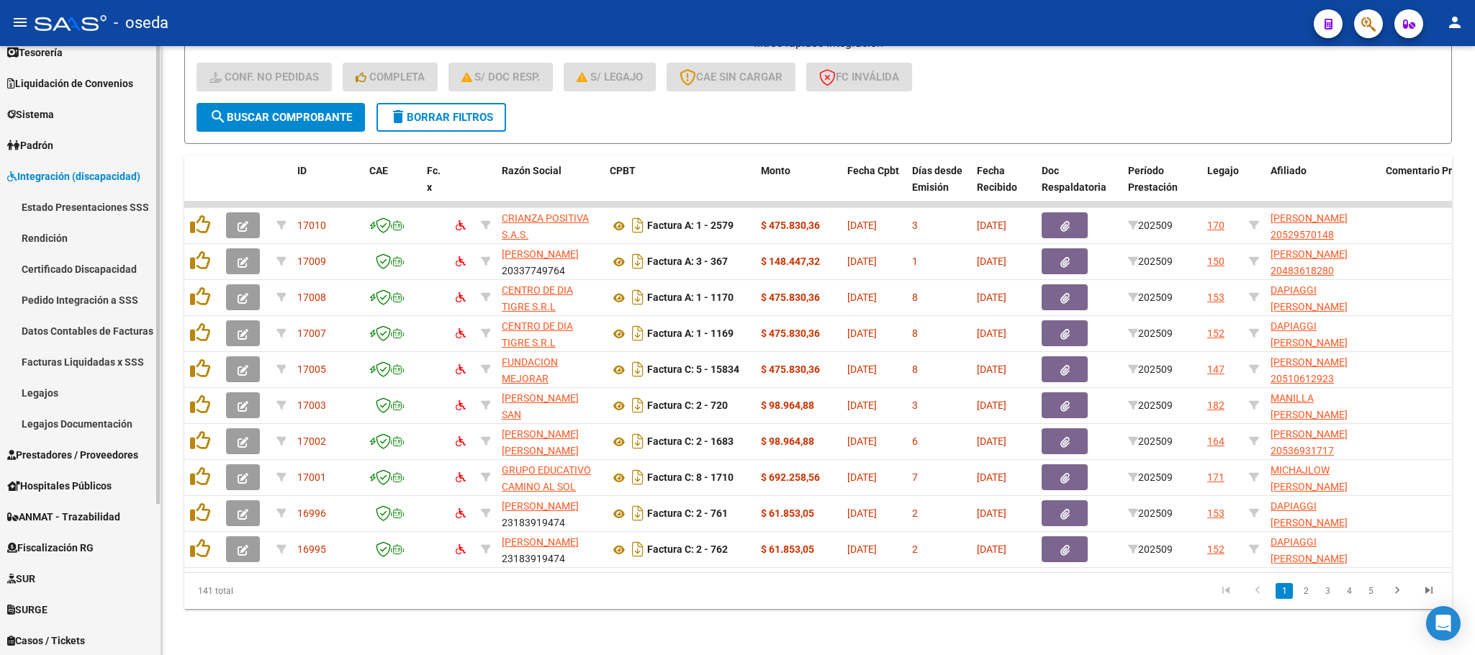
click at [68, 393] on link "Legajos" at bounding box center [80, 392] width 161 height 31
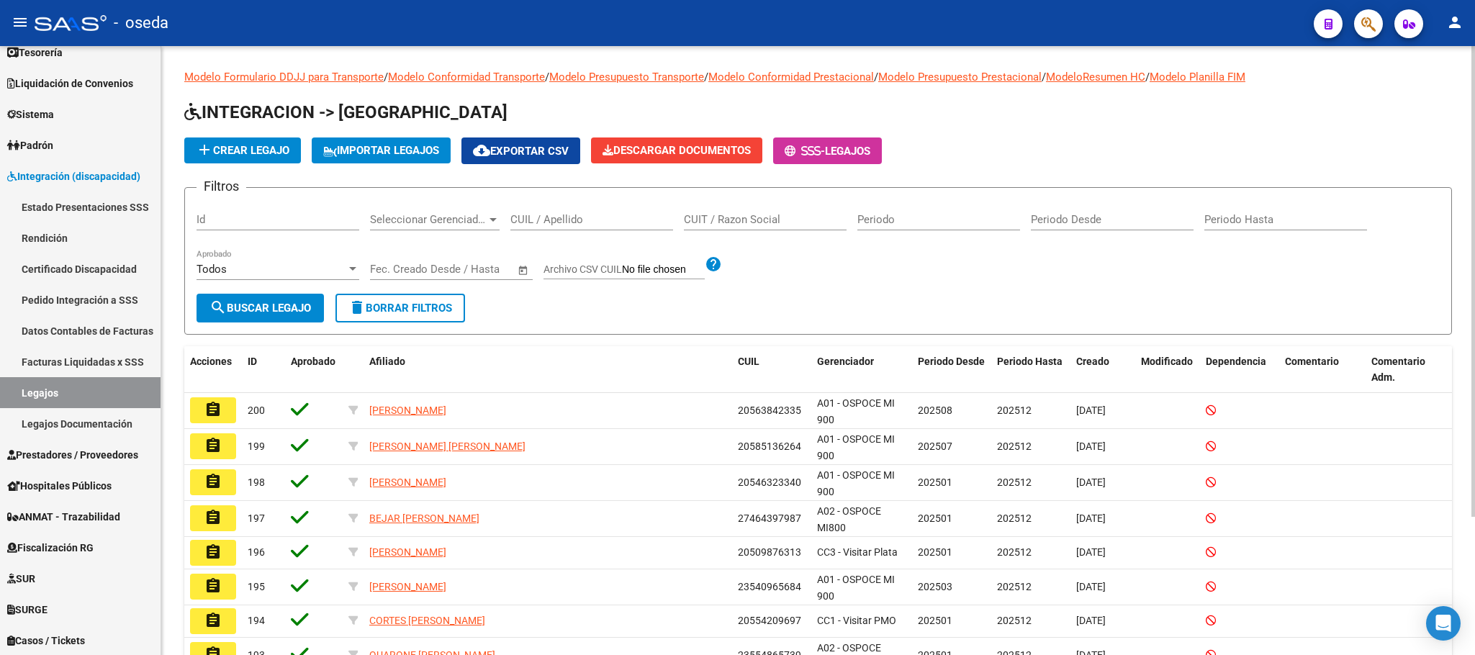
click at [559, 218] on input "CUIL / Apellido" at bounding box center [591, 219] width 163 height 13
type input "[PERSON_NAME]"
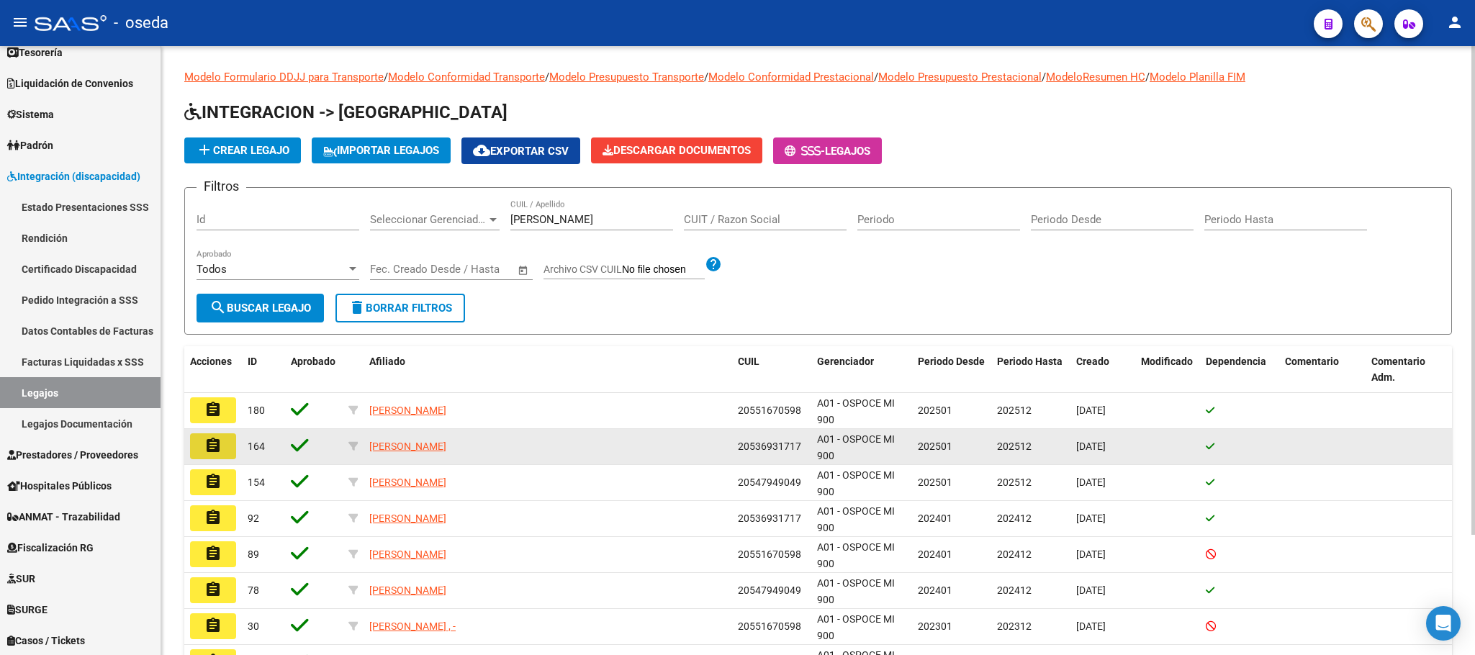
click at [218, 450] on mat-icon "assignment" at bounding box center [212, 445] width 17 height 17
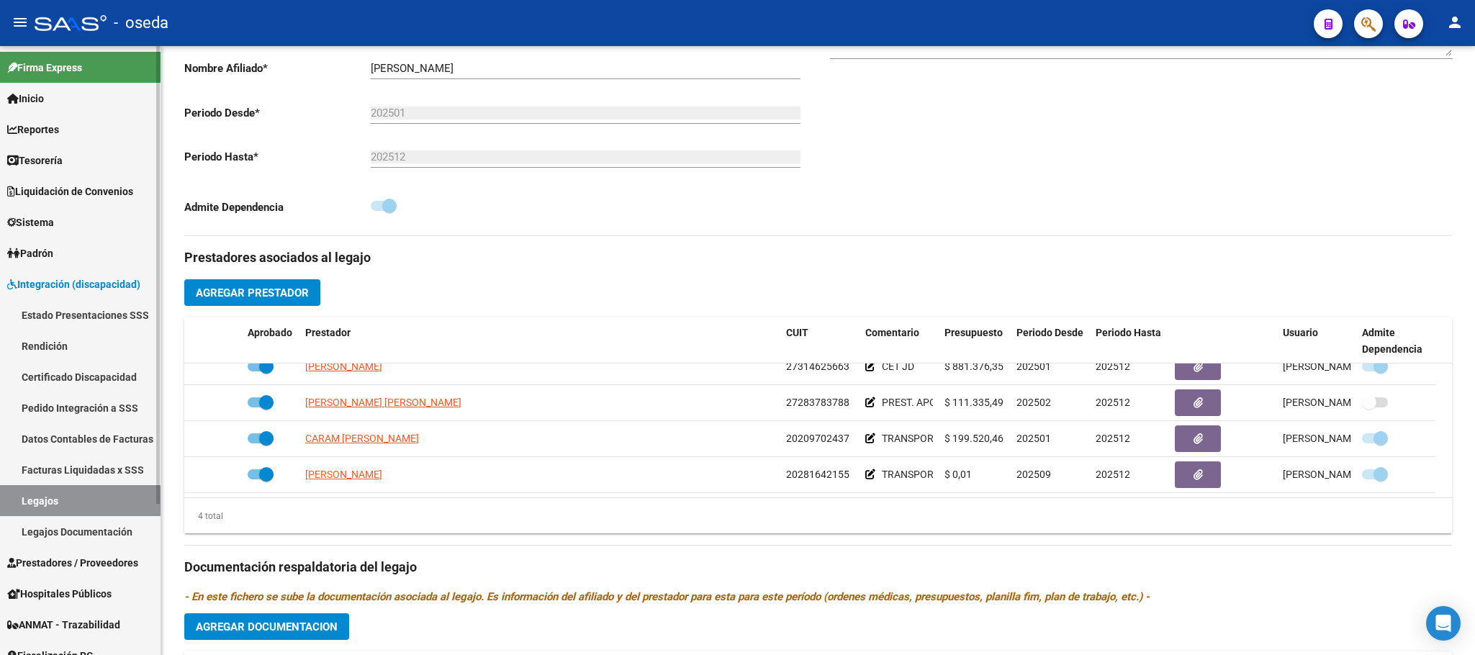
click at [68, 232] on link "Sistema" at bounding box center [80, 222] width 161 height 31
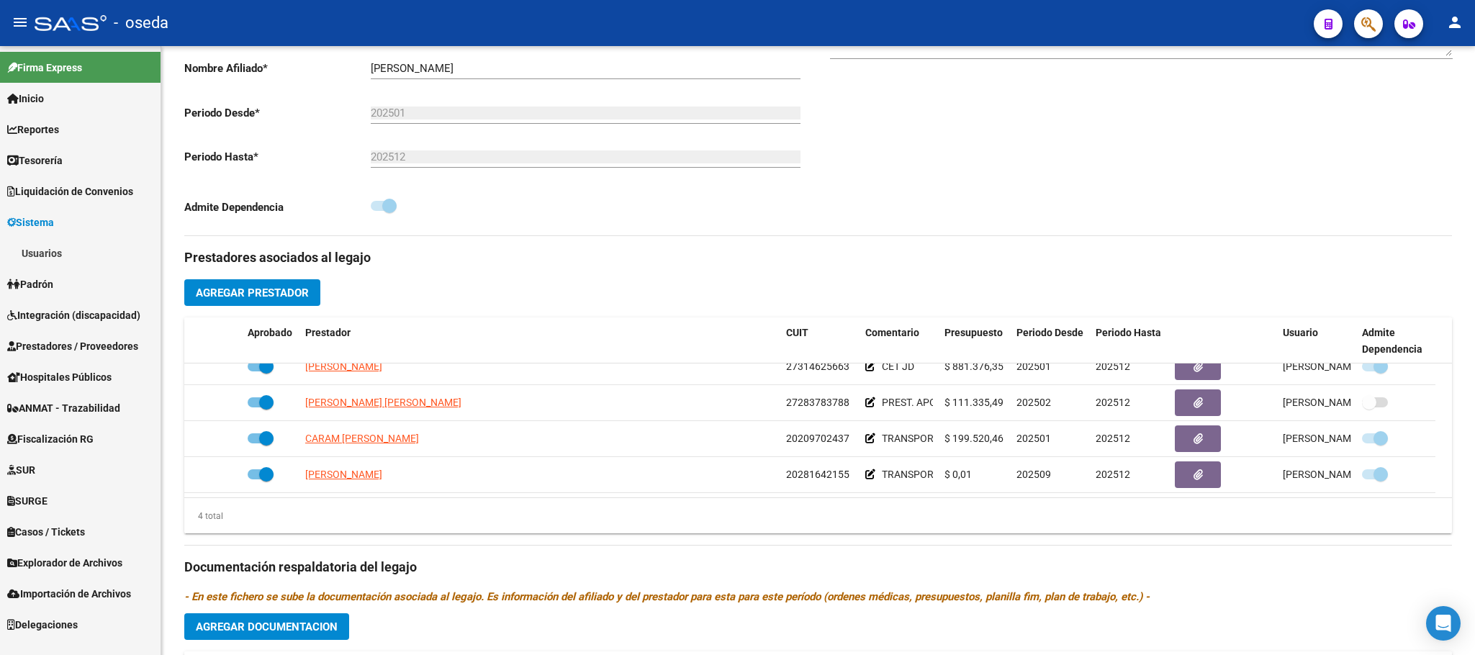
click at [86, 253] on link "Usuarios" at bounding box center [80, 253] width 161 height 31
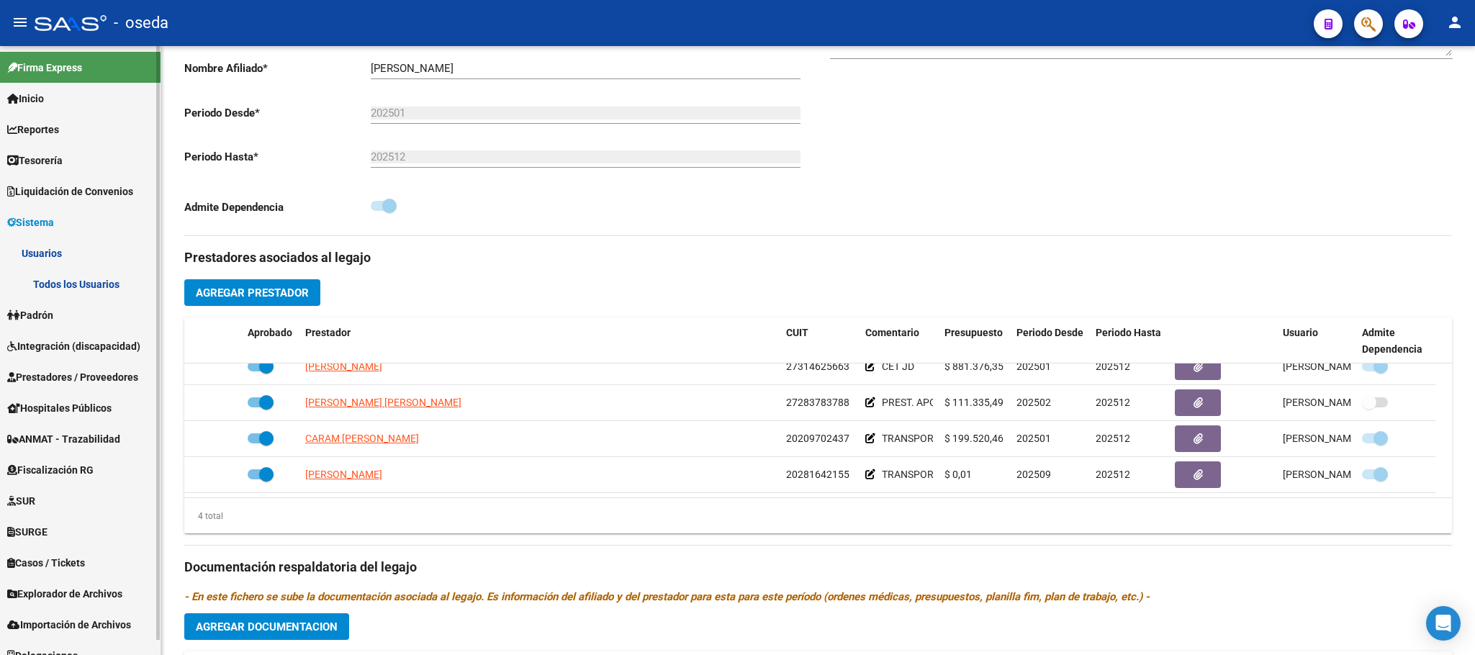
click at [107, 276] on link "Todos los Usuarios" at bounding box center [80, 284] width 161 height 31
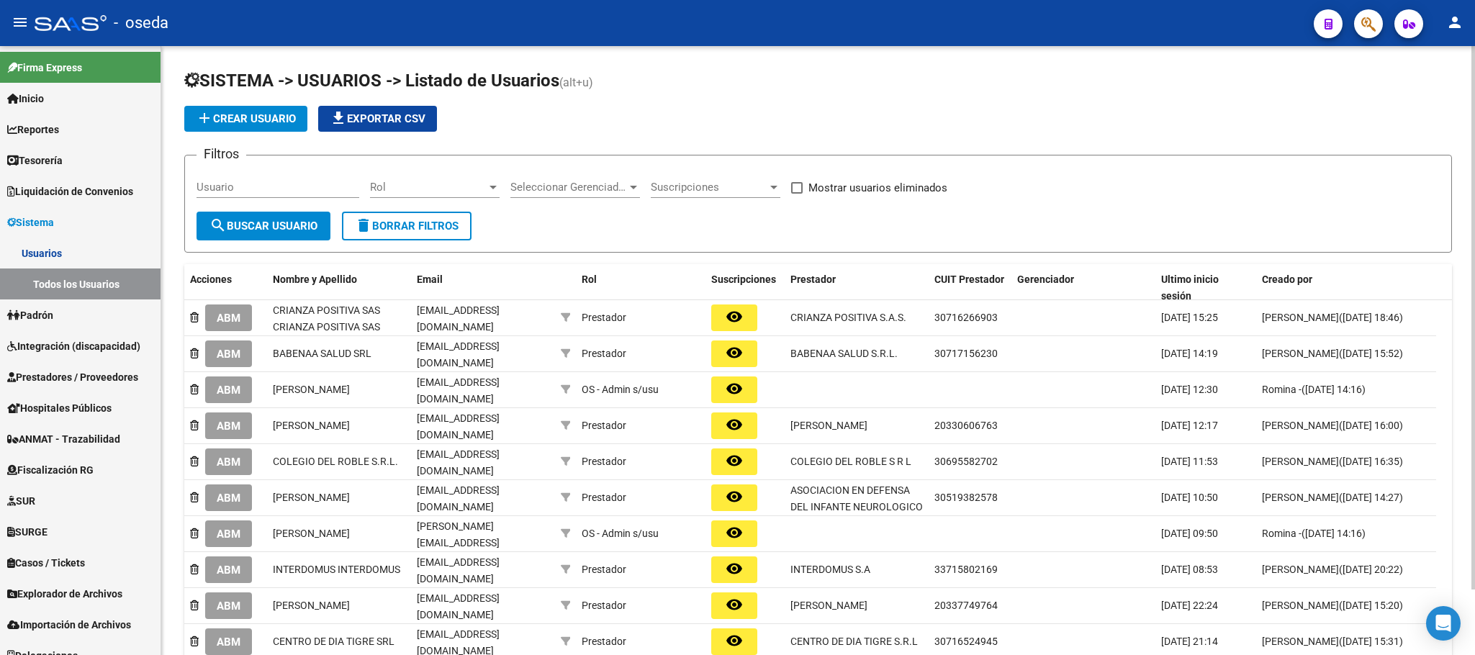
click at [322, 186] on input "Usuario" at bounding box center [278, 187] width 163 height 13
paste input "[PERSON_NAME] <[EMAIL_ADDRESS][DOMAIN_NAME]>"
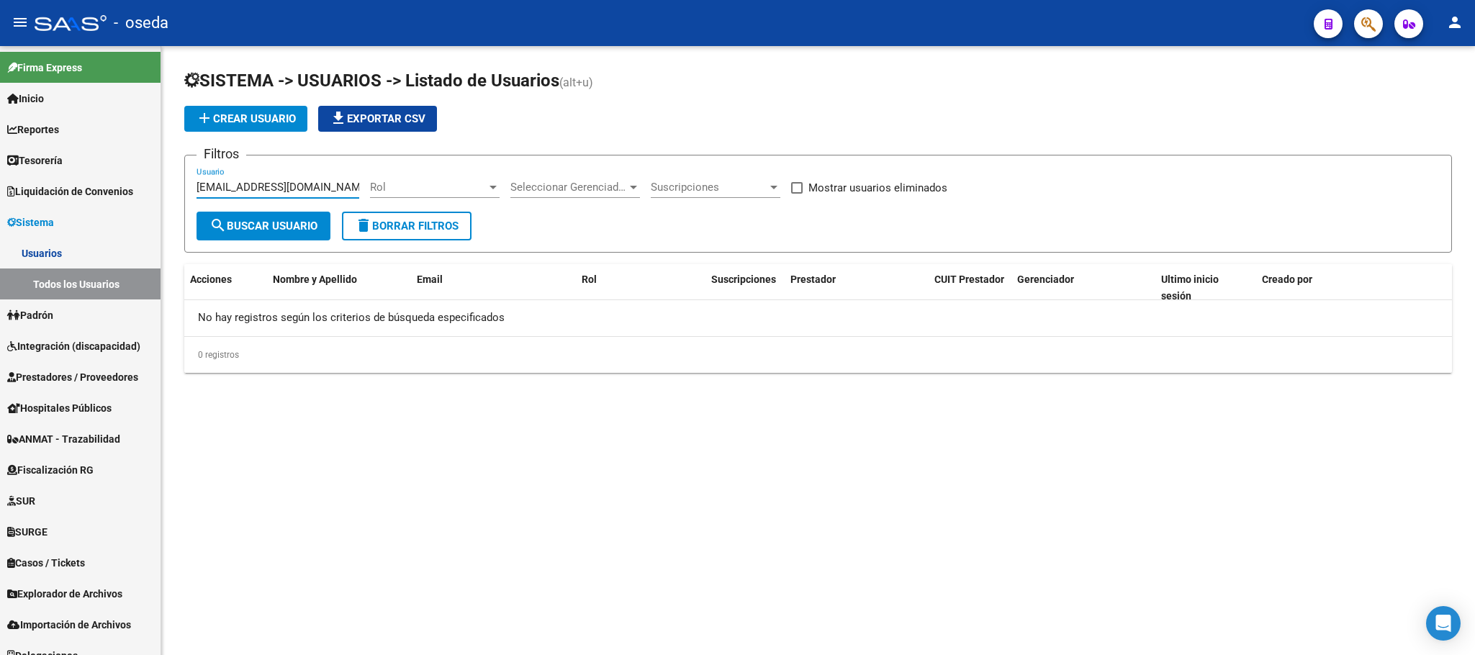
scroll to position [0, 16]
type input "[EMAIL_ADDRESS][DOMAIN_NAME]"
click at [230, 108] on button "add Crear Usuario" at bounding box center [245, 119] width 123 height 26
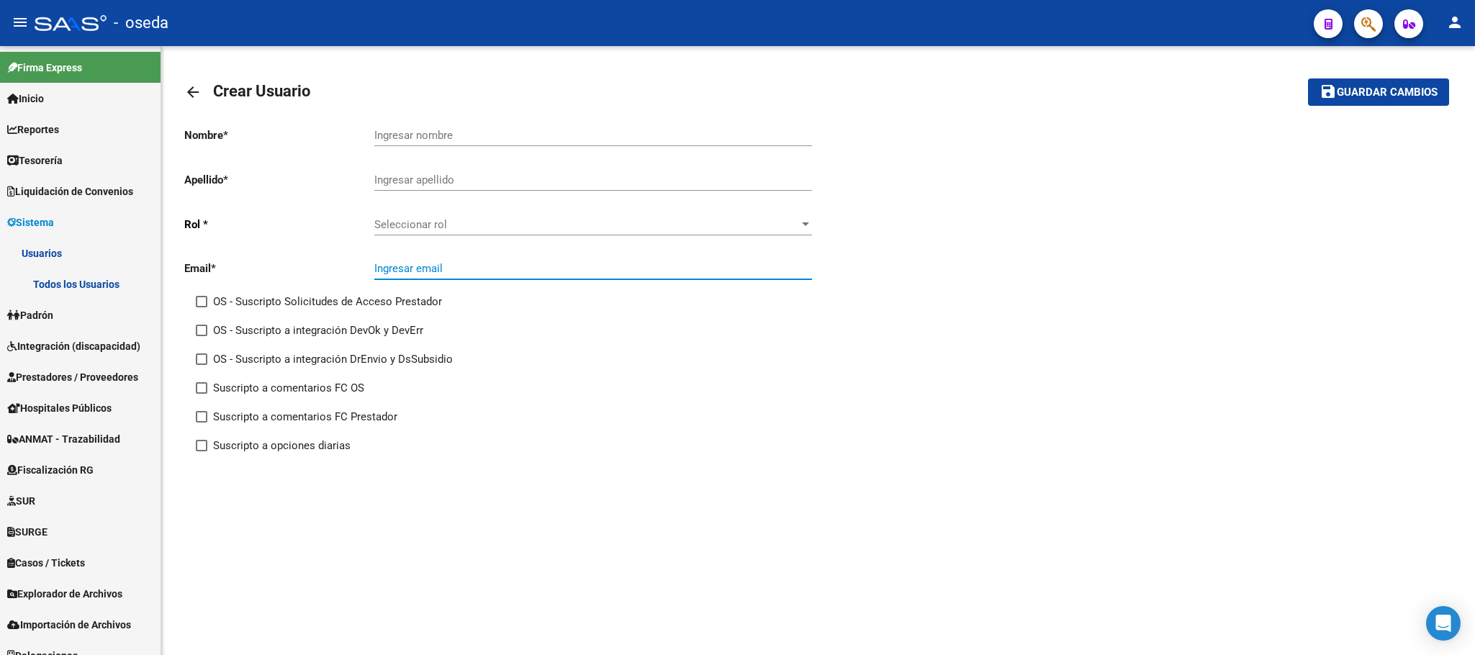
click at [428, 271] on input "Ingresar email" at bounding box center [593, 268] width 438 height 13
paste input "[EMAIL_ADDRESS][DOMAIN_NAME]"
type input "[EMAIL_ADDRESS][DOMAIN_NAME]"
click at [431, 225] on span "Seleccionar rol" at bounding box center [586, 224] width 425 height 13
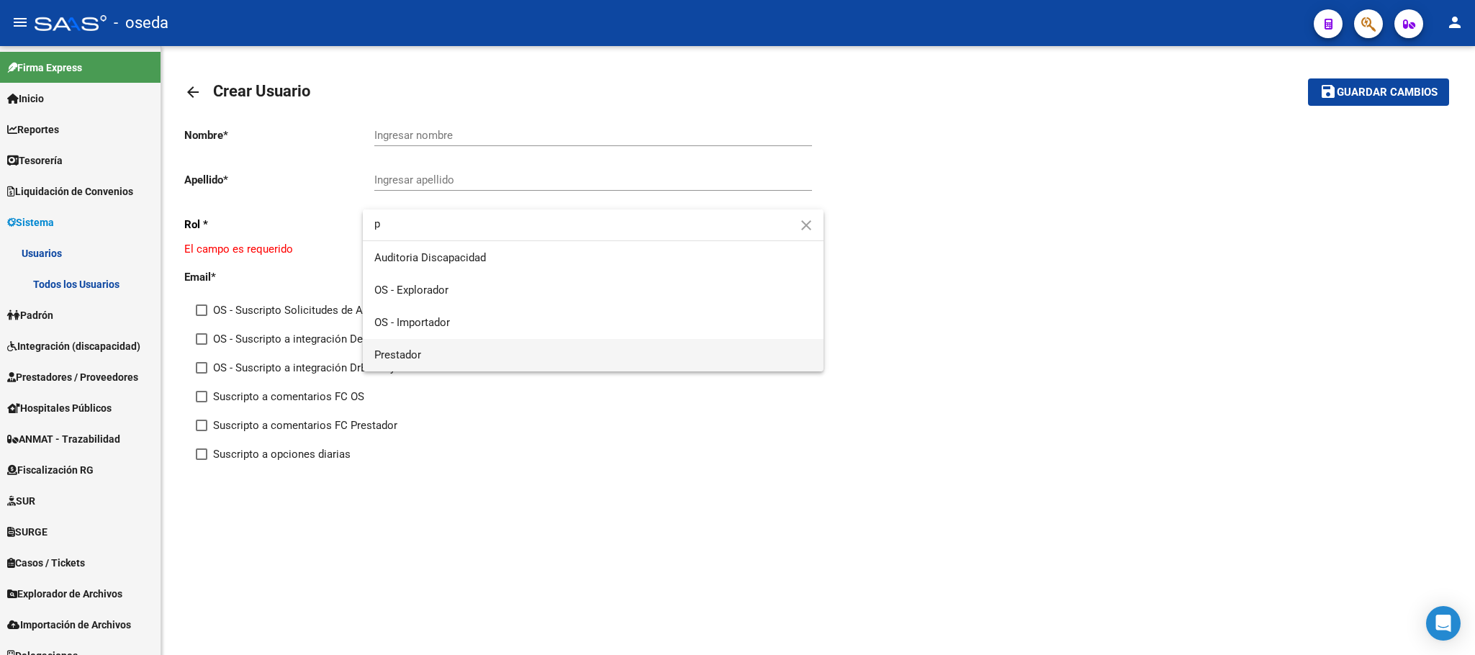
type input "p"
click at [499, 344] on span "Prestador" at bounding box center [593, 355] width 438 height 32
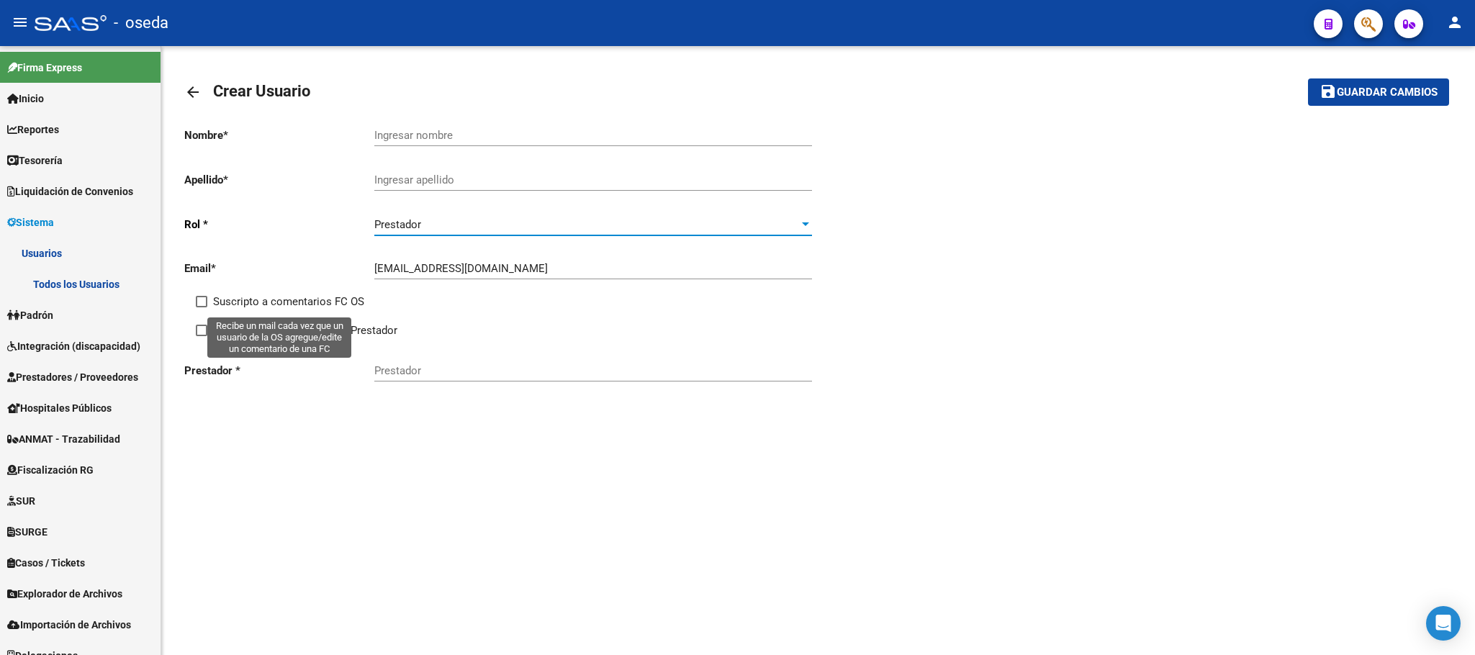
click at [294, 301] on span "Suscripto a comentarios FC OS" at bounding box center [288, 301] width 151 height 17
click at [202, 307] on input "Suscripto a comentarios FC OS" at bounding box center [201, 307] width 1 height 1
checkbox input "true"
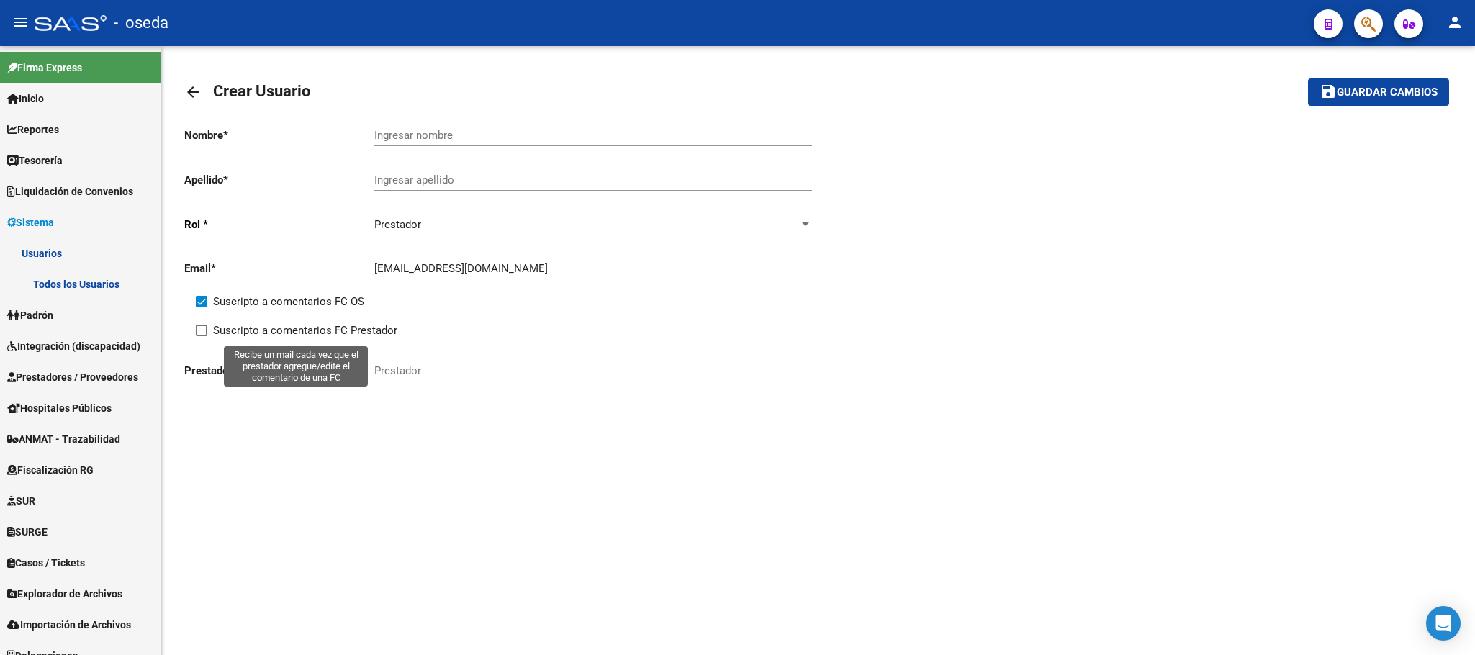
click at [307, 328] on span "Suscripto a comentarios FC Prestador" at bounding box center [305, 330] width 184 height 17
click at [202, 336] on input "Suscripto a comentarios FC Prestador" at bounding box center [201, 336] width 1 height 1
checkbox input "true"
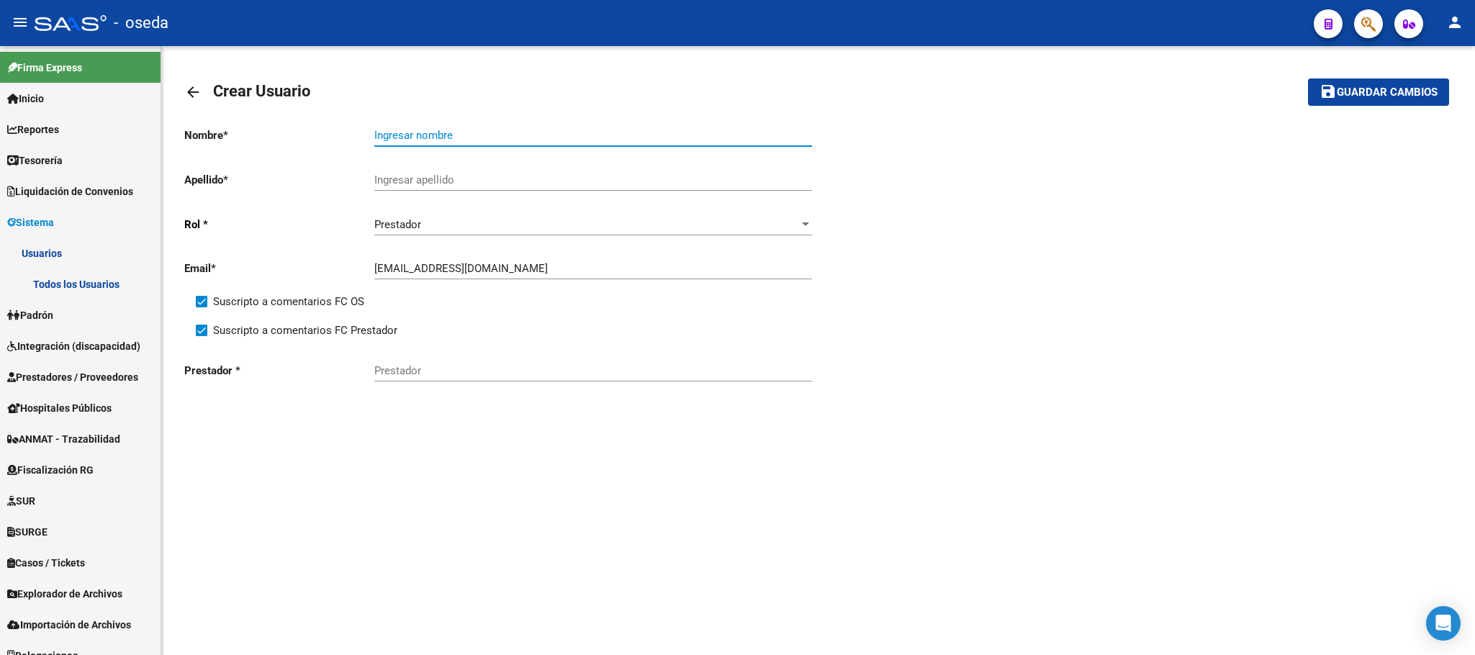
click at [523, 132] on input "Ingresar nombre" at bounding box center [593, 135] width 438 height 13
type input "[PERSON_NAME]"
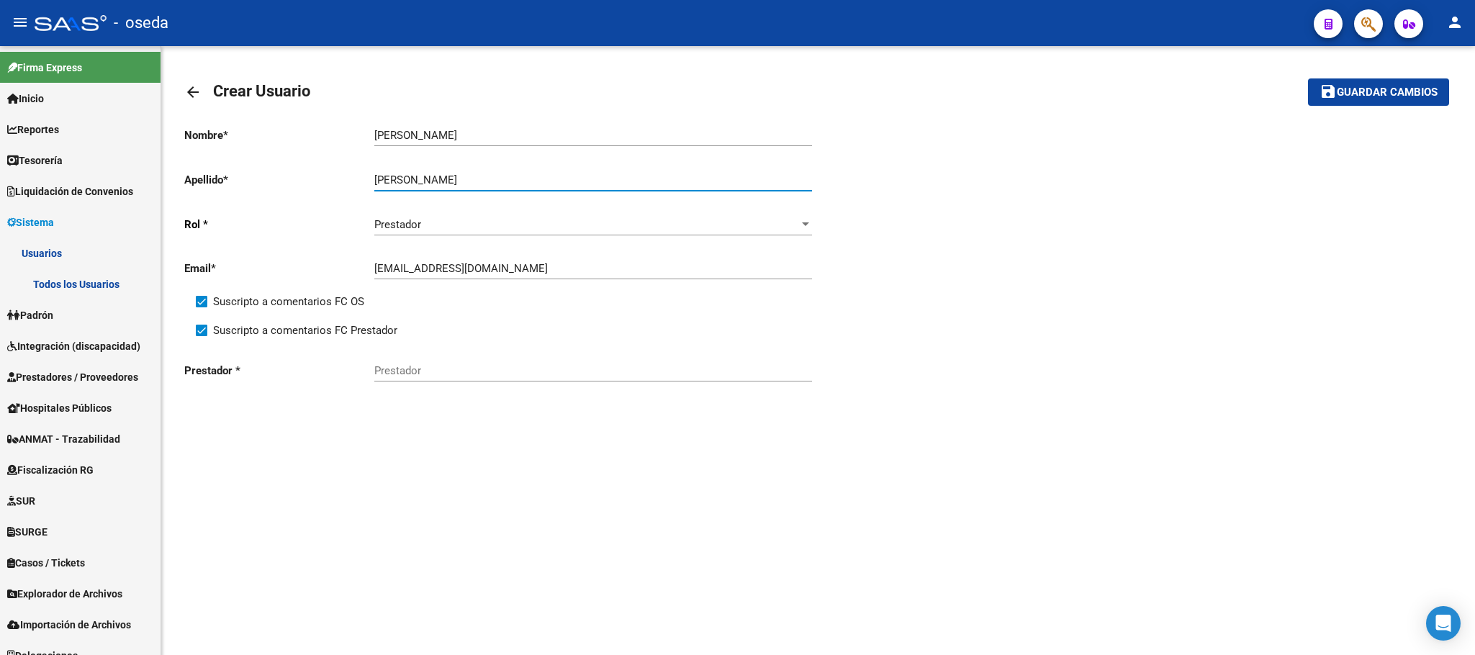
type input "[PERSON_NAME]"
click at [474, 374] on input "Prestador" at bounding box center [593, 370] width 438 height 13
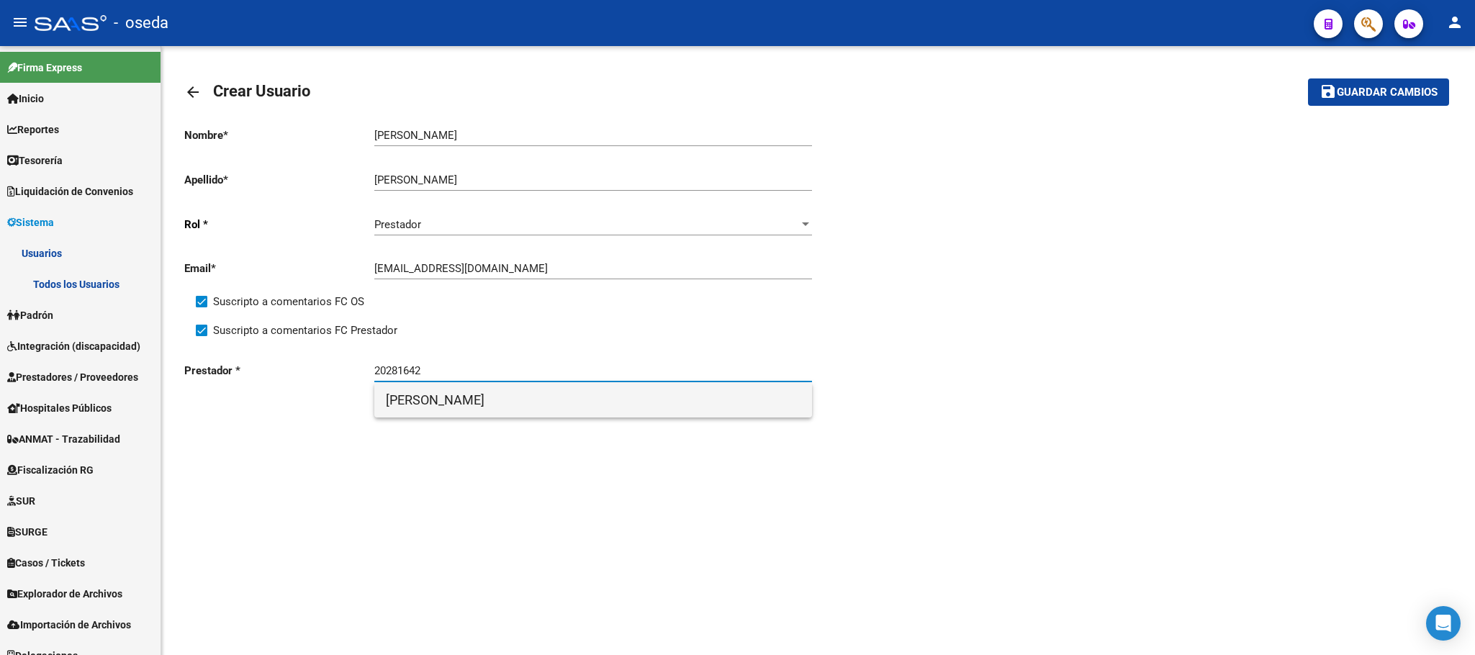
click at [636, 389] on span "[PERSON_NAME]" at bounding box center [593, 400] width 415 height 35
type input "[PERSON_NAME]"
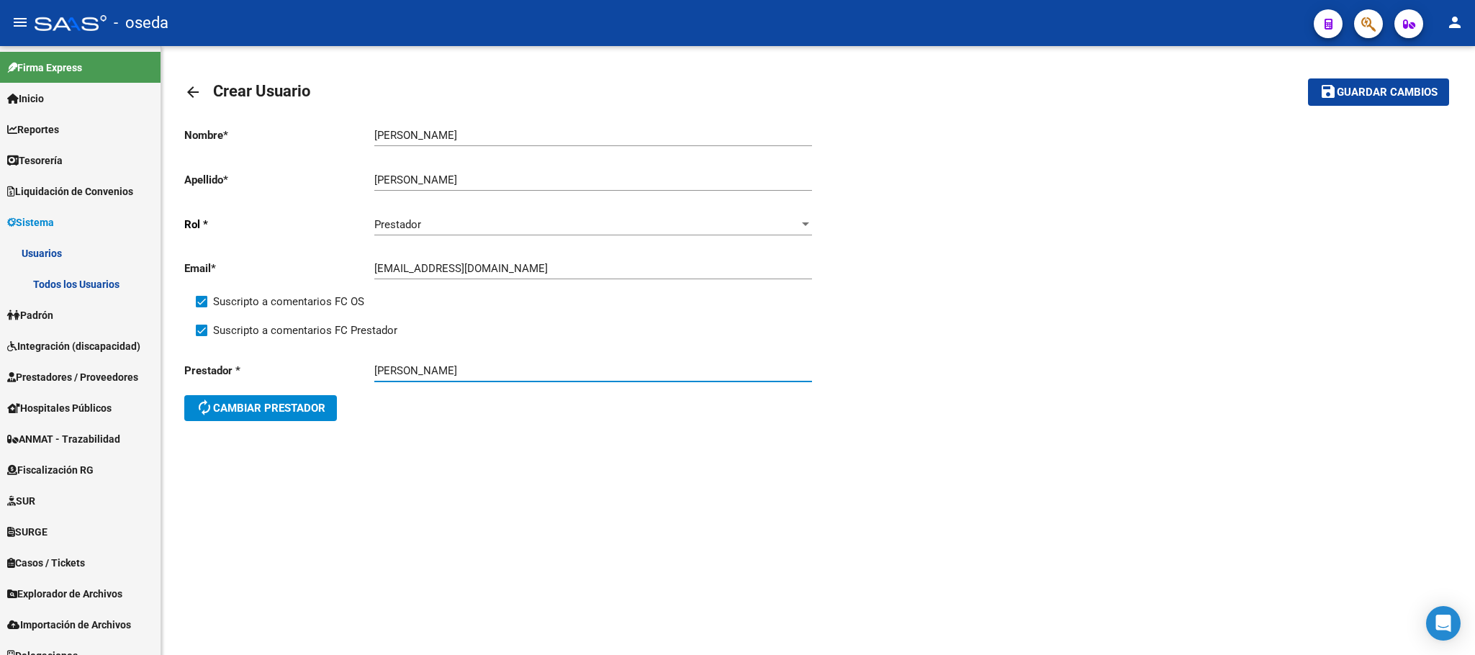
click at [1361, 89] on span "Guardar cambios" at bounding box center [1387, 92] width 101 height 13
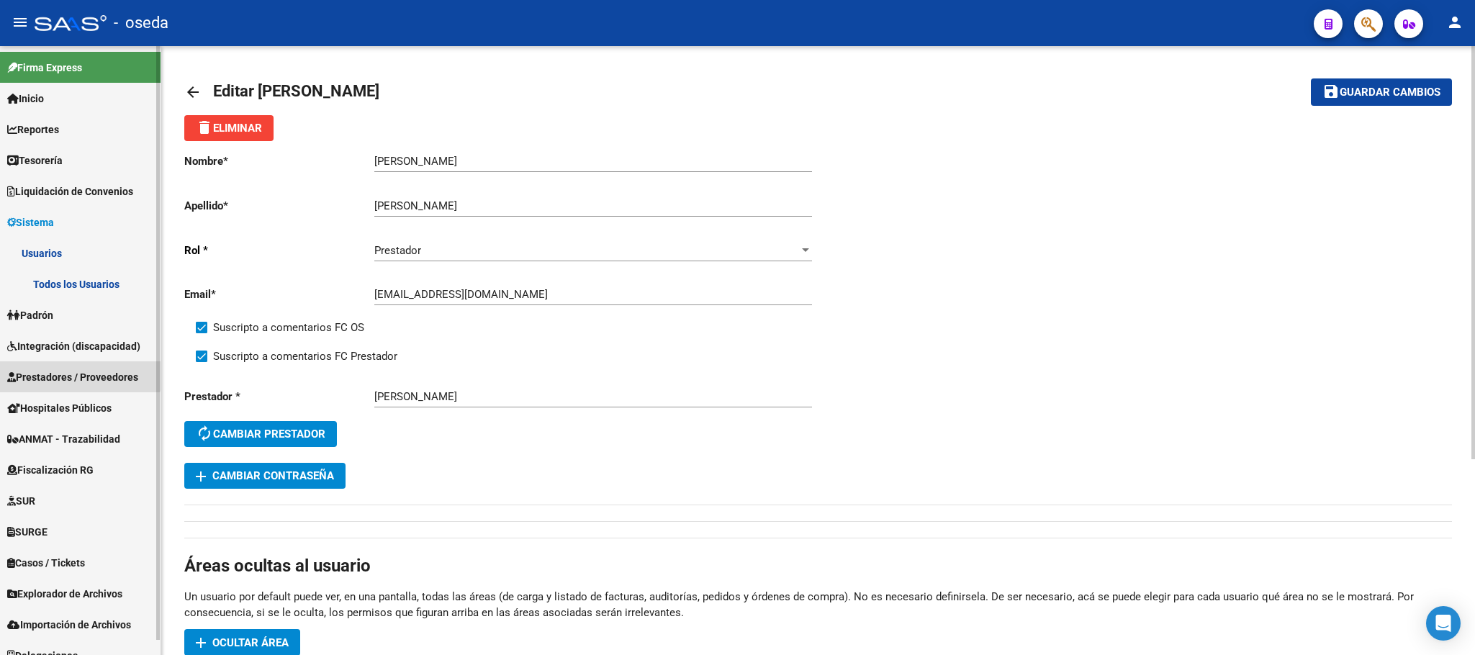
click at [54, 369] on span "Prestadores / Proveedores" at bounding box center [72, 377] width 131 height 16
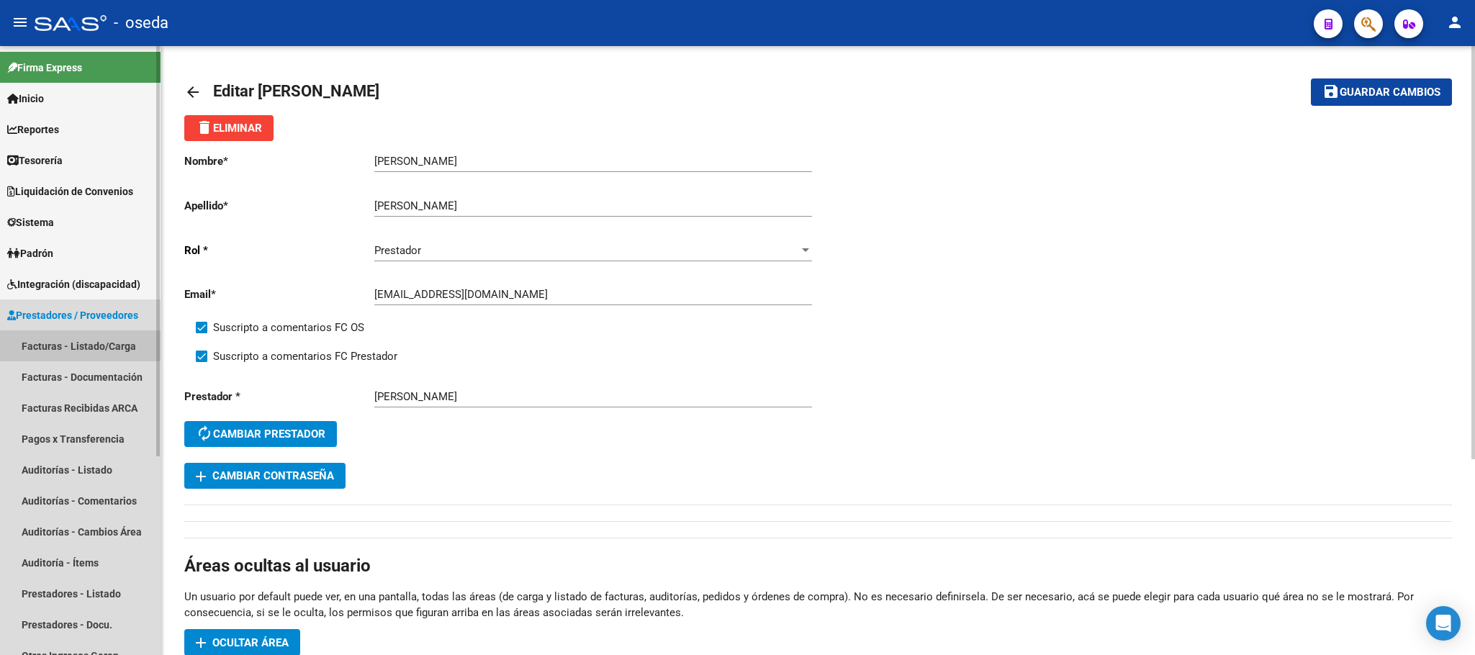
click at [66, 340] on link "Facturas - Listado/Carga" at bounding box center [80, 345] width 161 height 31
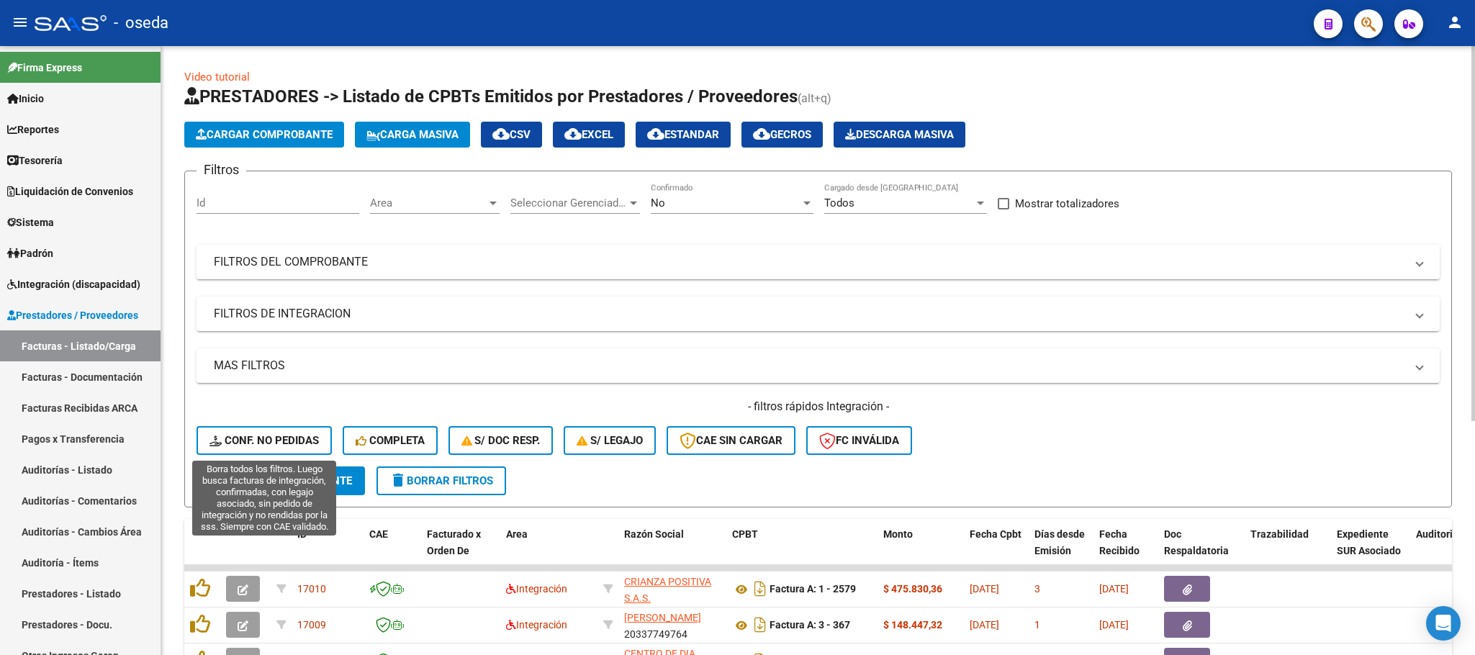
click at [272, 443] on span "Conf. no pedidas" at bounding box center [263, 440] width 109 height 13
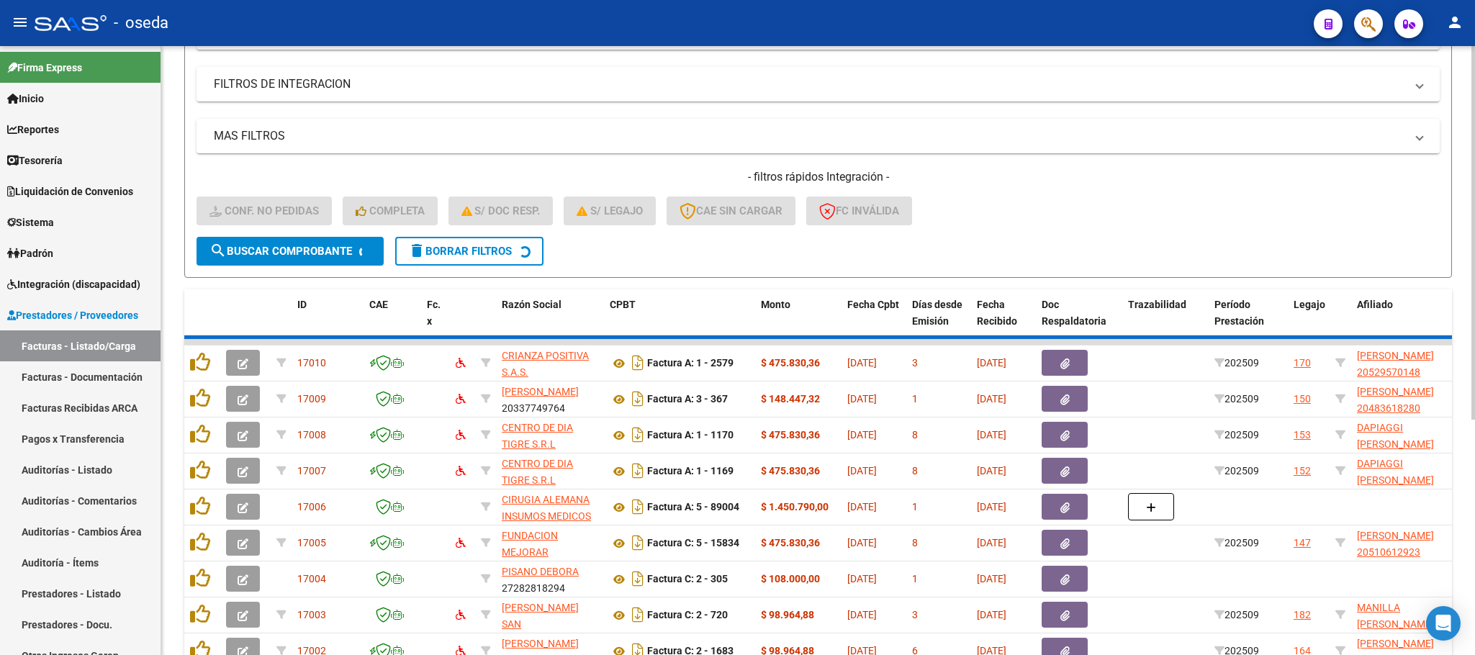
scroll to position [28, 0]
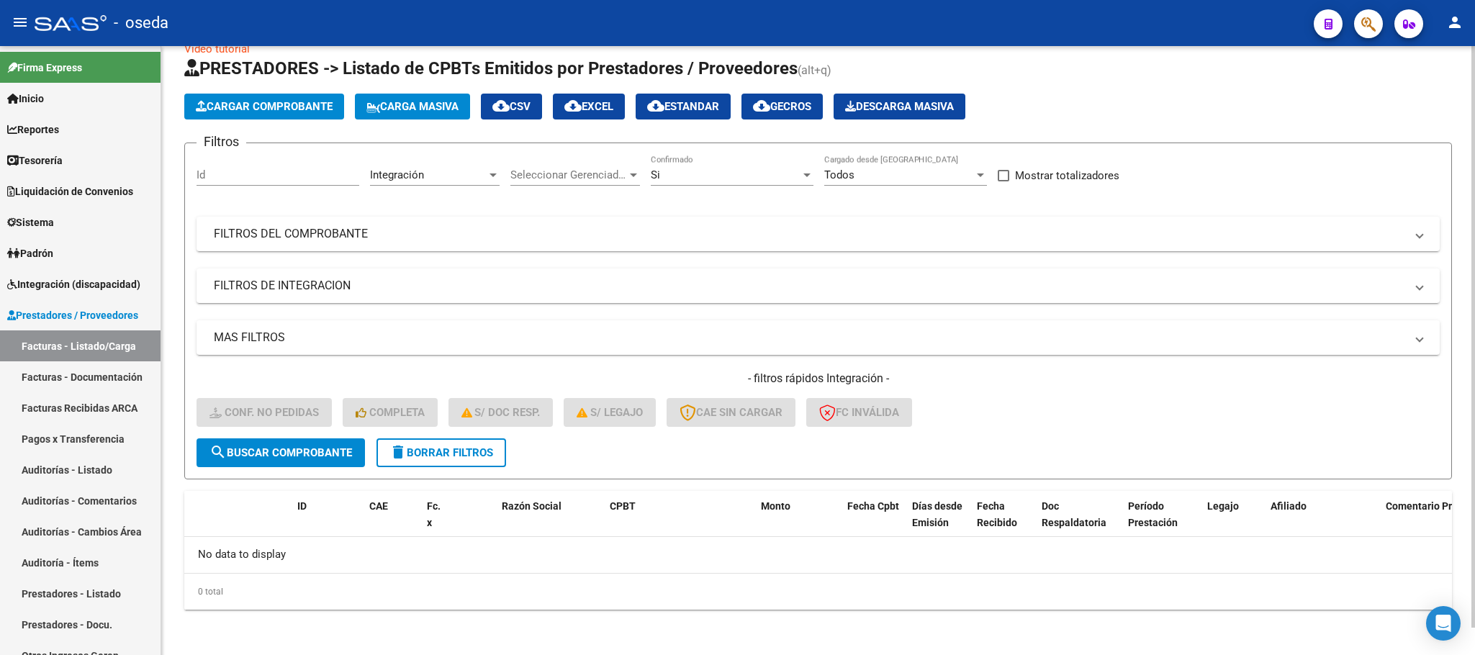
click at [448, 462] on button "delete Borrar Filtros" at bounding box center [442, 452] width 130 height 29
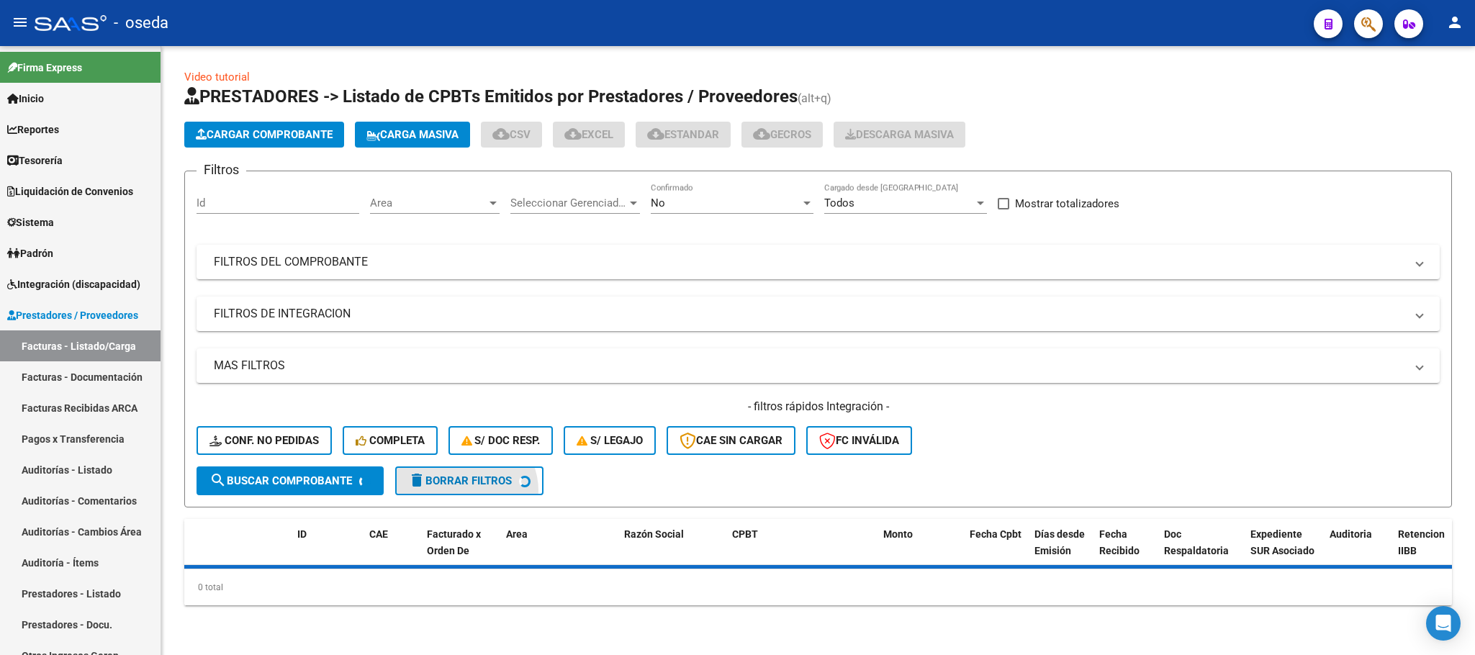
scroll to position [0, 0]
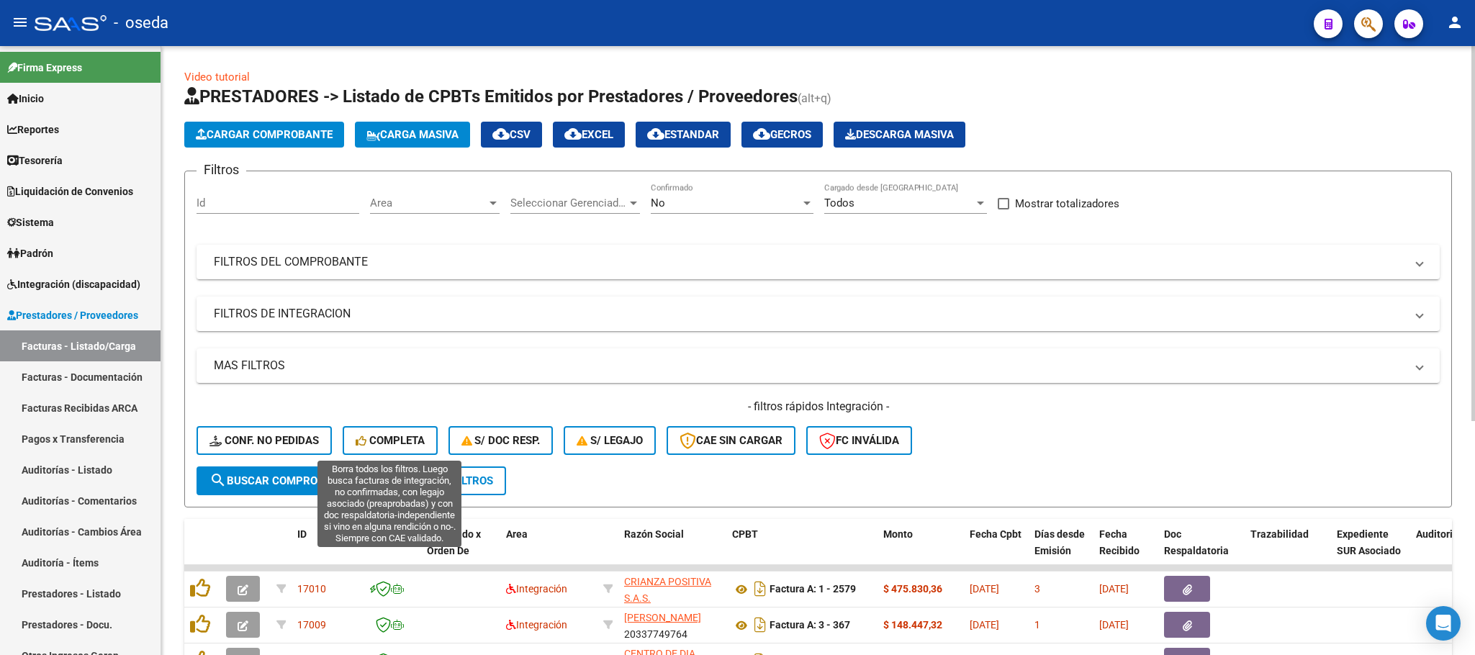
click at [402, 445] on span "Completa" at bounding box center [390, 440] width 69 height 13
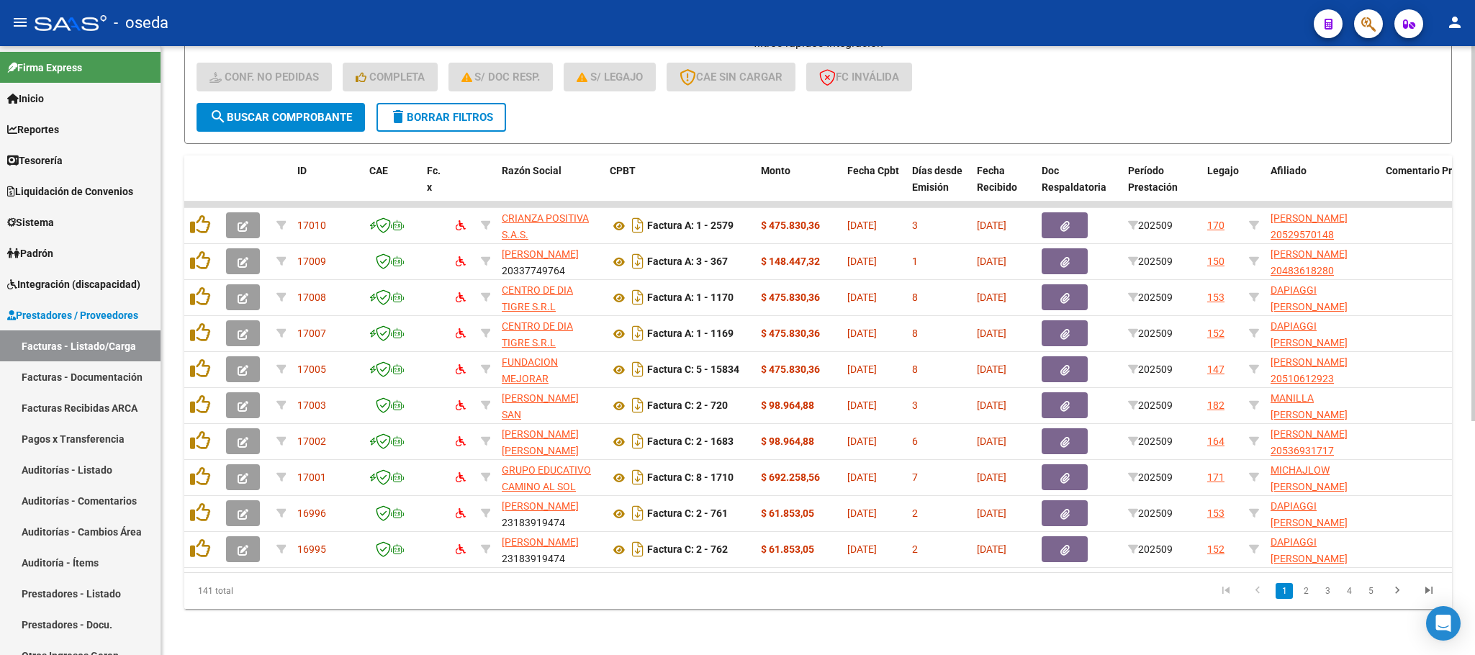
scroll to position [380, 0]
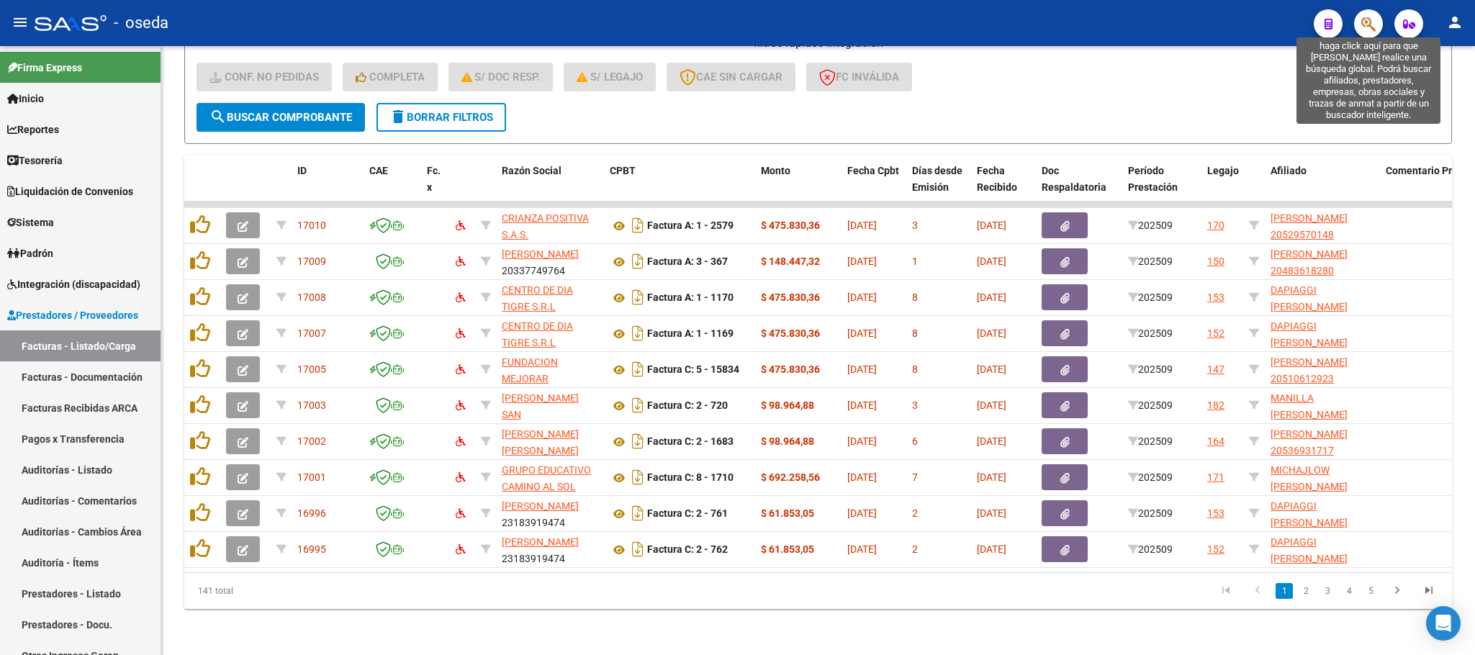
click at [1374, 24] on icon "button" at bounding box center [1368, 24] width 14 height 17
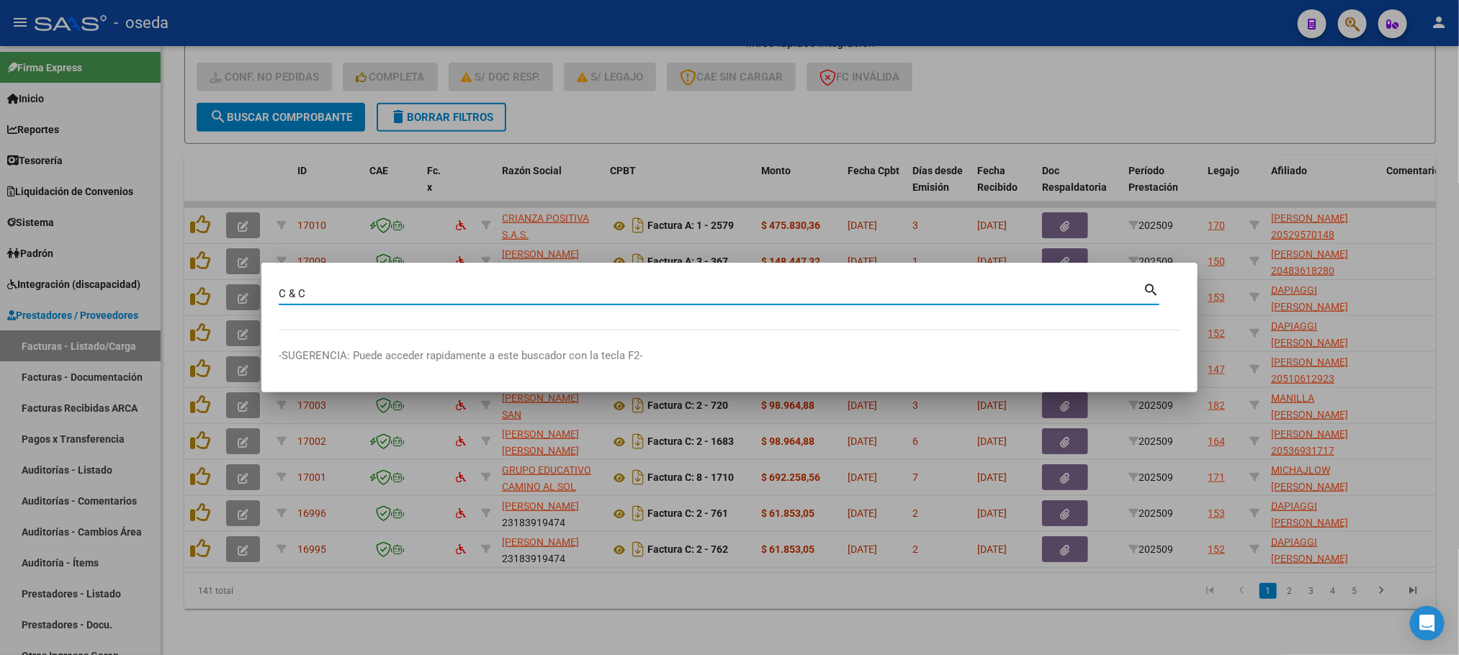
type input "C & C"
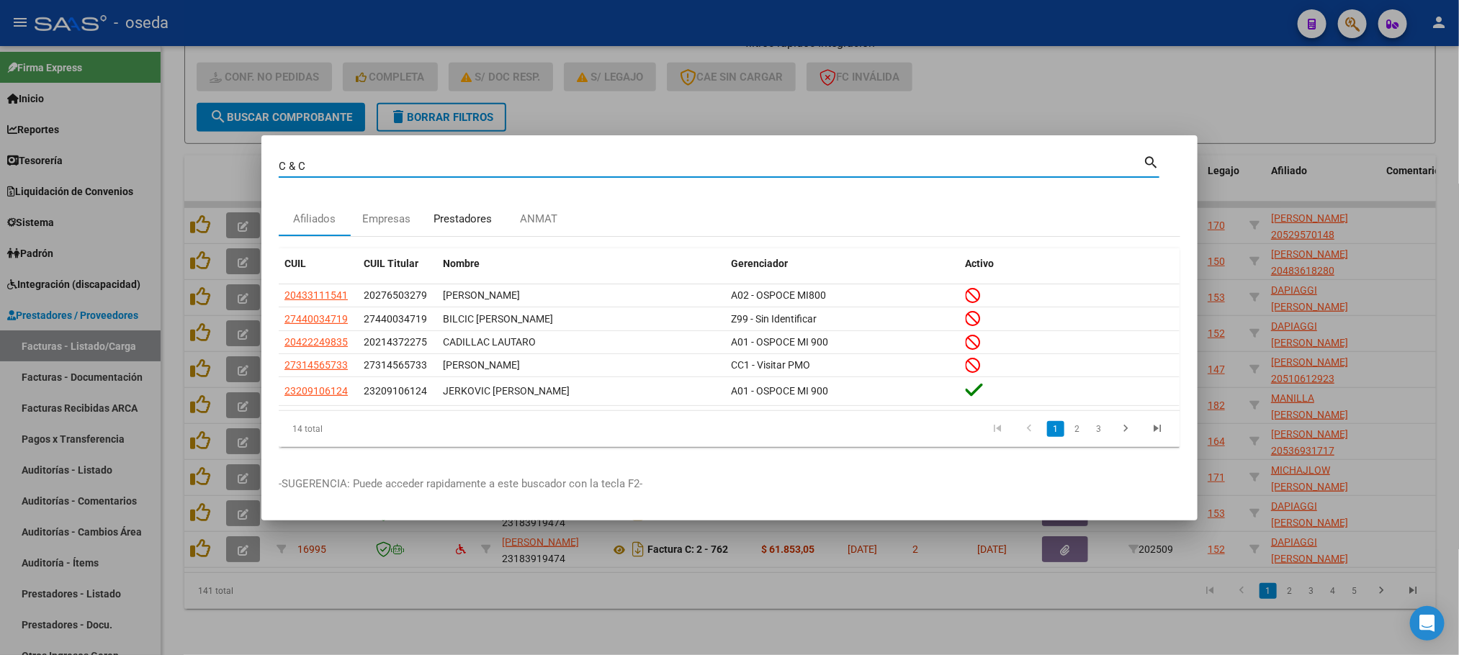
click at [465, 218] on div "Prestadores" at bounding box center [462, 219] width 58 height 17
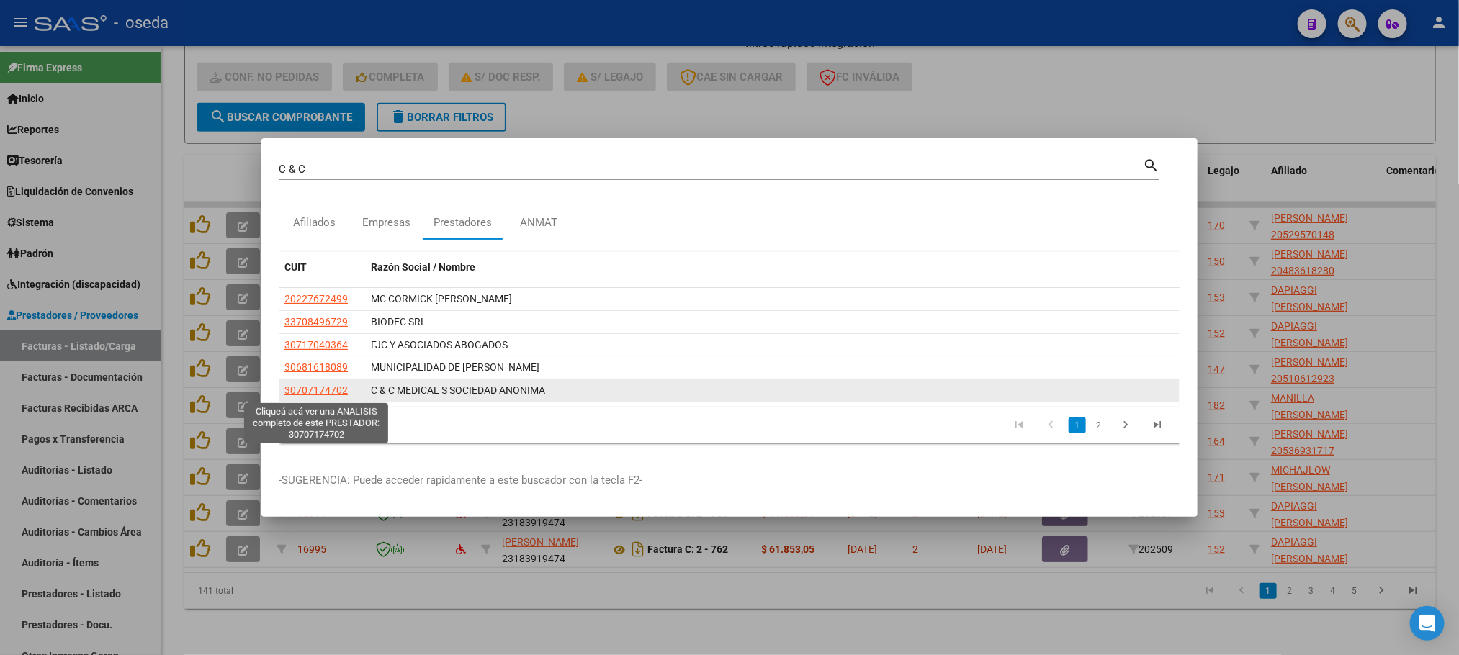
click at [303, 394] on span "30707174702" at bounding box center [315, 390] width 63 height 12
type textarea "30707174702"
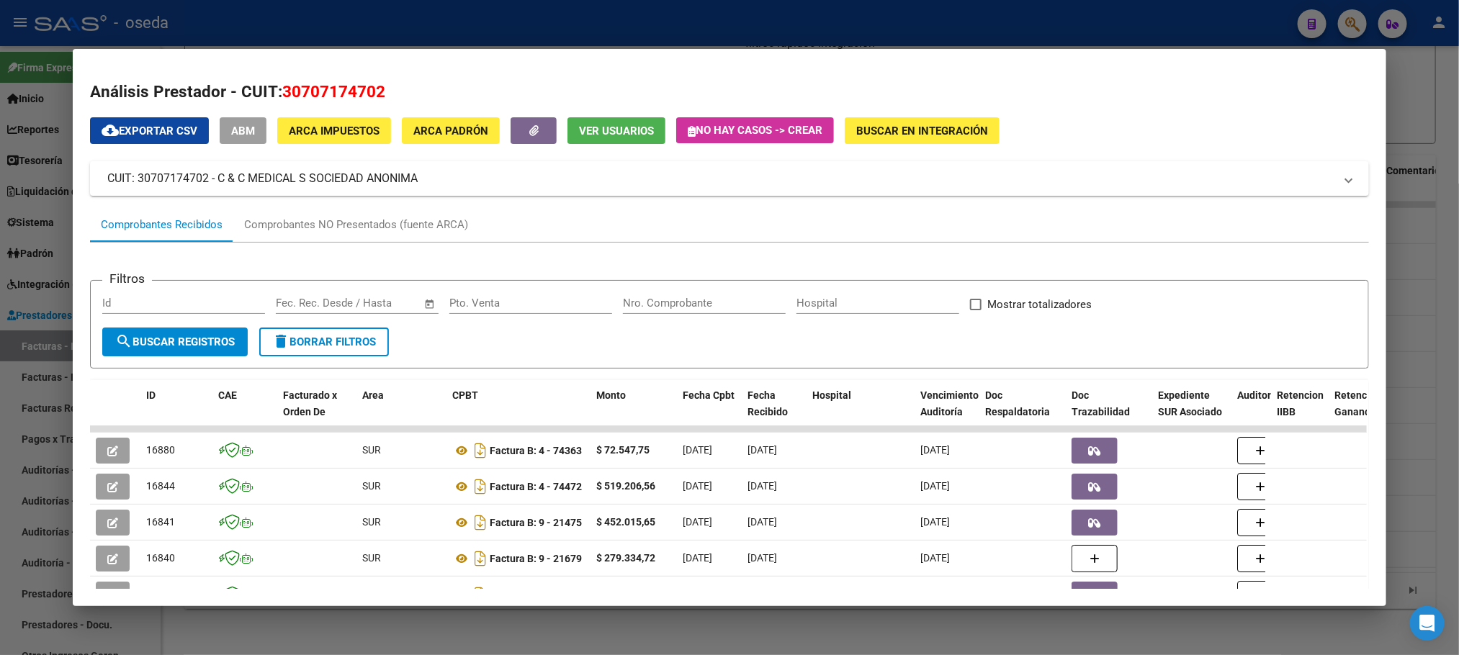
click at [674, 301] on input "Nro. Comprobante" at bounding box center [704, 303] width 163 height 13
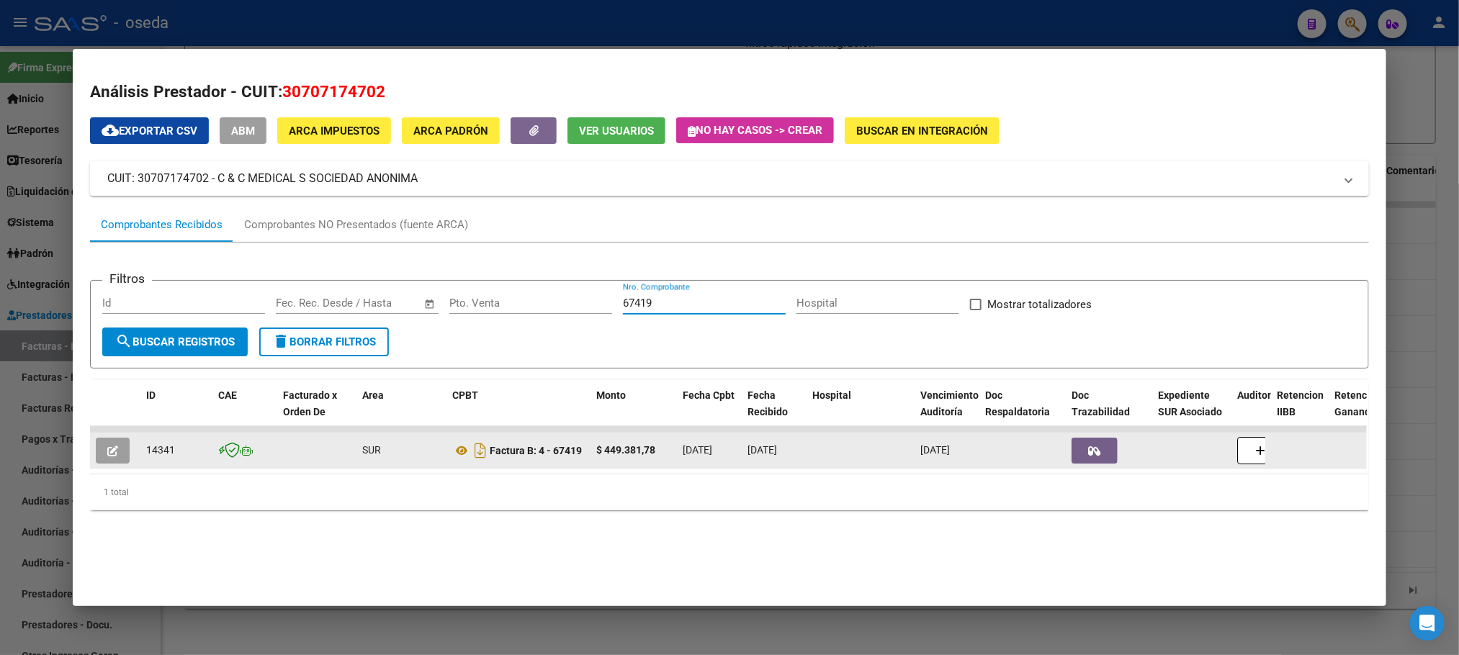
type input "67419"
click at [107, 446] on icon "button" at bounding box center [112, 451] width 11 height 11
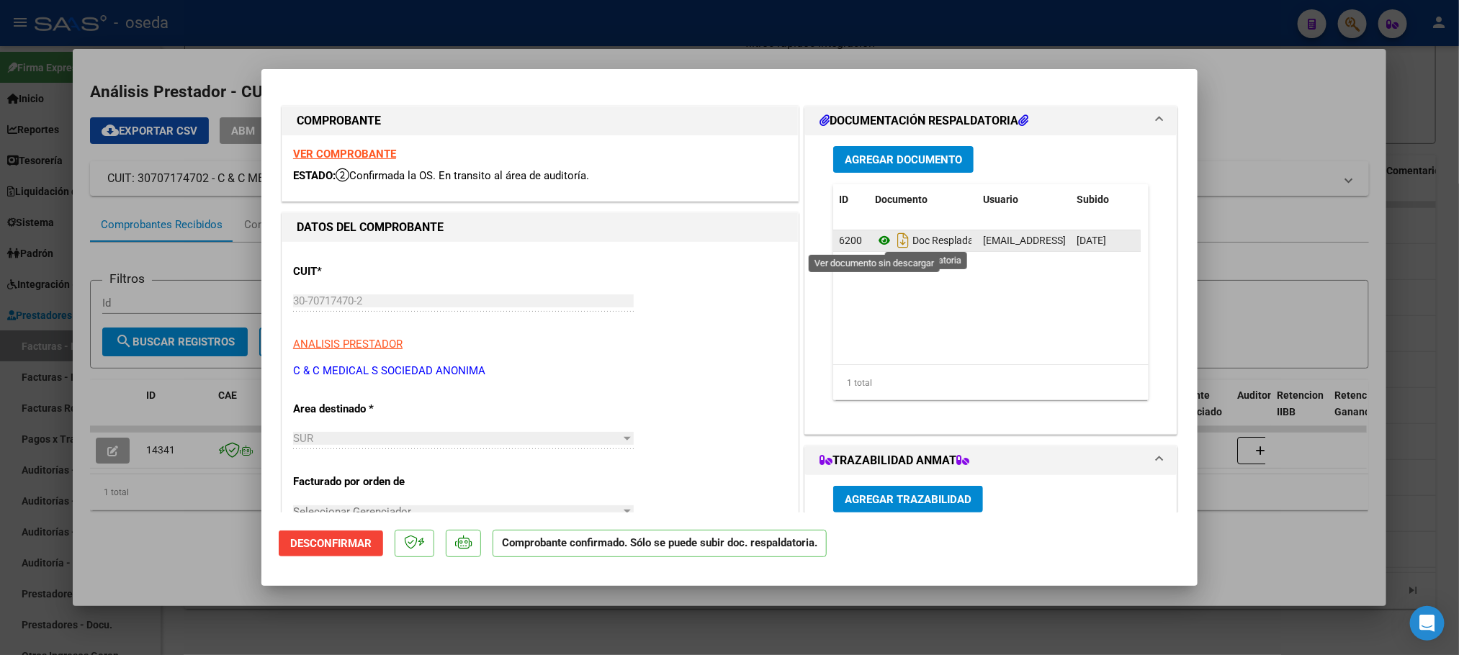
click at [875, 243] on icon at bounding box center [884, 240] width 19 height 17
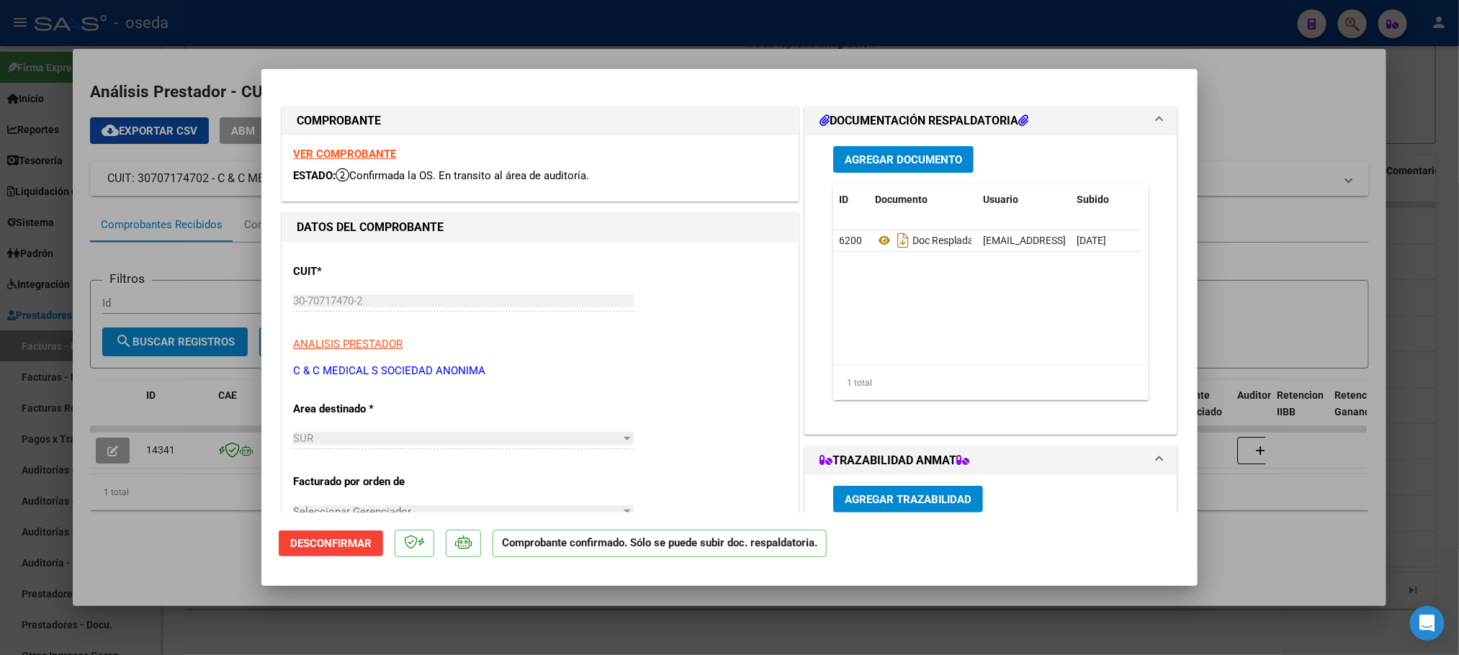
type input "$ 0,00"
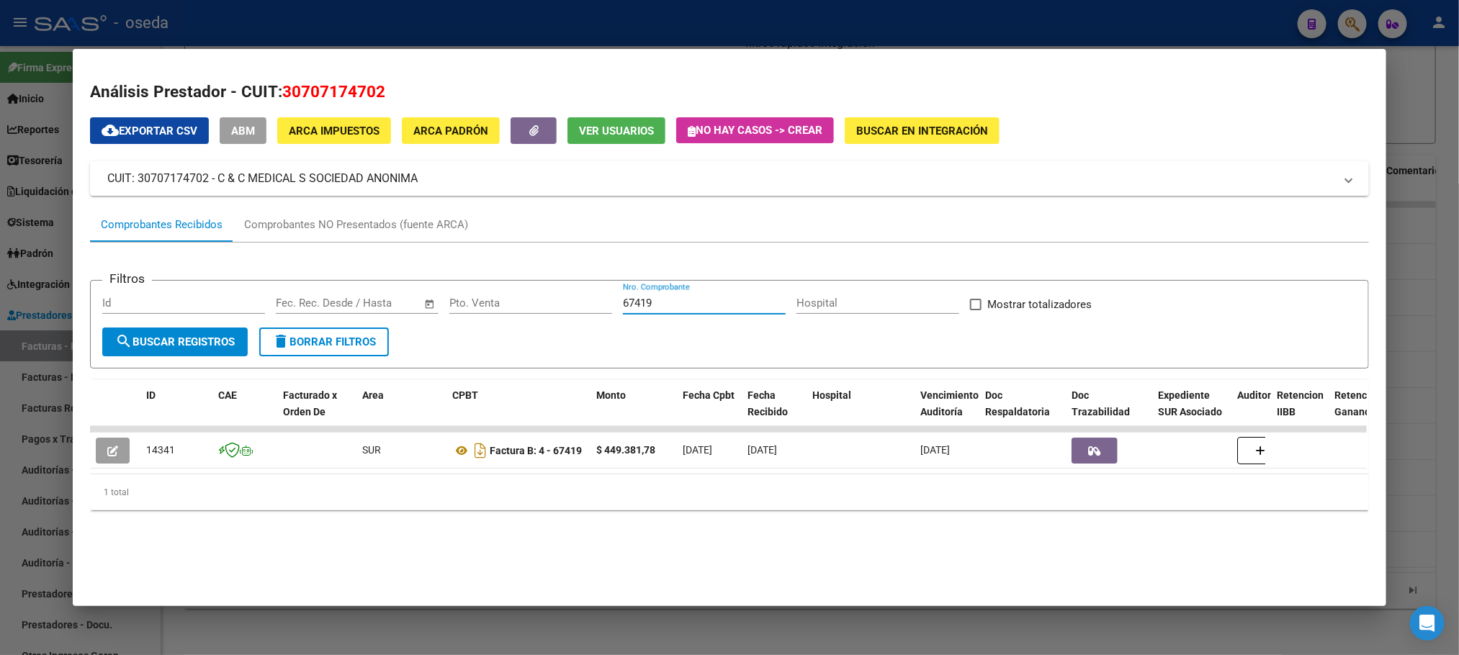
click at [664, 303] on input "67419" at bounding box center [704, 303] width 163 height 13
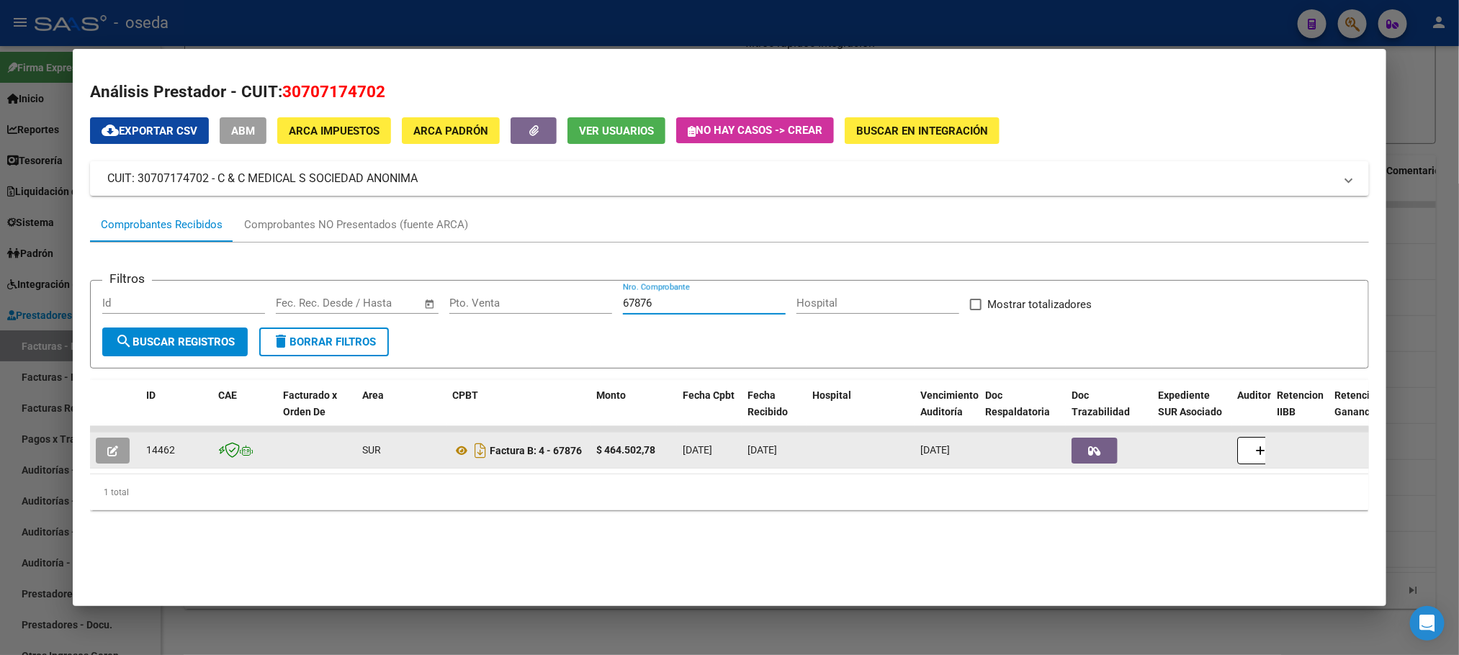
type input "67876"
click at [99, 458] on button "button" at bounding box center [113, 451] width 34 height 26
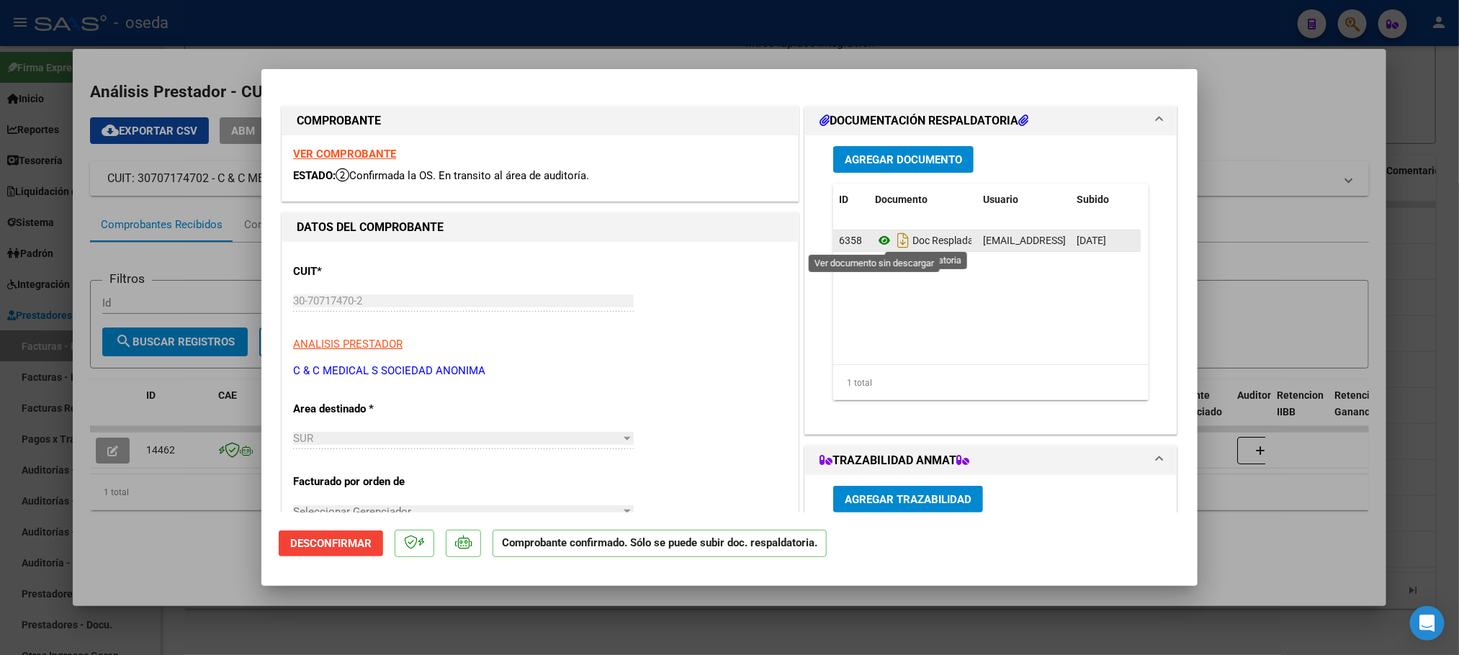
click at [875, 243] on icon at bounding box center [884, 240] width 19 height 17
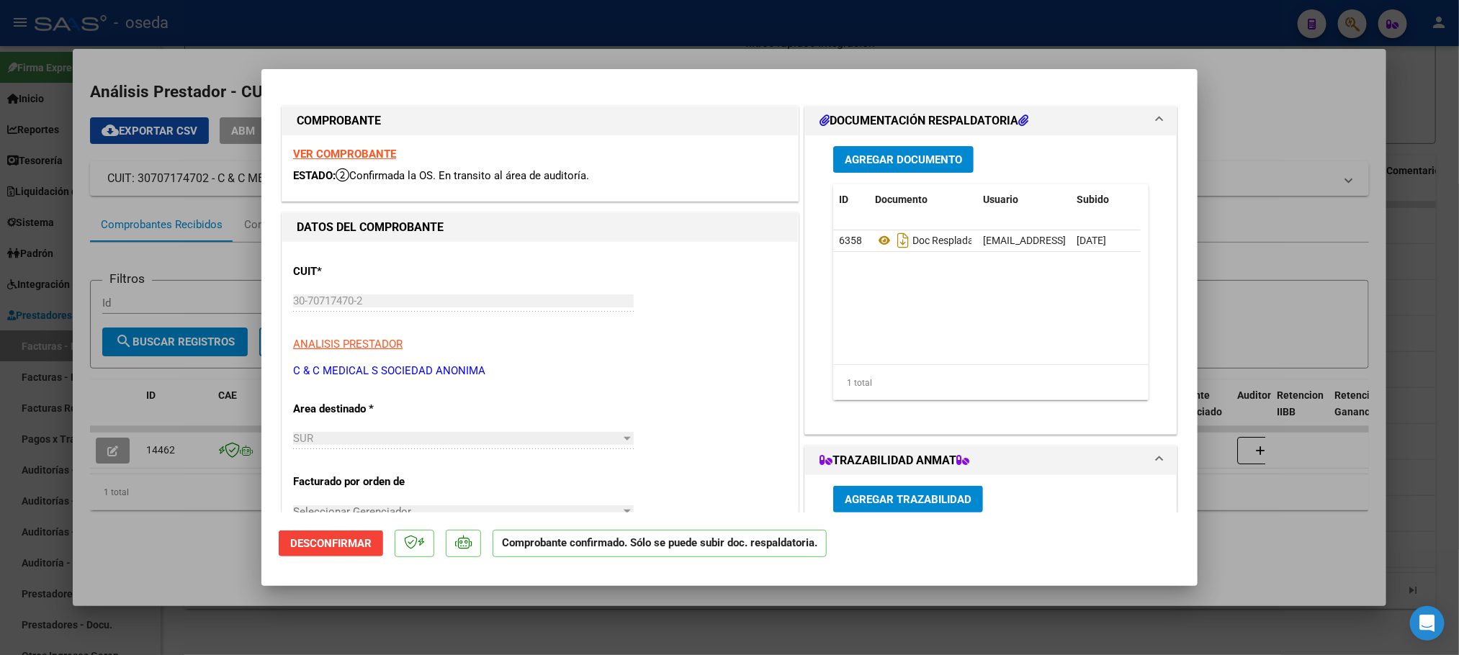
type input "$ 0,00"
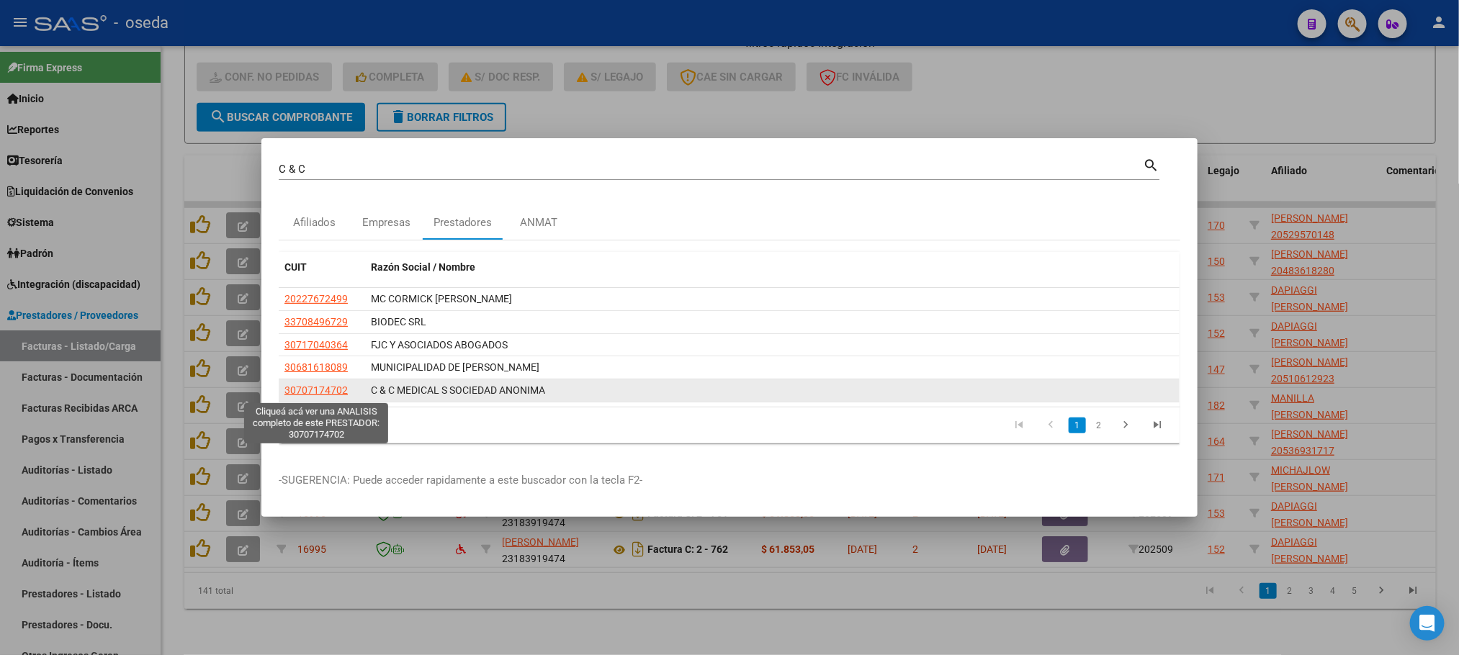
click at [329, 393] on span "30707174702" at bounding box center [315, 390] width 63 height 12
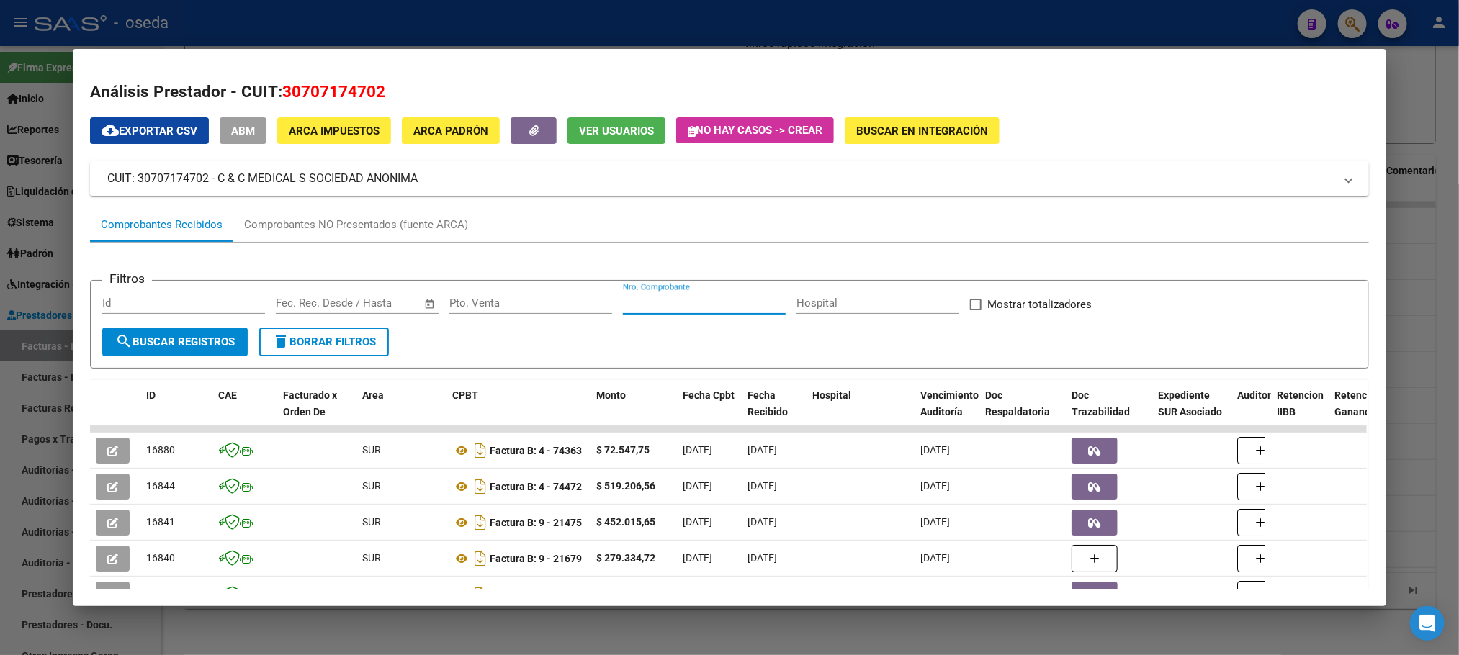
click at [711, 299] on input "Nro. Comprobante" at bounding box center [704, 303] width 163 height 13
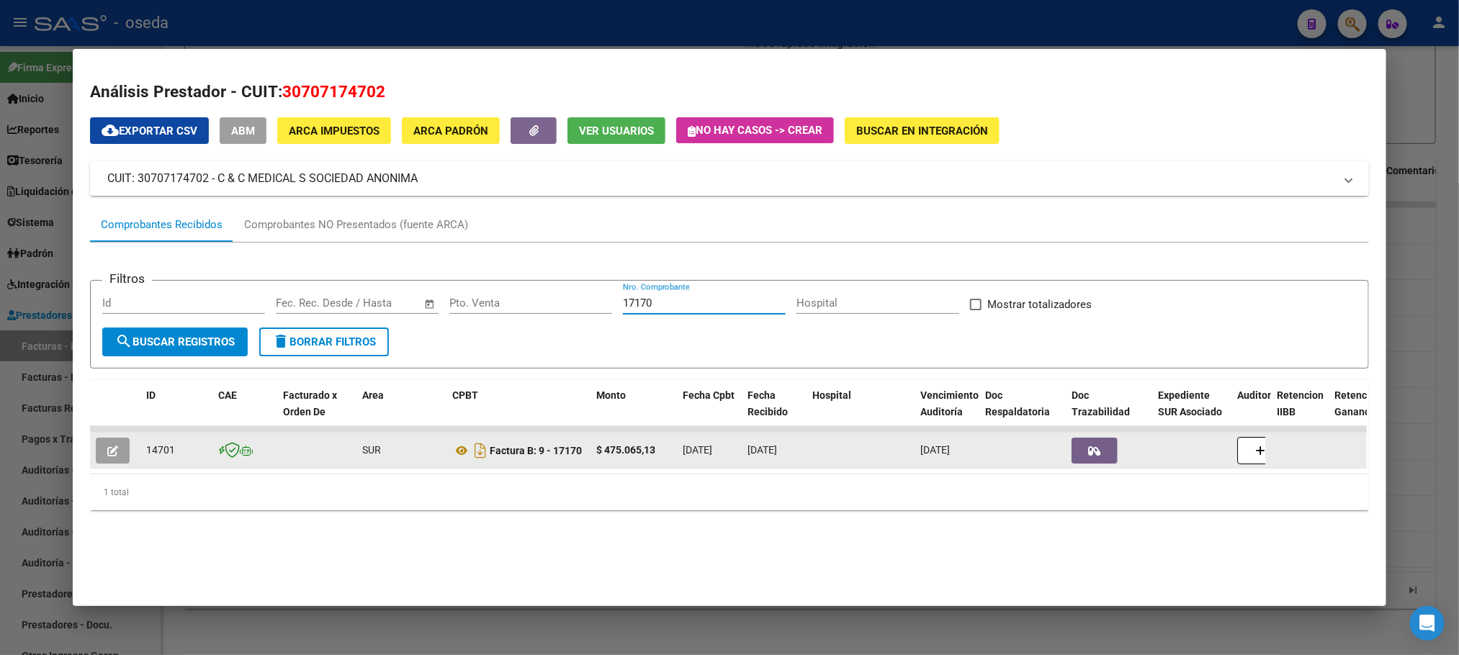
type input "17170"
click at [107, 450] on icon "button" at bounding box center [112, 451] width 11 height 11
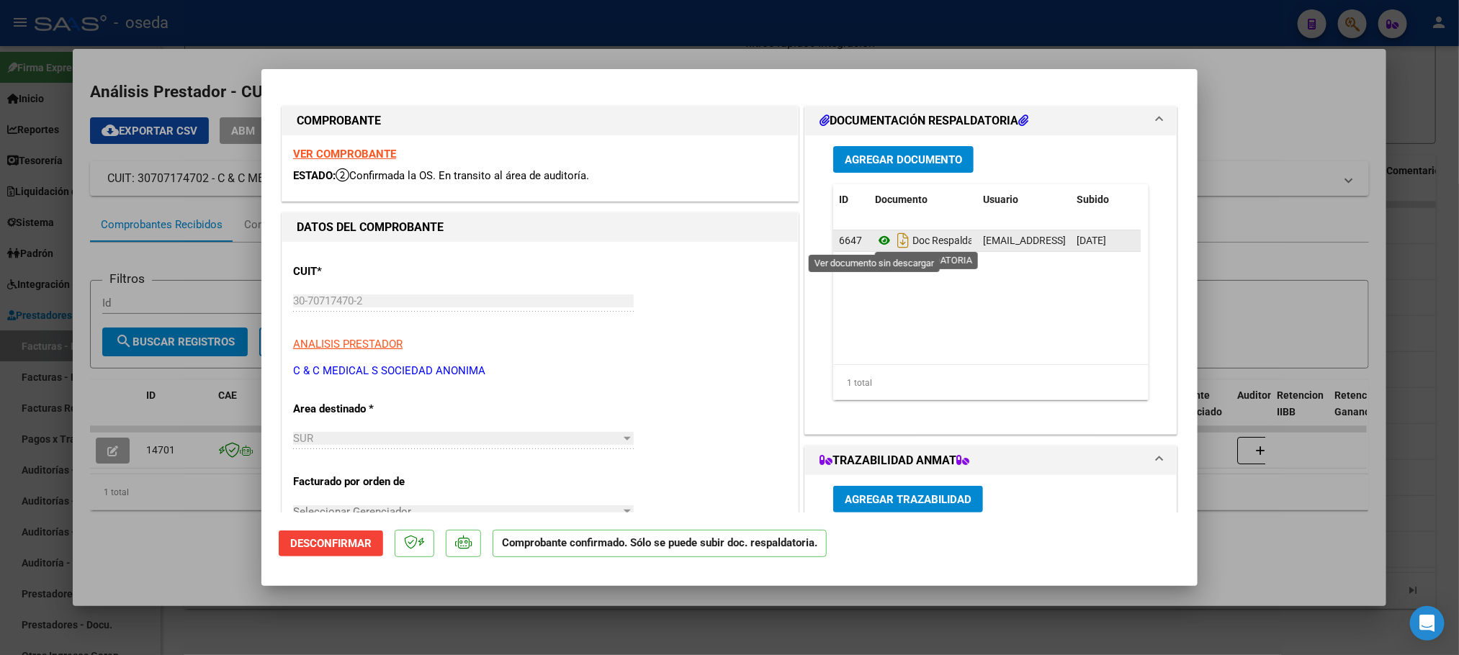
click at [875, 238] on icon at bounding box center [884, 240] width 19 height 17
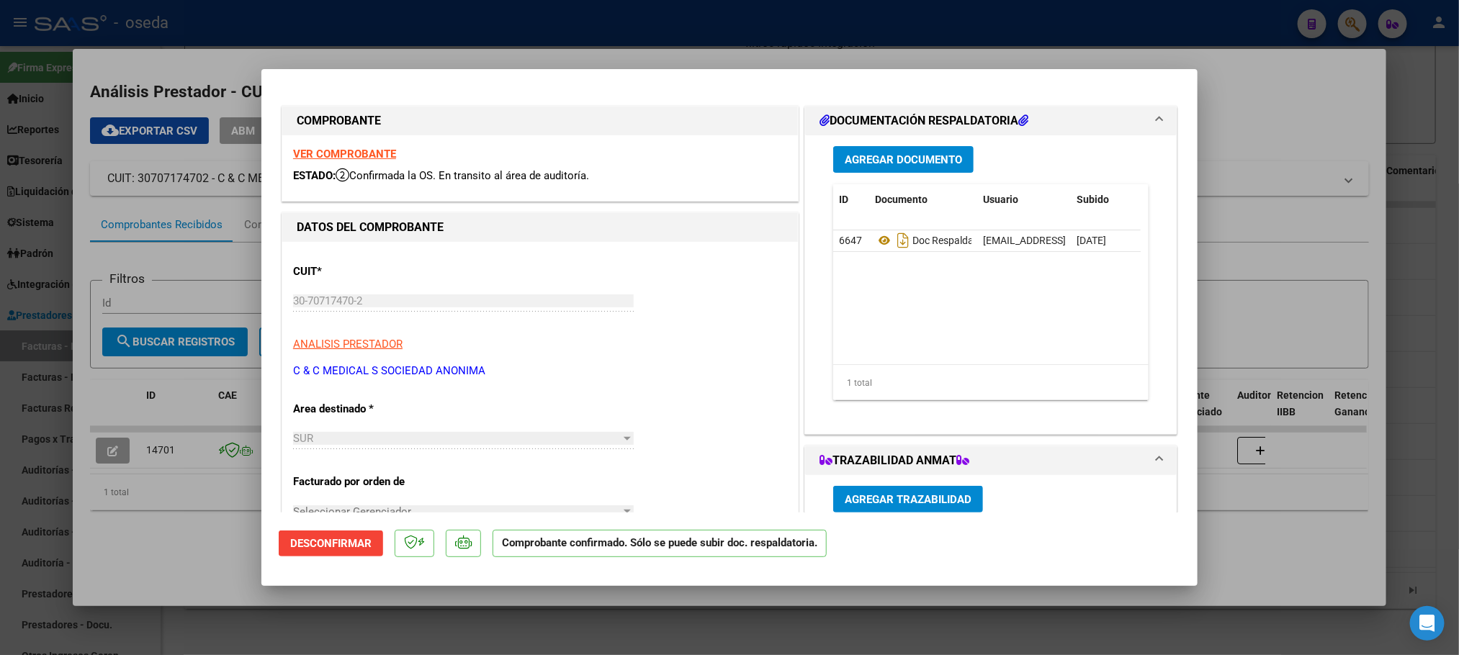
type input "$ 0,00"
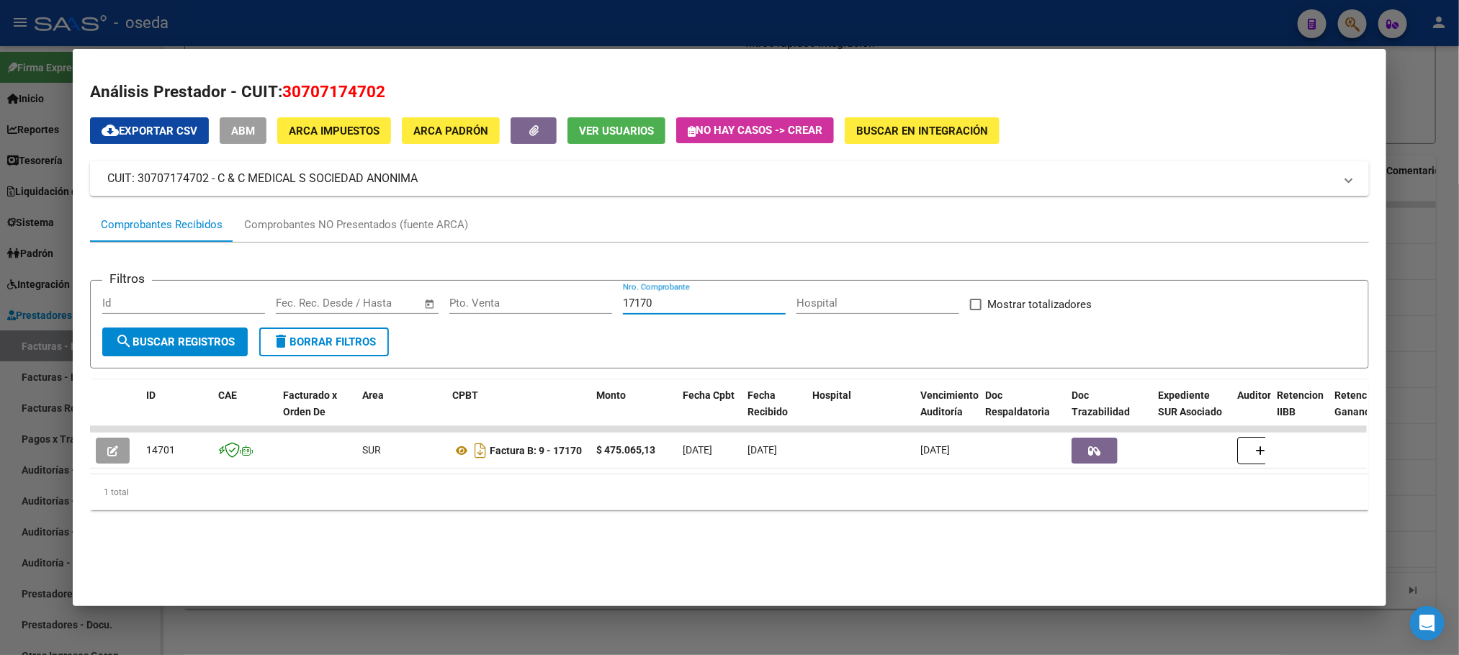
drag, startPoint x: 649, startPoint y: 301, endPoint x: 510, endPoint y: 297, distance: 139.0
click at [510, 297] on div "Filtros Id Fecha inicio – Fecha fin Fec. Rec. Desde / Hasta Pto. Venta 17170 Nr…" at bounding box center [728, 309] width 1253 height 35
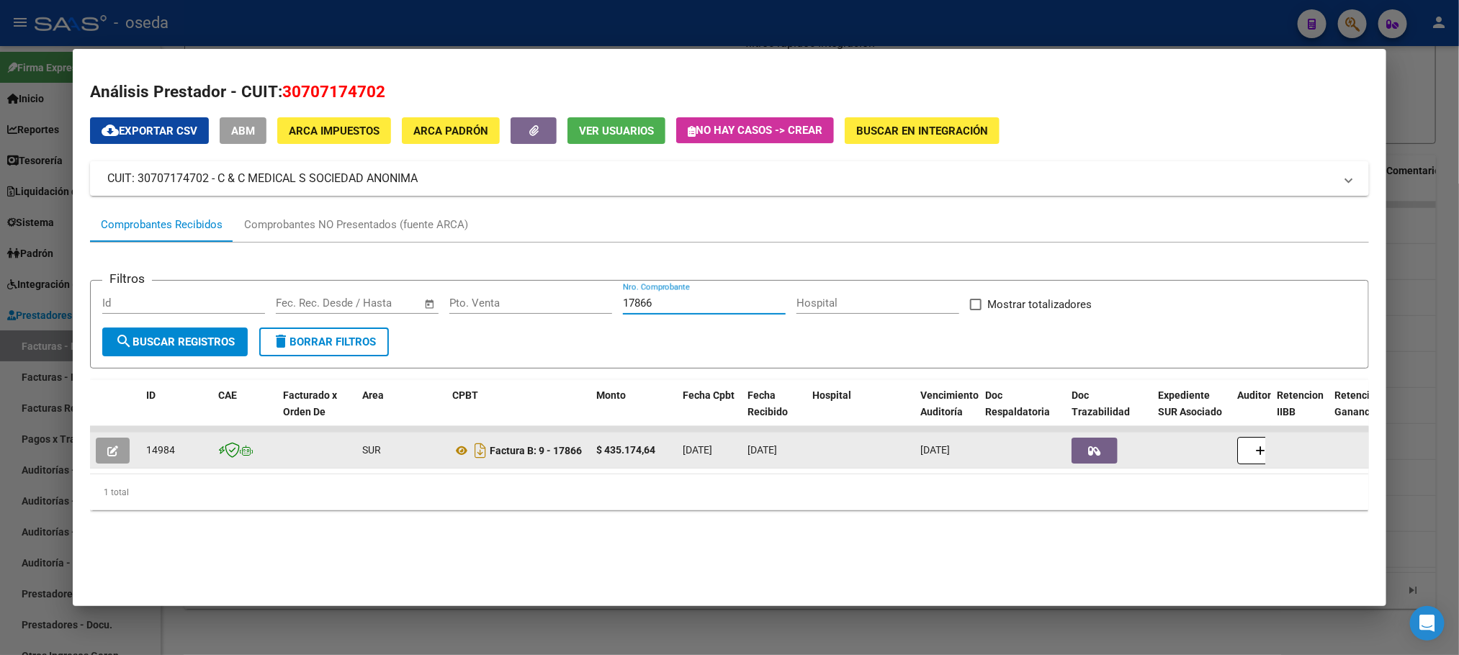
type input "17866"
click at [110, 454] on icon "button" at bounding box center [112, 451] width 11 height 11
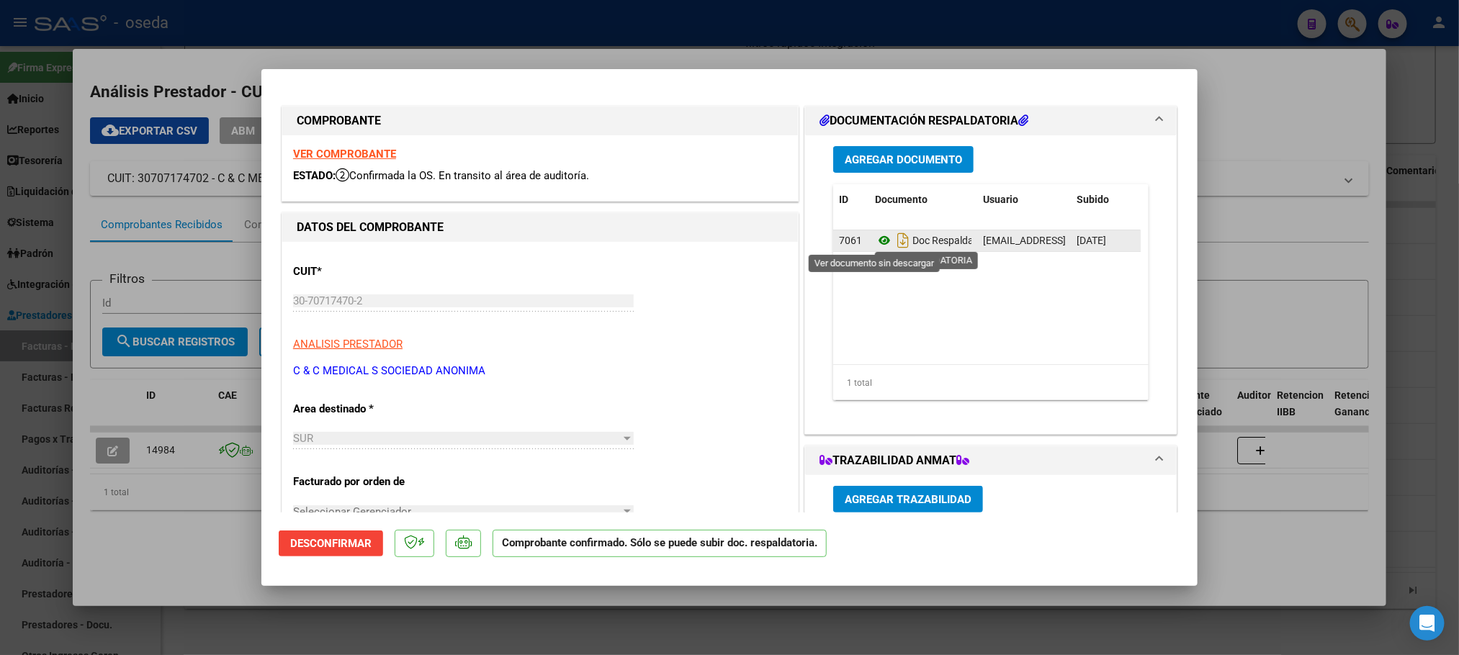
click at [878, 240] on icon at bounding box center [884, 240] width 19 height 17
type input "$ 0,00"
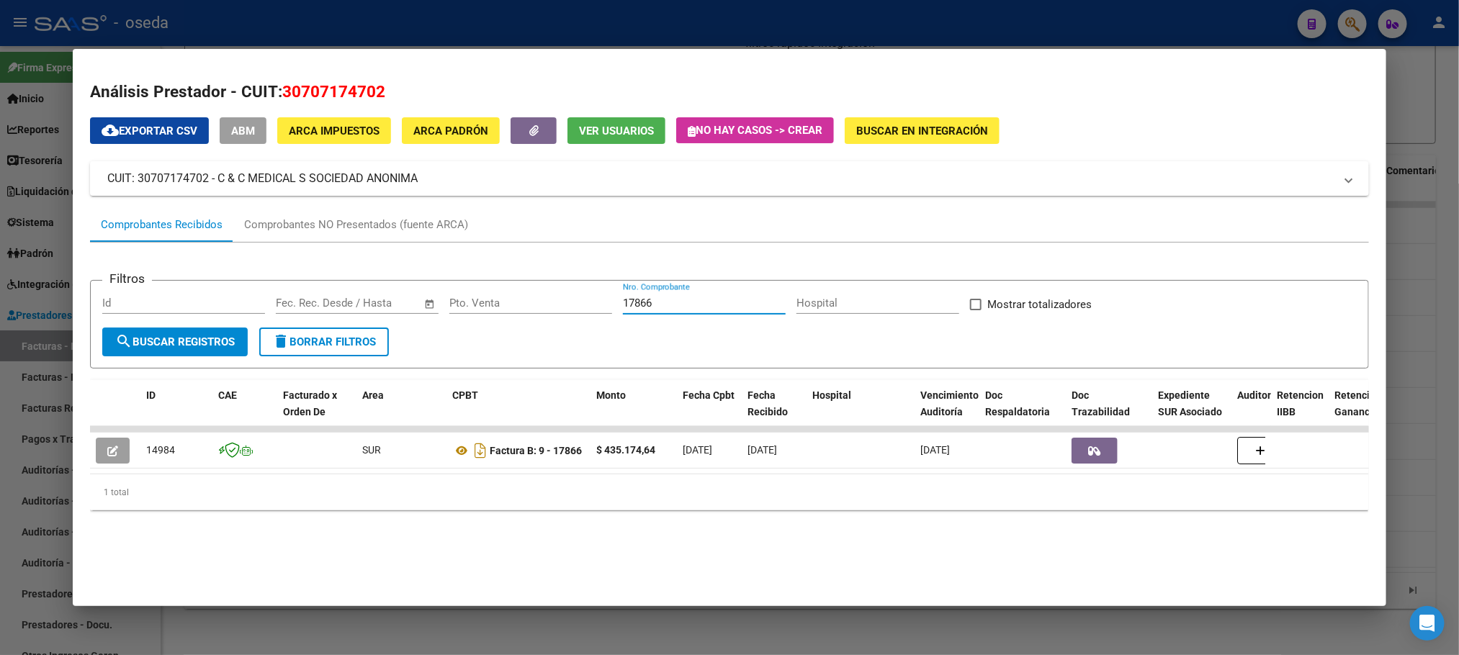
drag, startPoint x: 706, startPoint y: 303, endPoint x: 430, endPoint y: 269, distance: 278.6
click at [430, 269] on app-list-header "Filtros Id Fecha inicio – Fecha fin Fec. Rec. Desde / Hasta Pto. Venta 17866 Nr…" at bounding box center [729, 313] width 1278 height 112
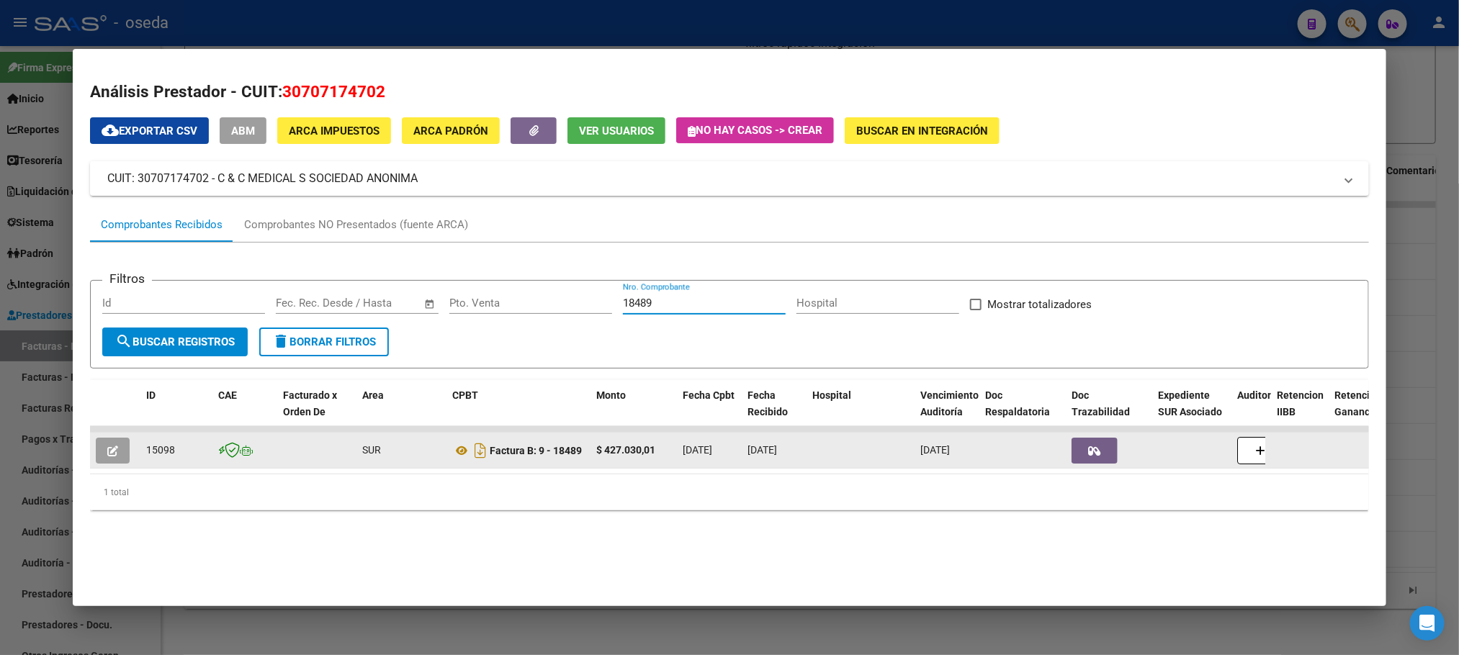
type input "18489"
click at [117, 441] on button "button" at bounding box center [113, 451] width 34 height 26
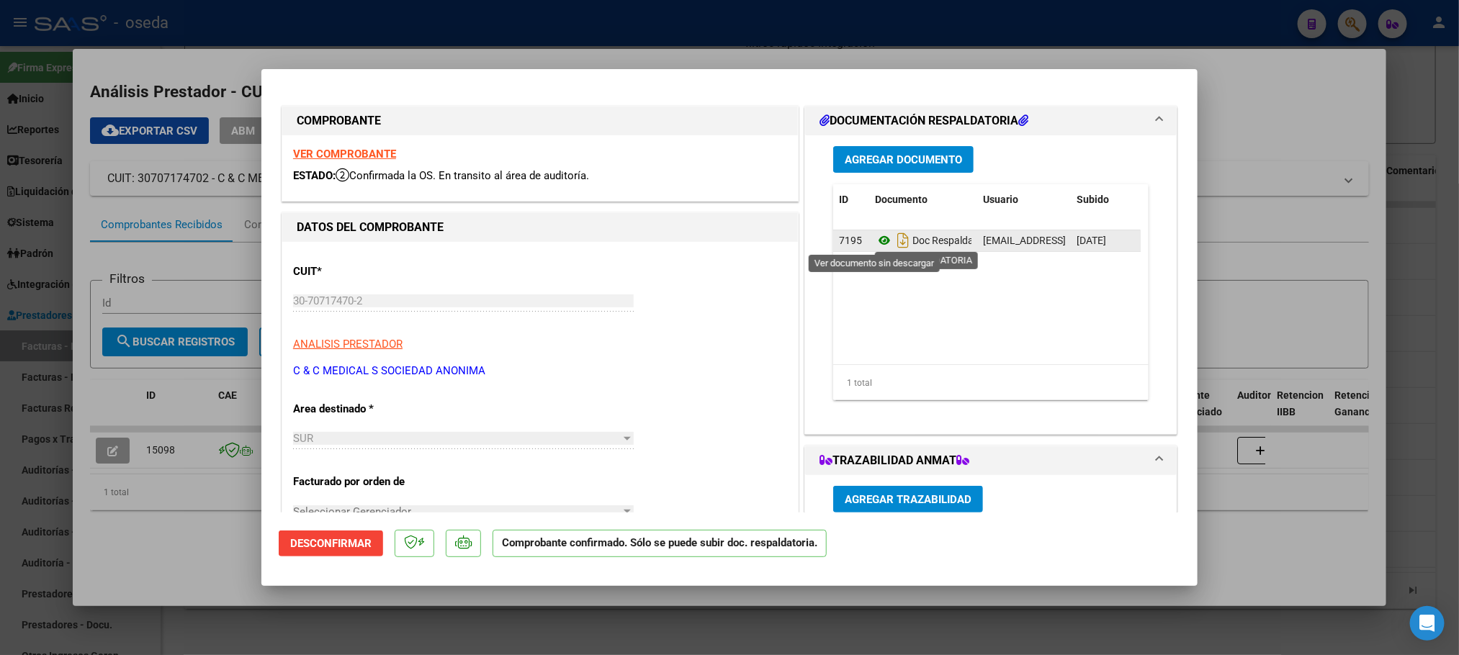
click at [880, 245] on icon at bounding box center [884, 240] width 19 height 17
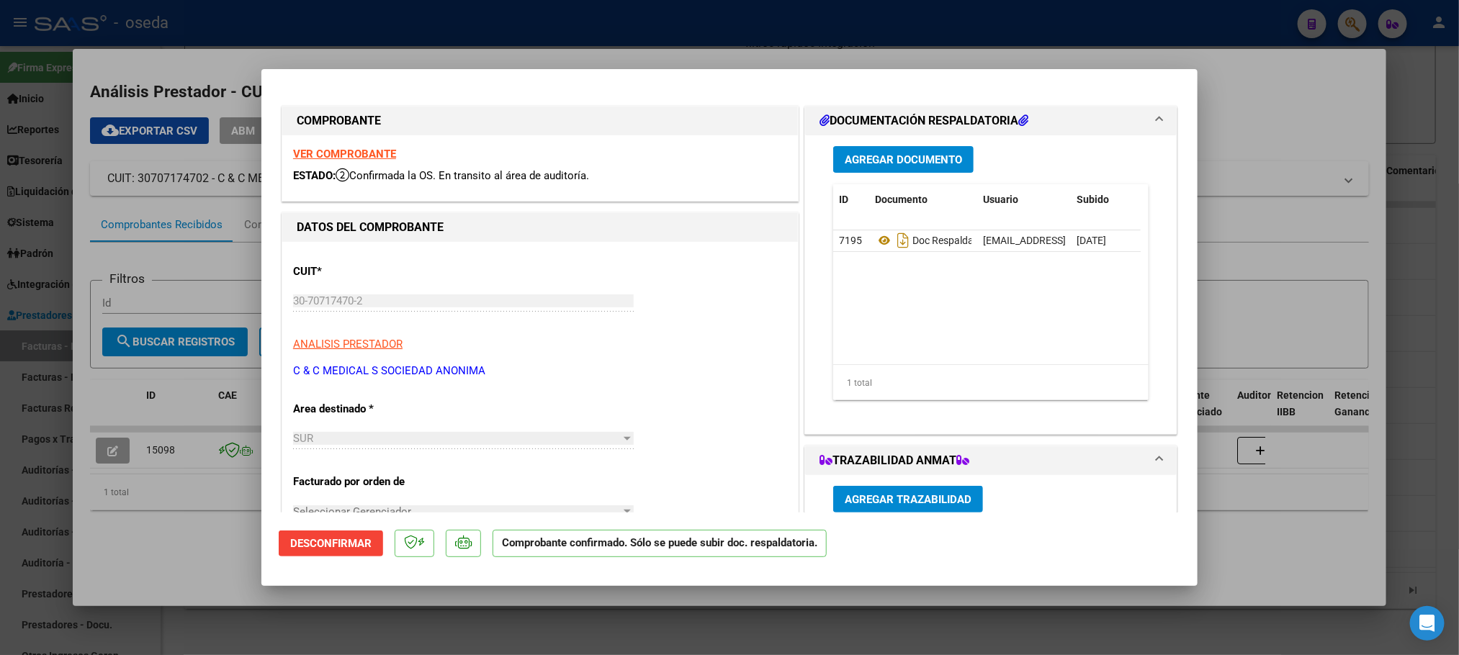
type input "$ 0,00"
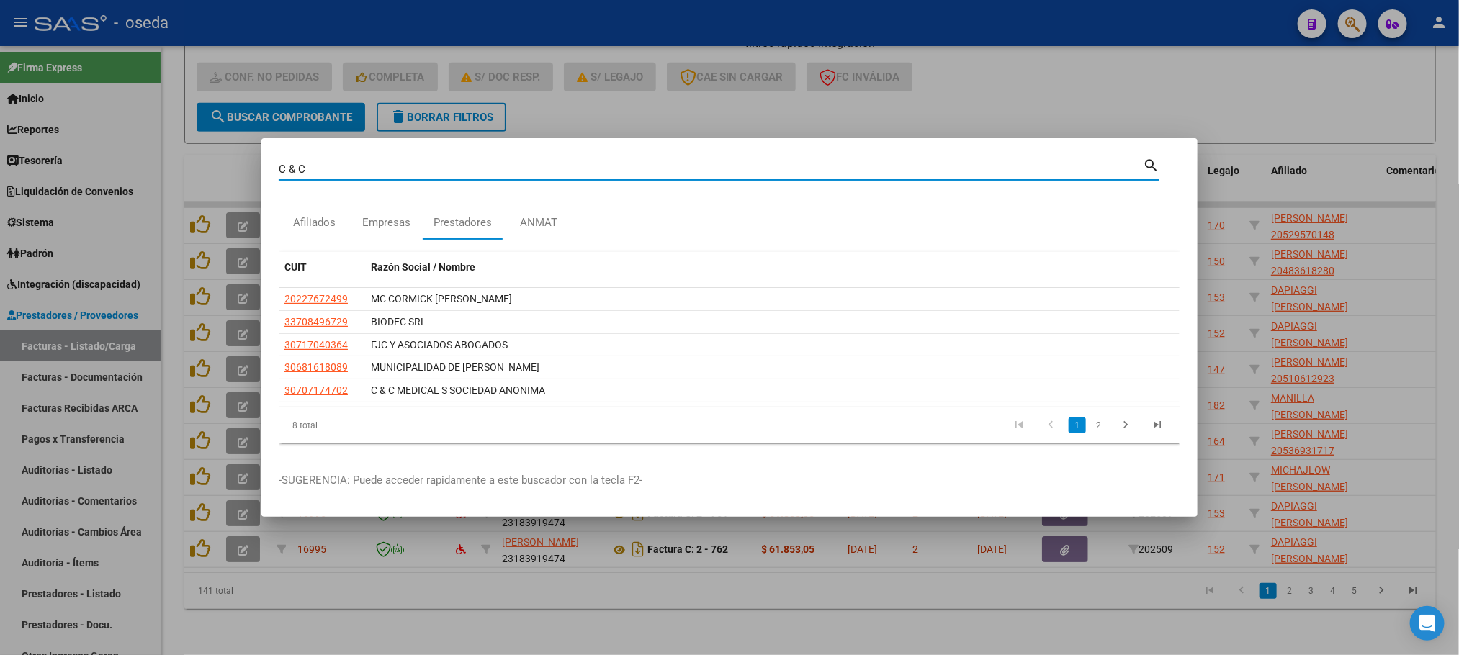
drag, startPoint x: 477, startPoint y: 168, endPoint x: 0, endPoint y: 109, distance: 481.0
click at [0, 109] on div "C & C Buscar (apellido, dni, cuil, nro traspaso, cuit, obra social) search Afil…" at bounding box center [729, 327] width 1459 height 655
type input "VIEL"
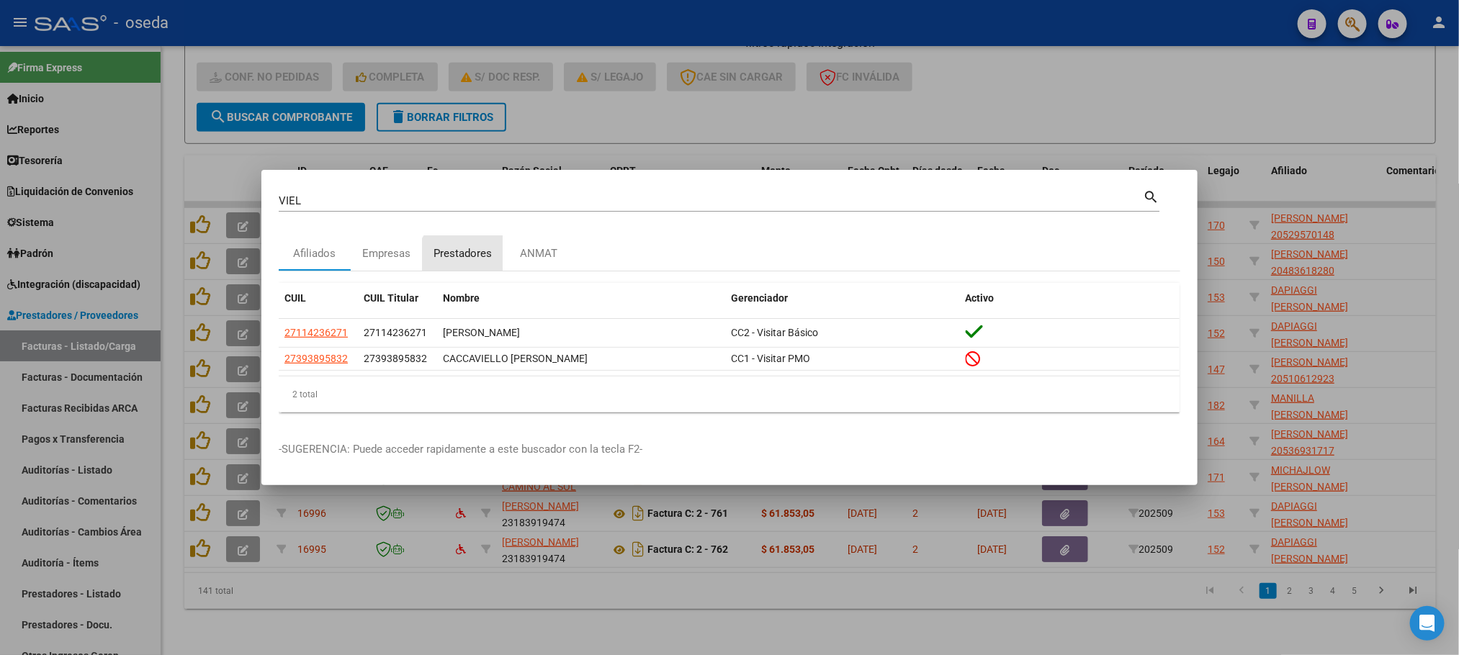
click at [464, 260] on div "Prestadores" at bounding box center [462, 253] width 58 height 17
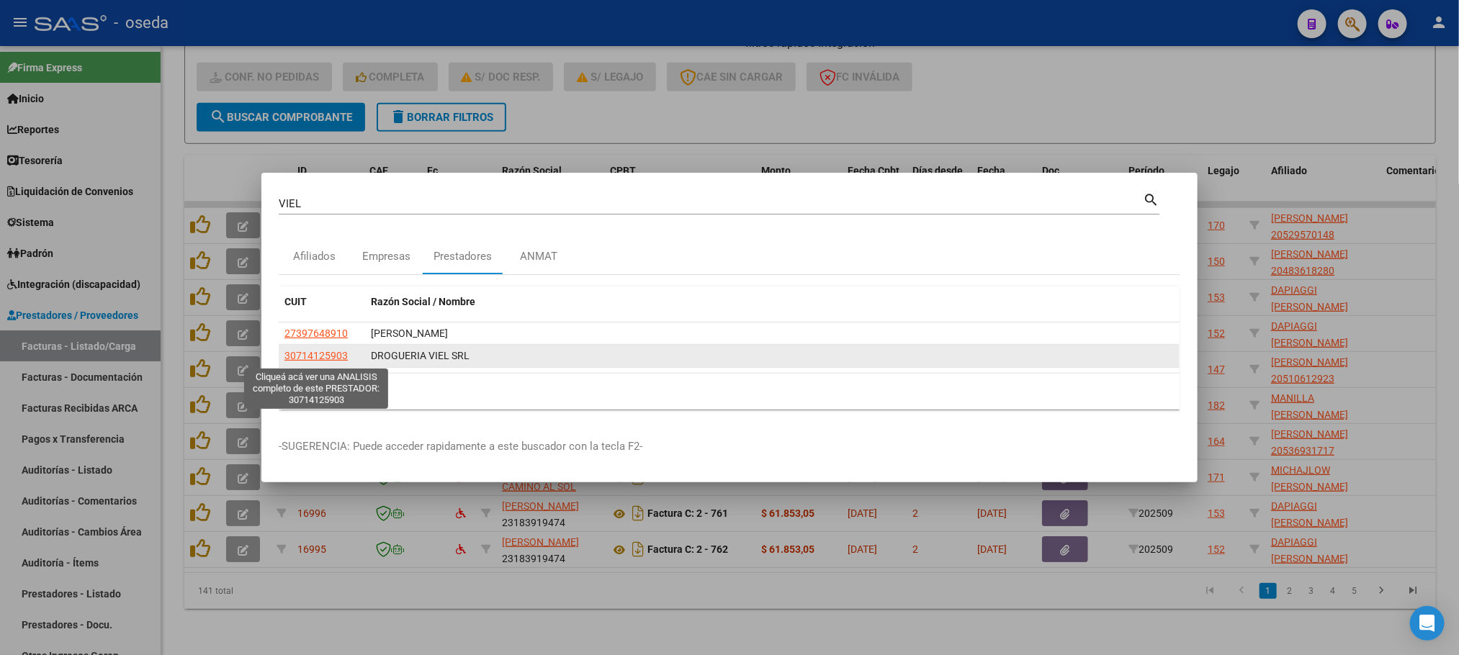
click at [313, 359] on span "30714125903" at bounding box center [315, 356] width 63 height 12
type textarea "30714125903"
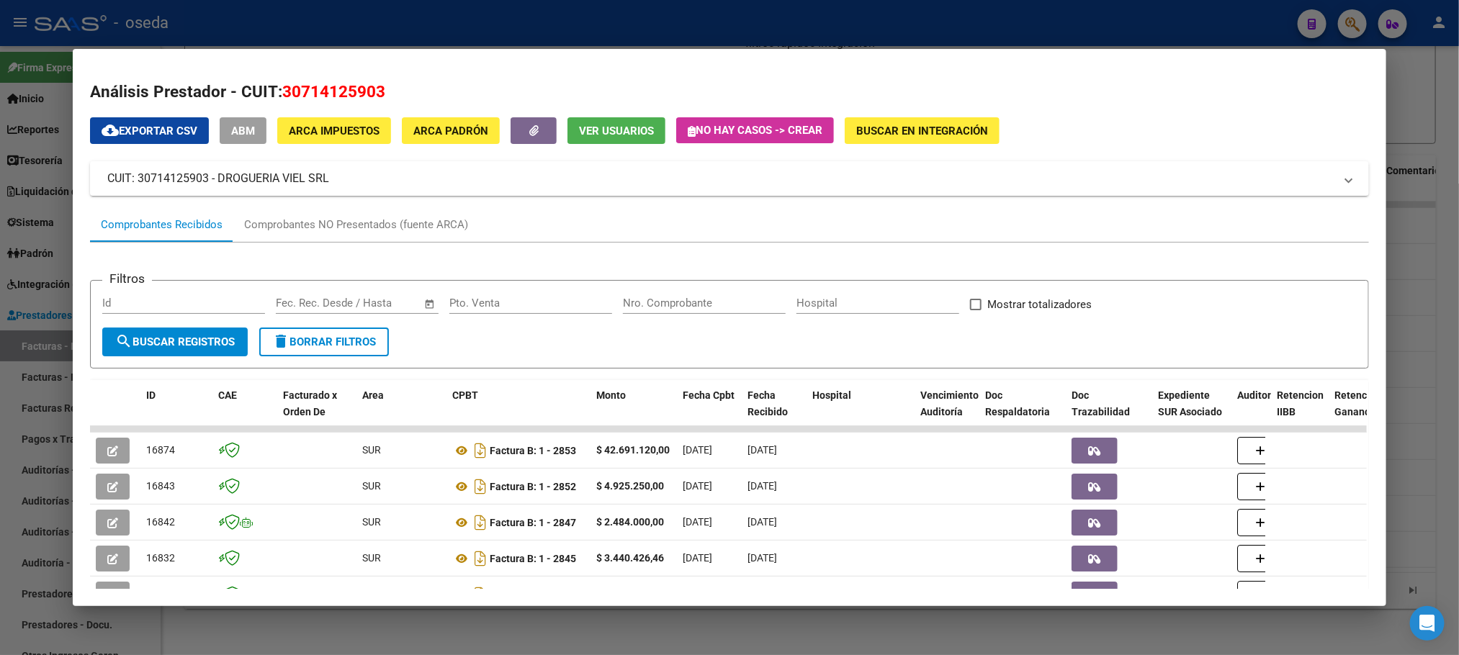
click at [653, 298] on input "Nro. Comprobante" at bounding box center [704, 303] width 163 height 13
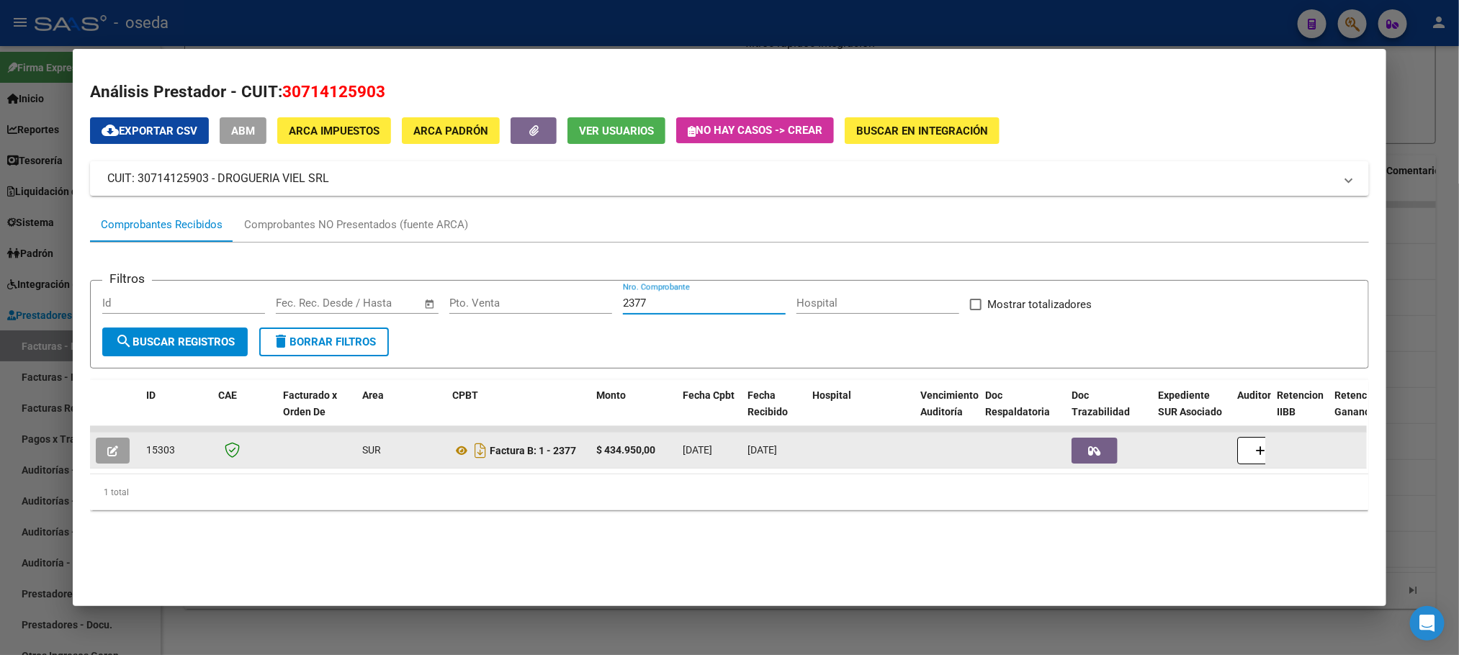
type input "2377"
click at [109, 452] on icon "button" at bounding box center [112, 451] width 11 height 11
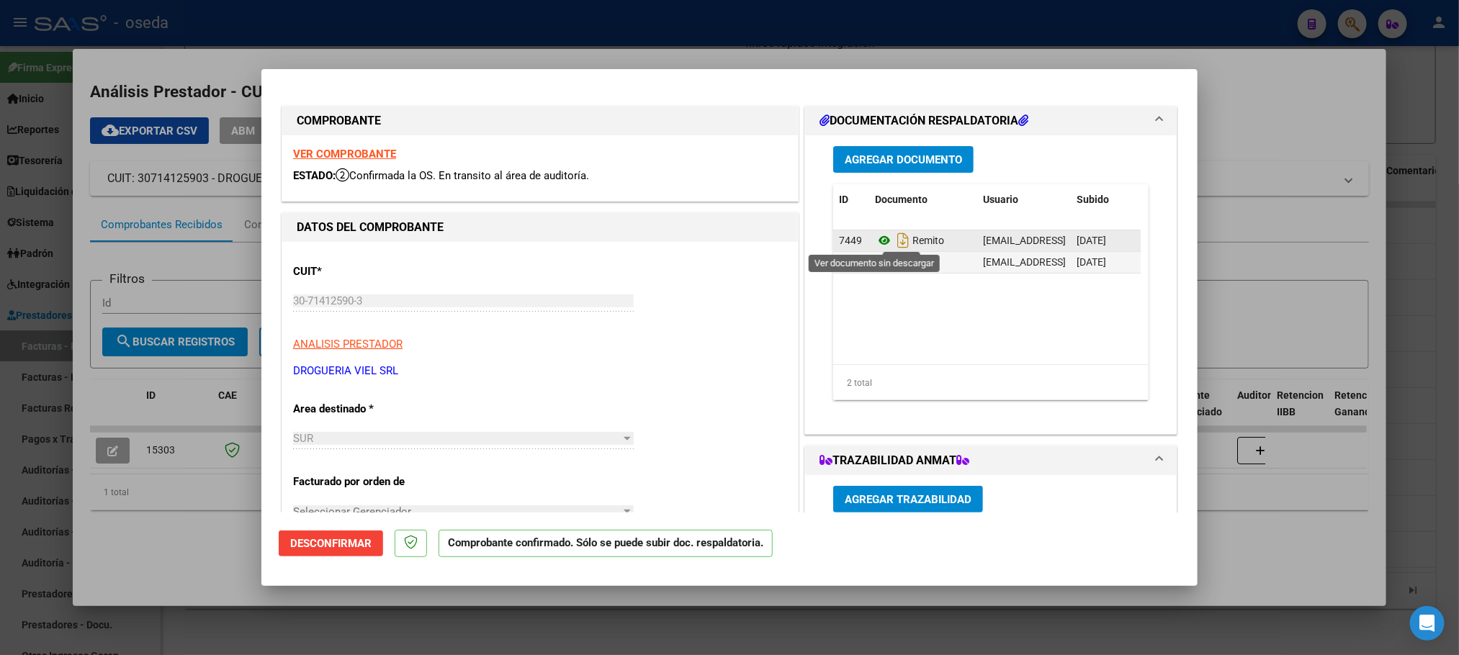
click at [875, 243] on icon at bounding box center [884, 240] width 19 height 17
click at [878, 263] on icon at bounding box center [884, 261] width 19 height 17
click at [387, 148] on strong "VER COMPROBANTE" at bounding box center [344, 154] width 103 height 13
type input "$ 0,00"
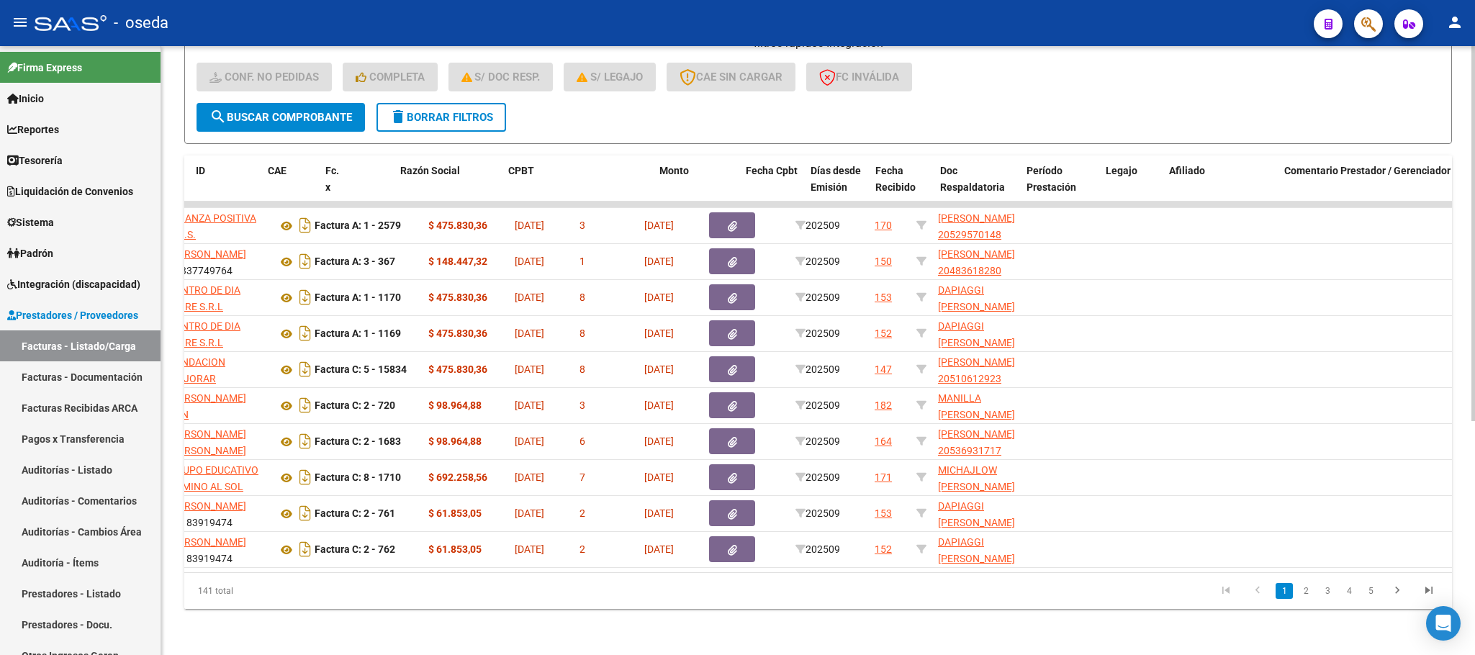
scroll to position [0, 0]
